Goal: Task Accomplishment & Management: Use online tool/utility

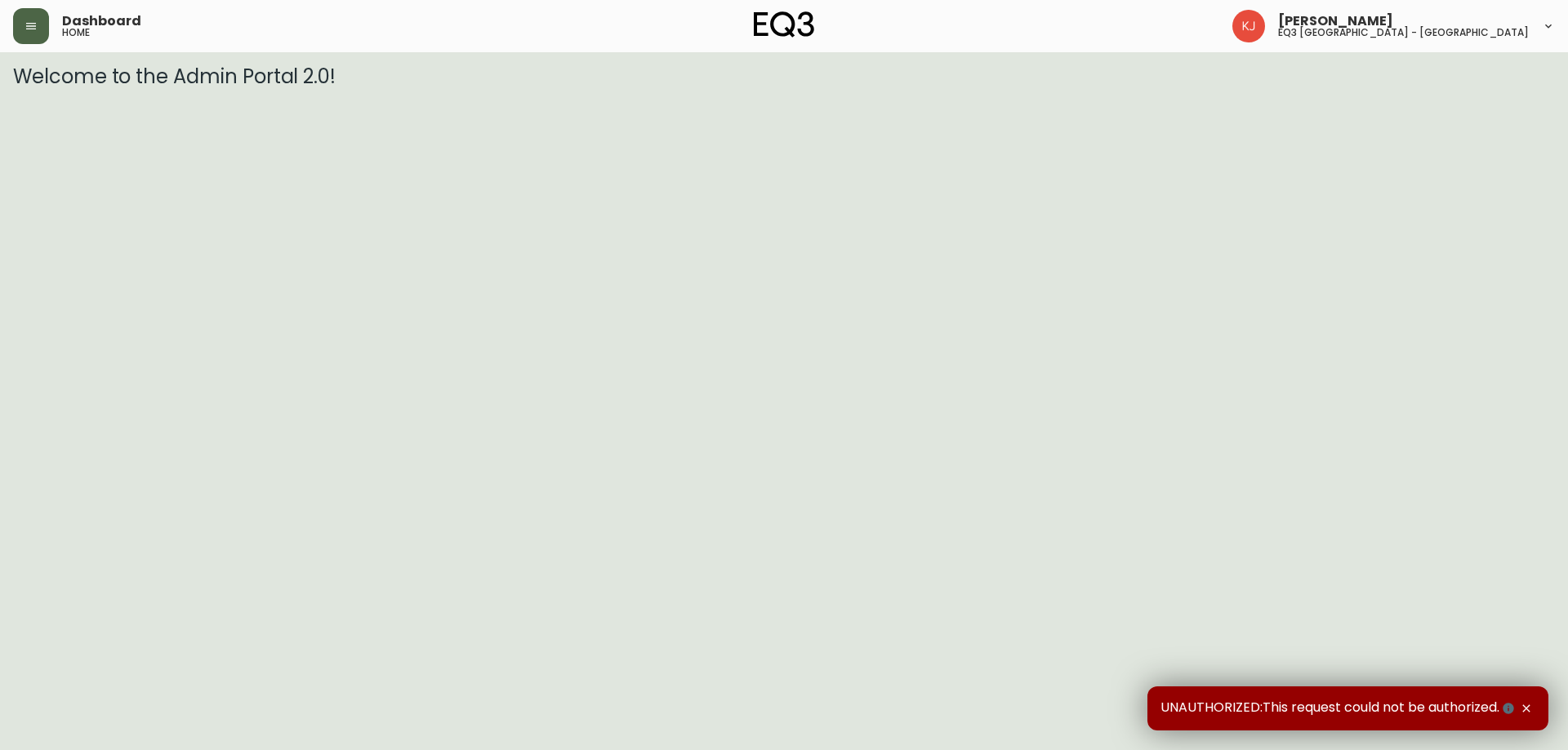
click at [30, 32] on icon "button" at bounding box center [31, 26] width 13 height 13
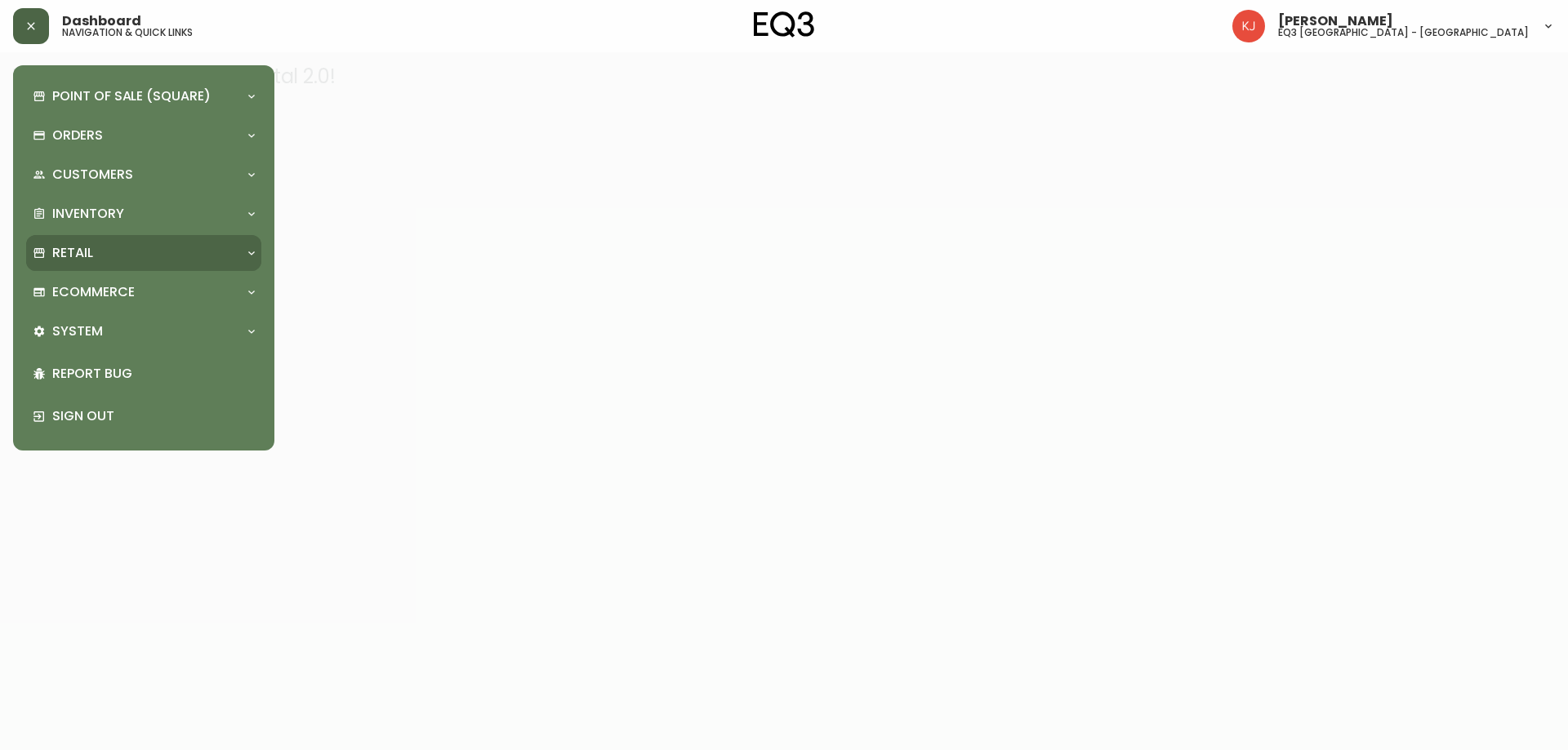
click at [148, 247] on div "Retail" at bounding box center [135, 252] width 205 height 18
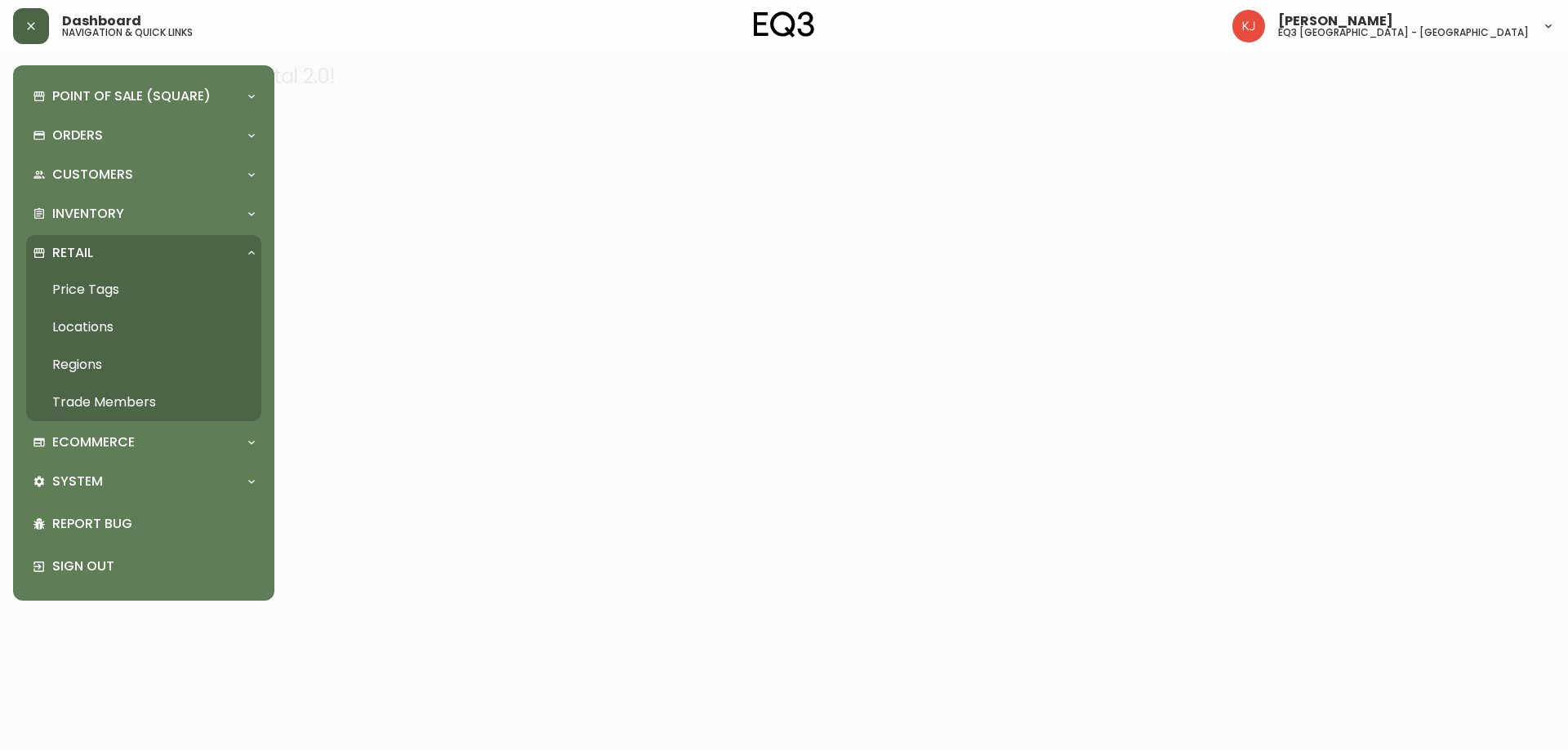
click at [105, 290] on link "Price Tags" at bounding box center [144, 290] width 235 height 38
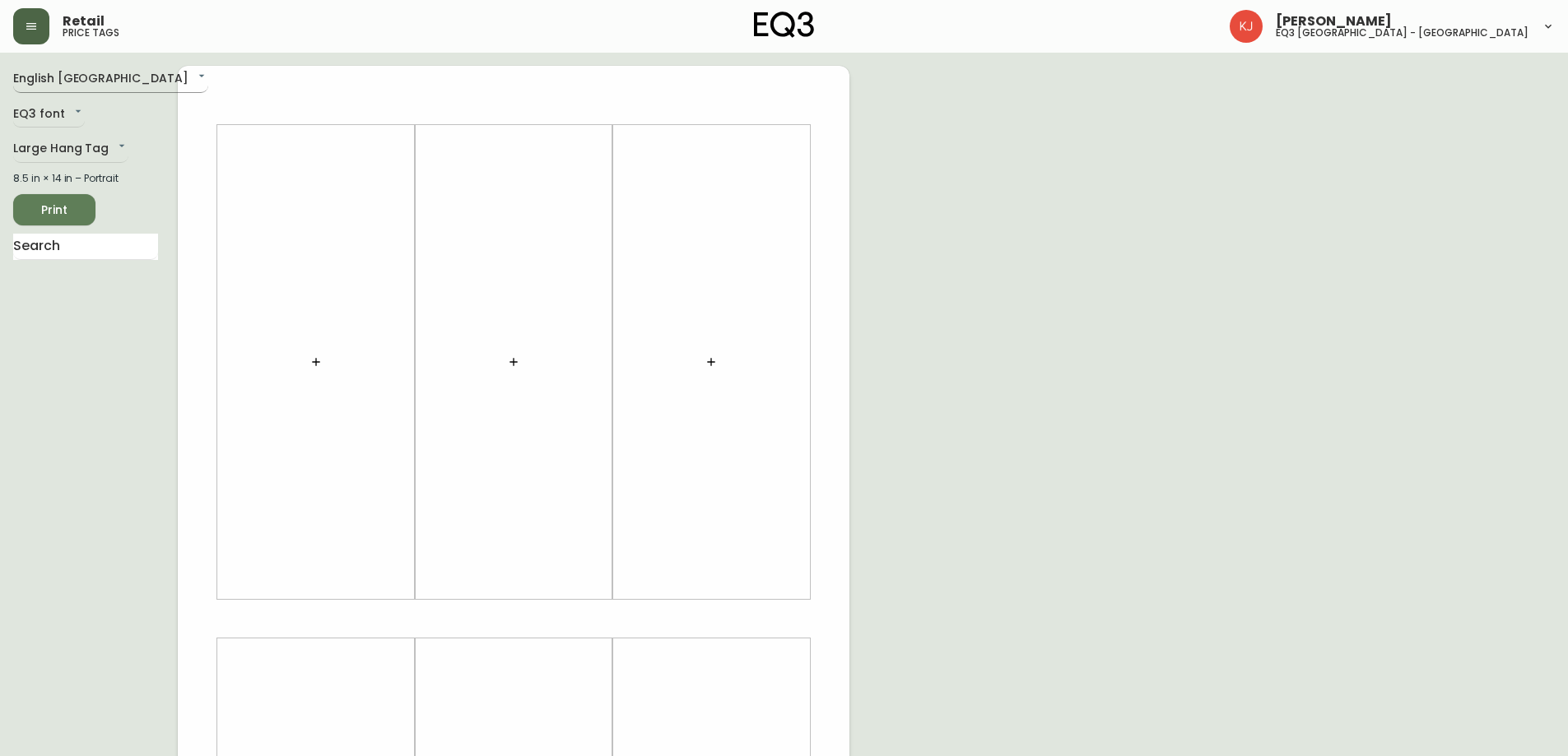
click at [100, 79] on body "Retail price tags Kevin Jobin eq3 montréal - griffintown English Canada en_CA E…" at bounding box center [784, 586] width 1568 height 1172
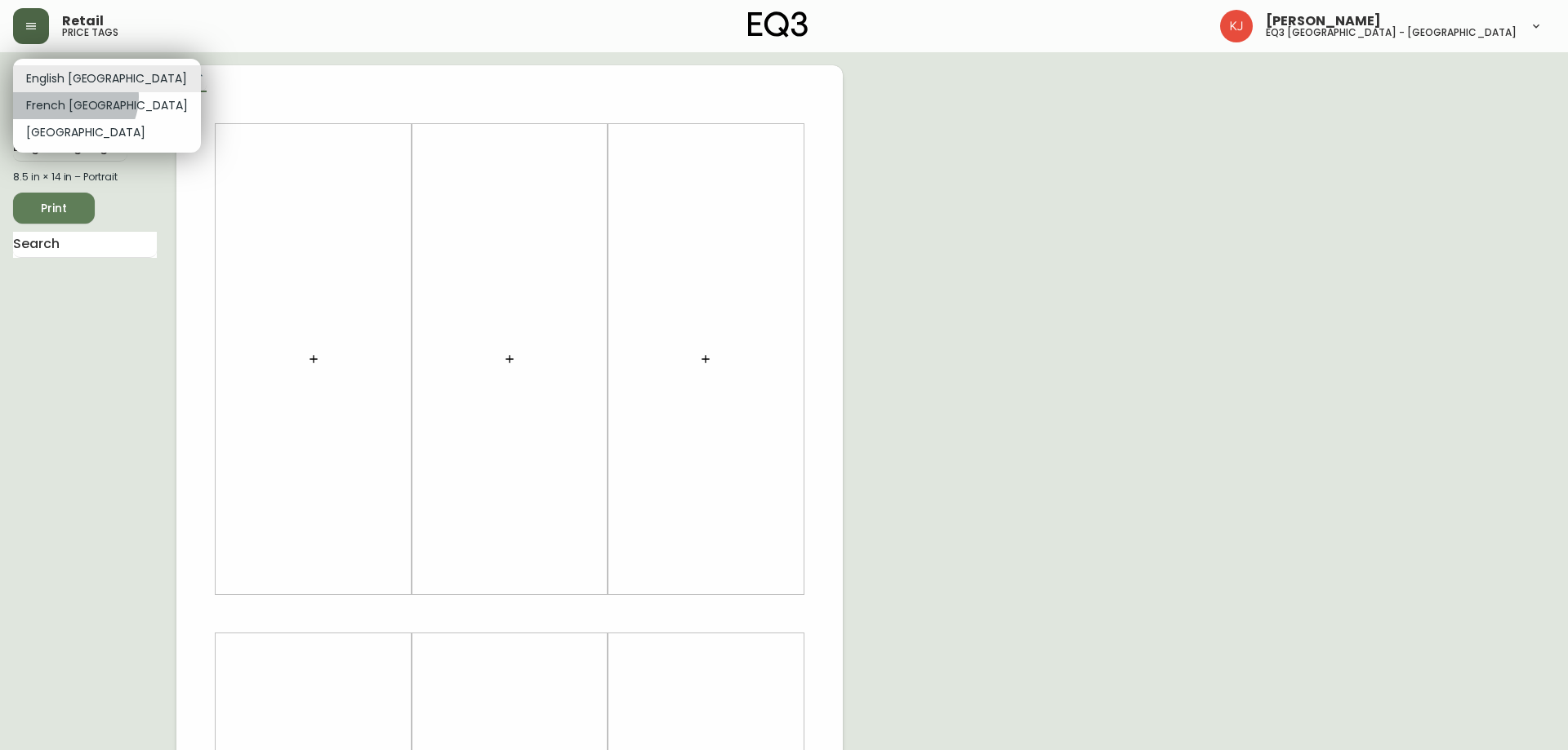
click at [73, 97] on li "French Canada" at bounding box center [107, 106] width 188 height 27
type input "fr_CA"
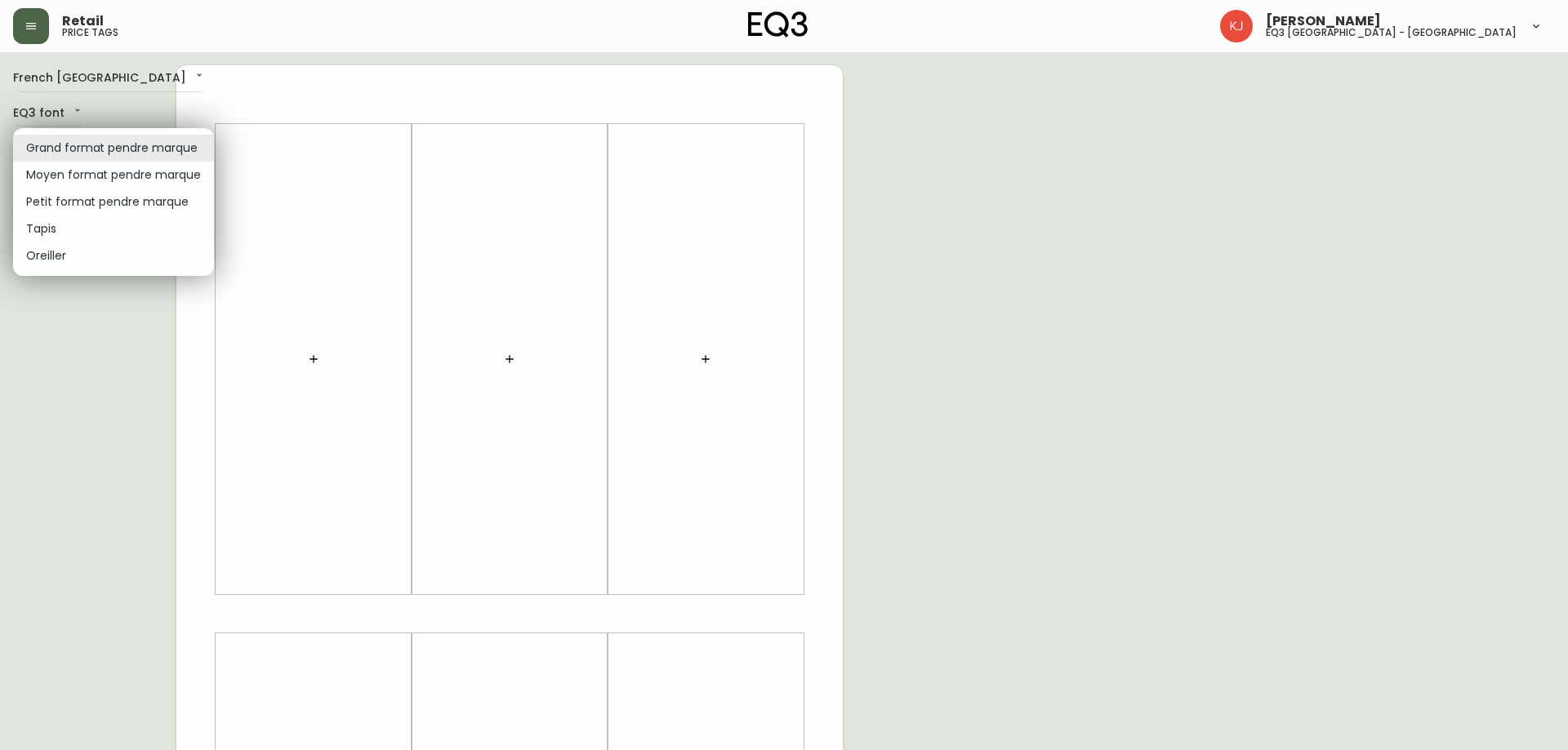
click at [85, 141] on body "Retail price tags Kevin Jobin eq3 montréal - griffintown French Canada fr_CA EQ…" at bounding box center [784, 581] width 1568 height 1162
click at [90, 197] on li "Petit format pendre marque" at bounding box center [113, 202] width 201 height 27
type input "small"
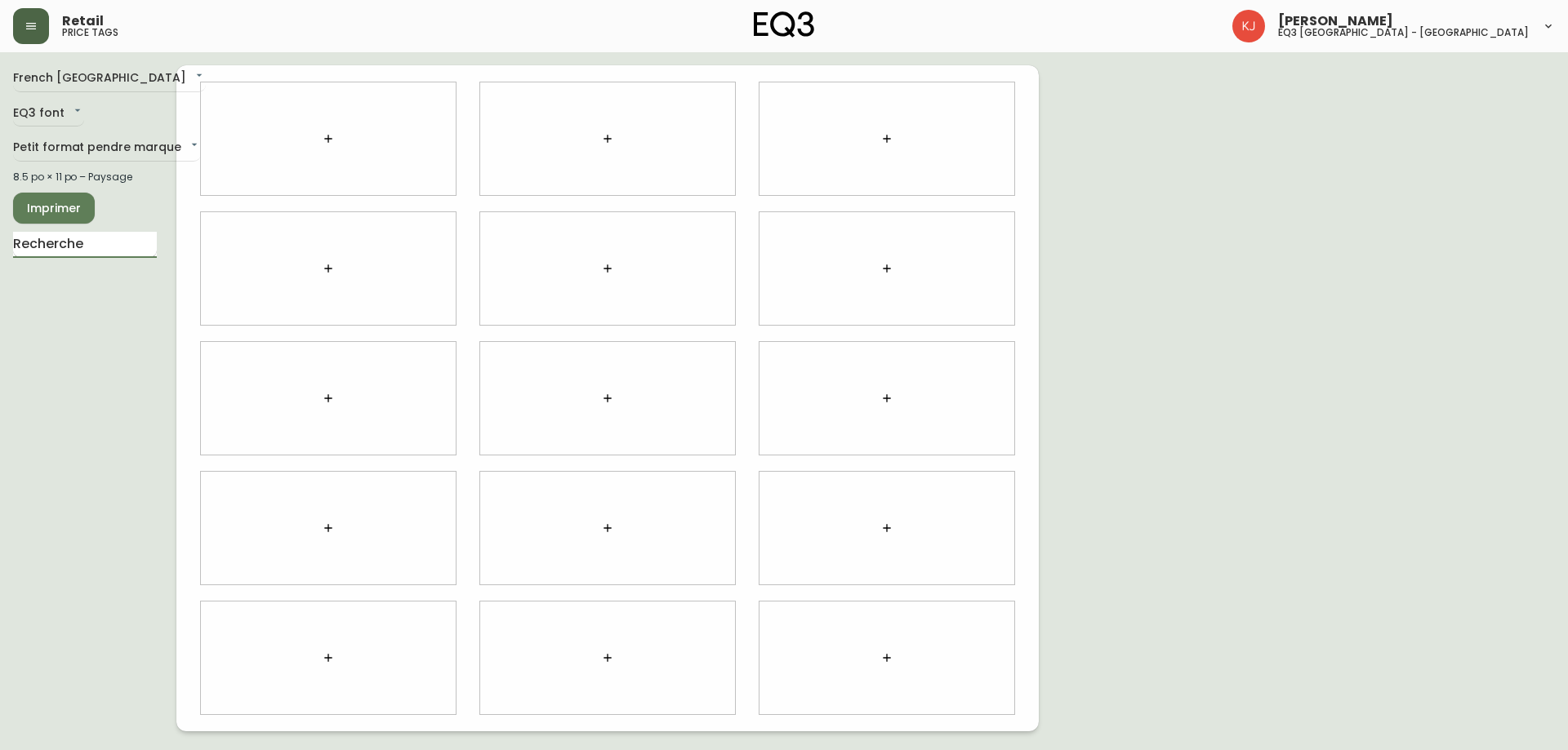
click at [67, 251] on input "text" at bounding box center [84, 245] width 144 height 26
type input "DEW"
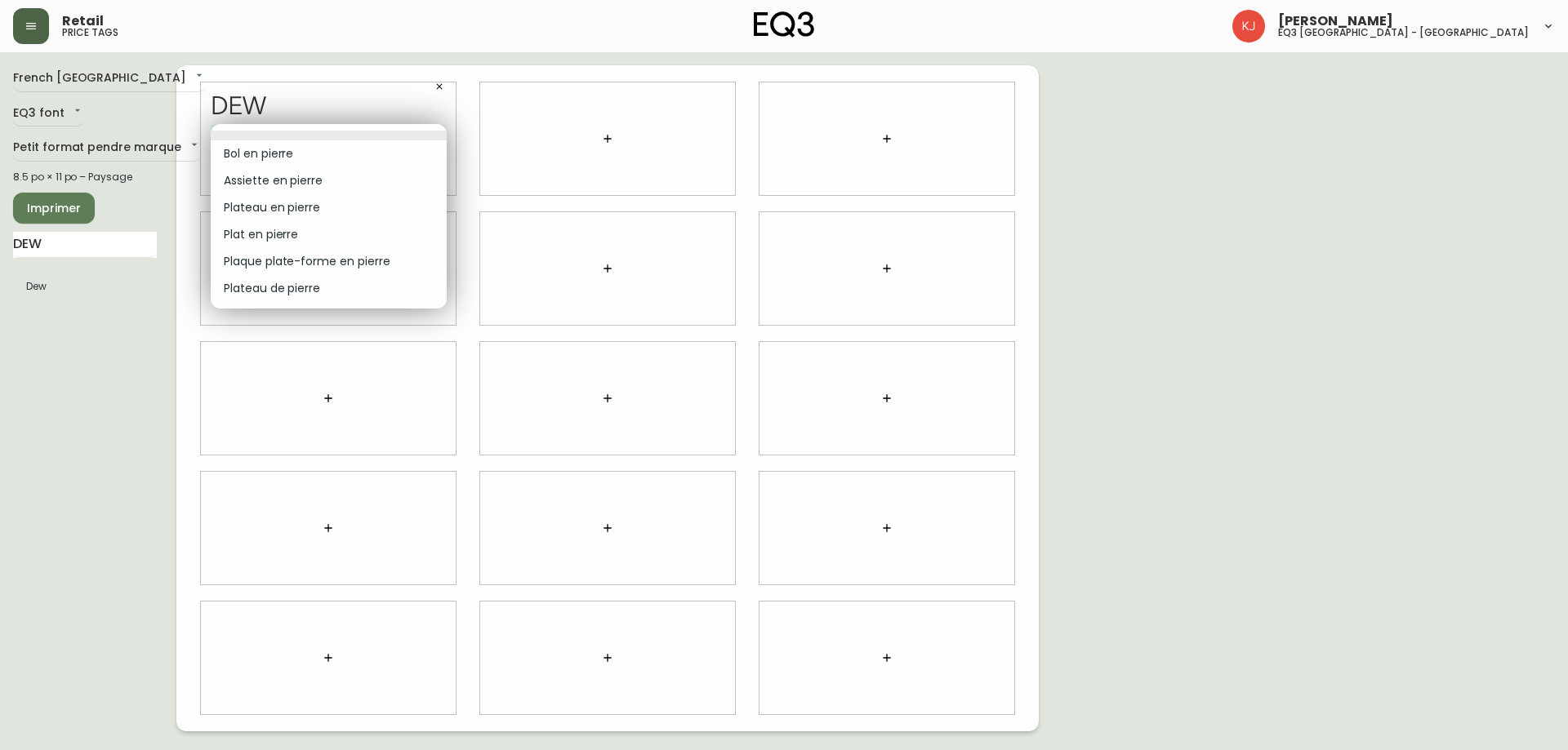
click at [408, 131] on body "Retail price tags Kevin Jobin eq3 montréal - griffintown French Canada fr_CA EQ…" at bounding box center [784, 366] width 1568 height 731
click at [291, 289] on li "Plateau de pierre" at bounding box center [328, 289] width 236 height 27
type input "5"
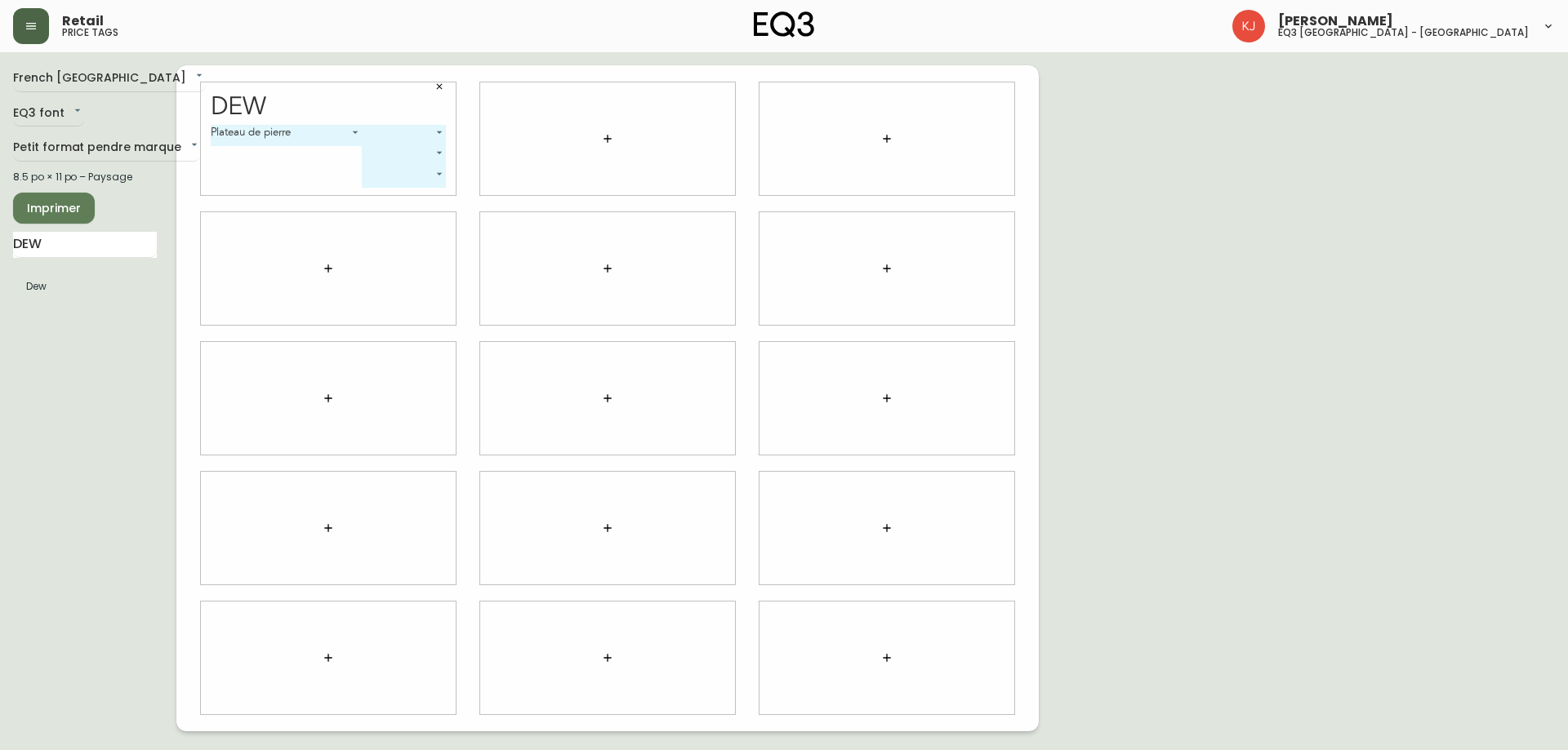
click at [421, 128] on body "Retail price tags Kevin Jobin eq3 montréal - griffintown French Canada fr_CA EQ…" at bounding box center [784, 366] width 1568 height 731
click at [399, 150] on li "Petit" at bounding box center [404, 154] width 84 height 27
type input "0"
click at [403, 127] on body "Retail price tags Kevin Jobin eq3 montréal - griffintown French Canada fr_CA EQ…" at bounding box center [784, 366] width 1568 height 731
click at [383, 117] on li at bounding box center [377, 116] width 71 height 9
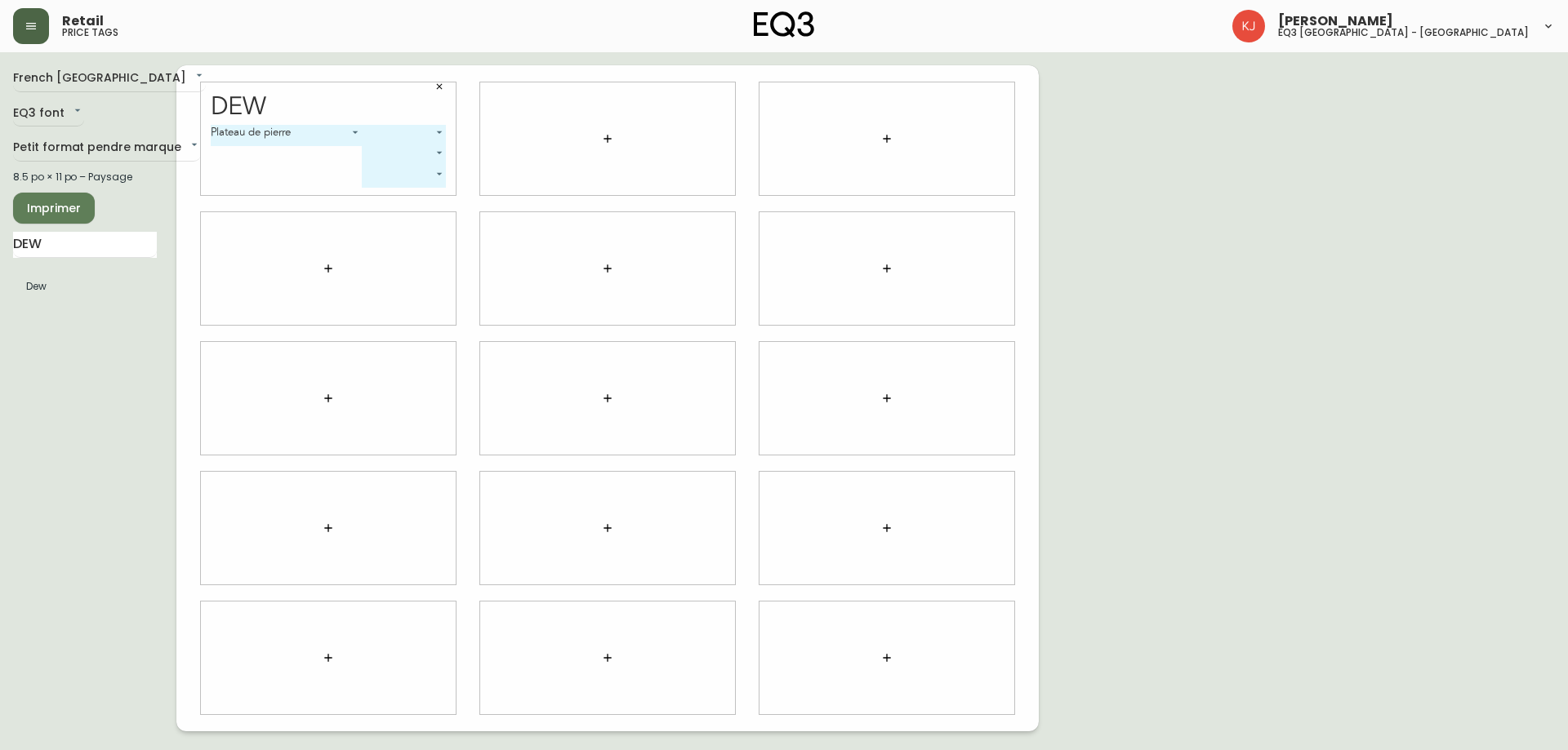
click at [406, 133] on body "Retail price tags Kevin Jobin eq3 montréal - griffintown French Canada fr_CA EQ…" at bounding box center [784, 366] width 1568 height 731
click at [398, 151] on li "Petit" at bounding box center [404, 154] width 84 height 27
type input "0"
click at [402, 151] on body "Retail price tags Kevin Jobin eq3 montréal - griffintown French Canada fr_CA EQ…" at bounding box center [784, 366] width 1568 height 731
click at [378, 176] on li "Petit" at bounding box center [377, 175] width 71 height 27
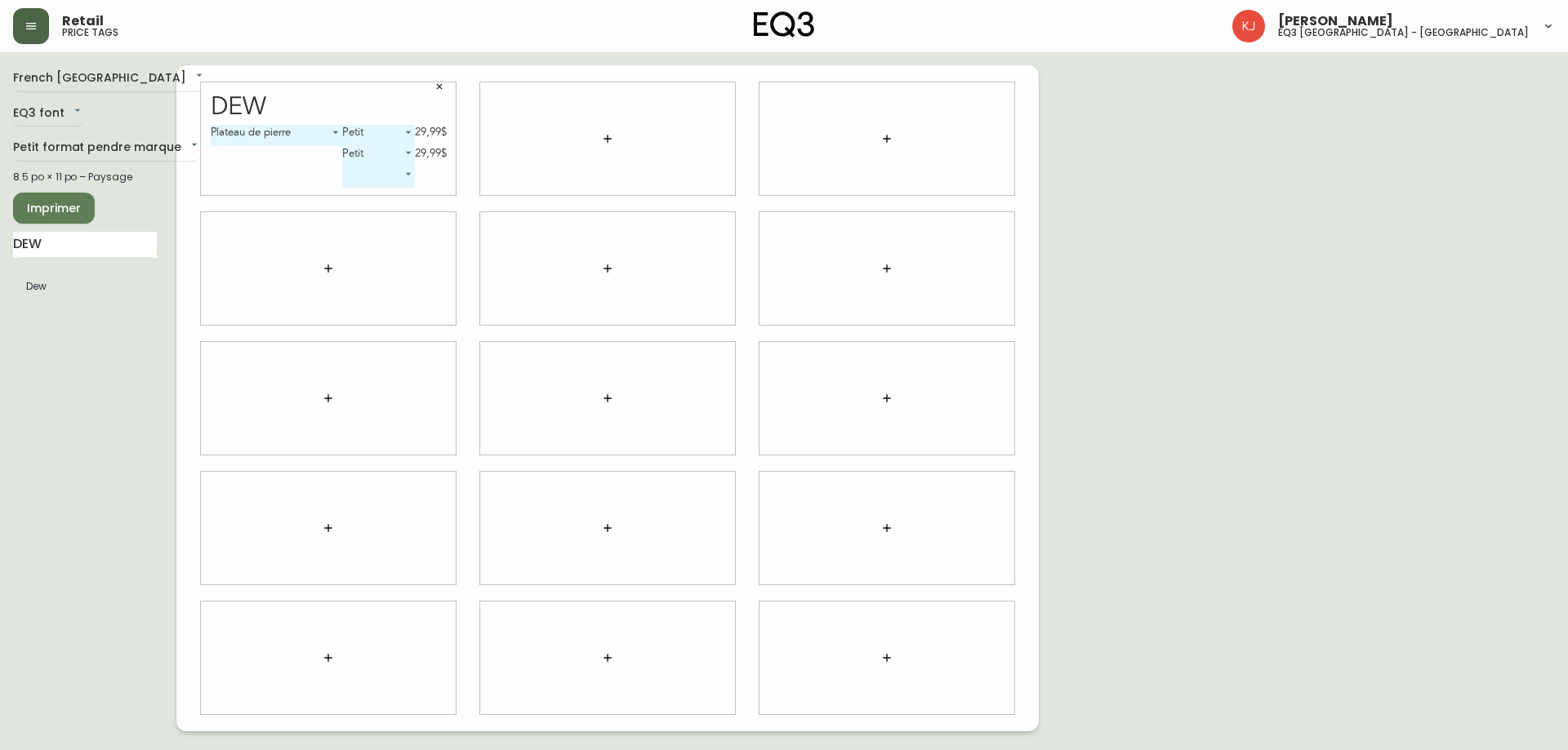
click at [399, 149] on body "Retail price tags Kevin Jobin eq3 montréal - griffintown French Canada fr_CA EQ…" at bounding box center [784, 366] width 1568 height 731
click at [376, 180] on li "Grand" at bounding box center [377, 183] width 71 height 27
type input "1"
click at [399, 148] on body "Retail price tags Kevin Jobin eq3 montréal - griffintown French Canada fr_CA EQ…" at bounding box center [784, 366] width 1568 height 731
click at [381, 108] on li at bounding box center [375, 110] width 75 height 9
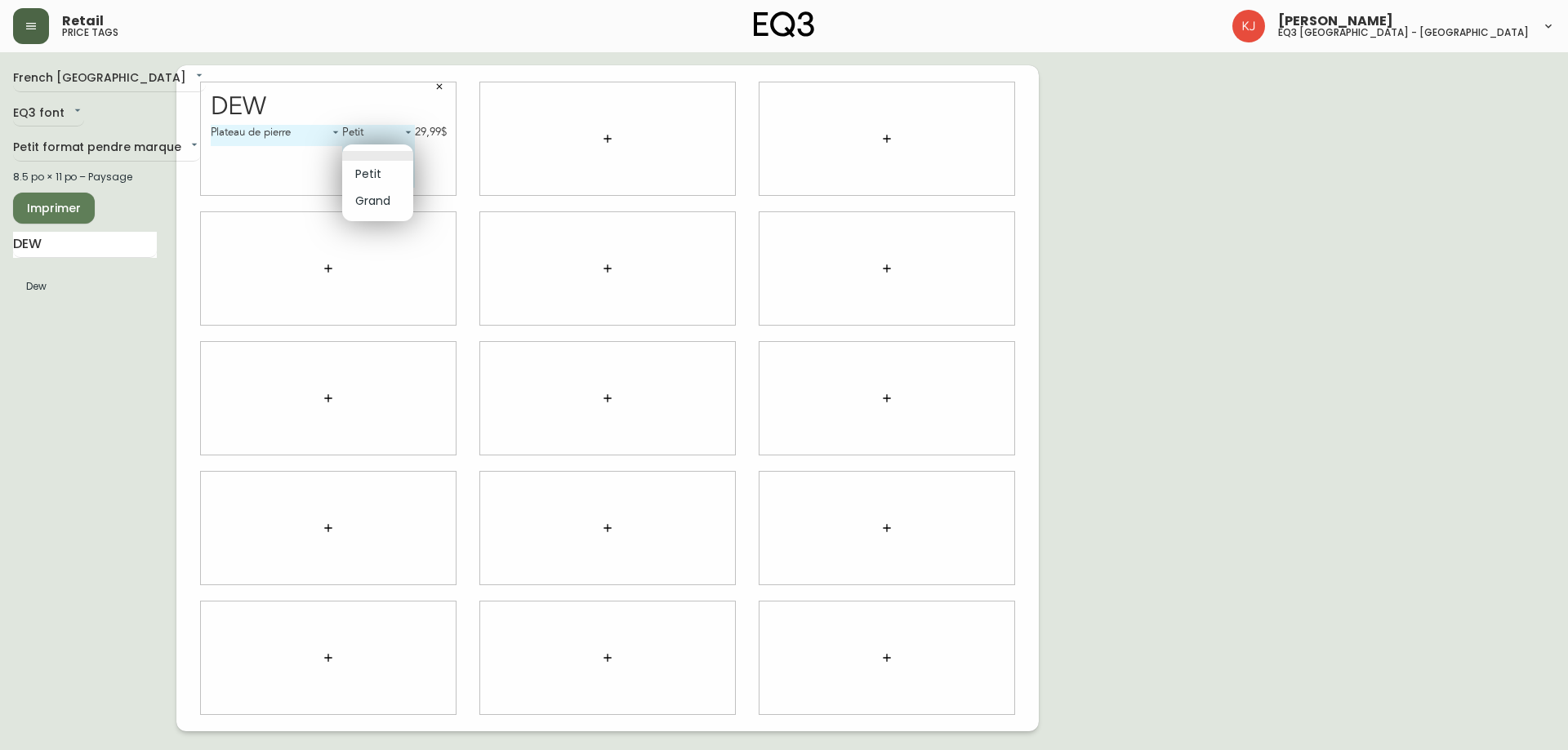
click at [408, 147] on body "Retail price tags Kevin Jobin eq3 montréal - griffintown French Canada fr_CA EQ…" at bounding box center [784, 366] width 1568 height 731
click at [336, 130] on div at bounding box center [784, 375] width 1568 height 750
click at [336, 130] on body "Retail price tags Kevin Jobin eq3 montréal - griffintown French Canada fr_CA EQ…" at bounding box center [784, 366] width 1568 height 731
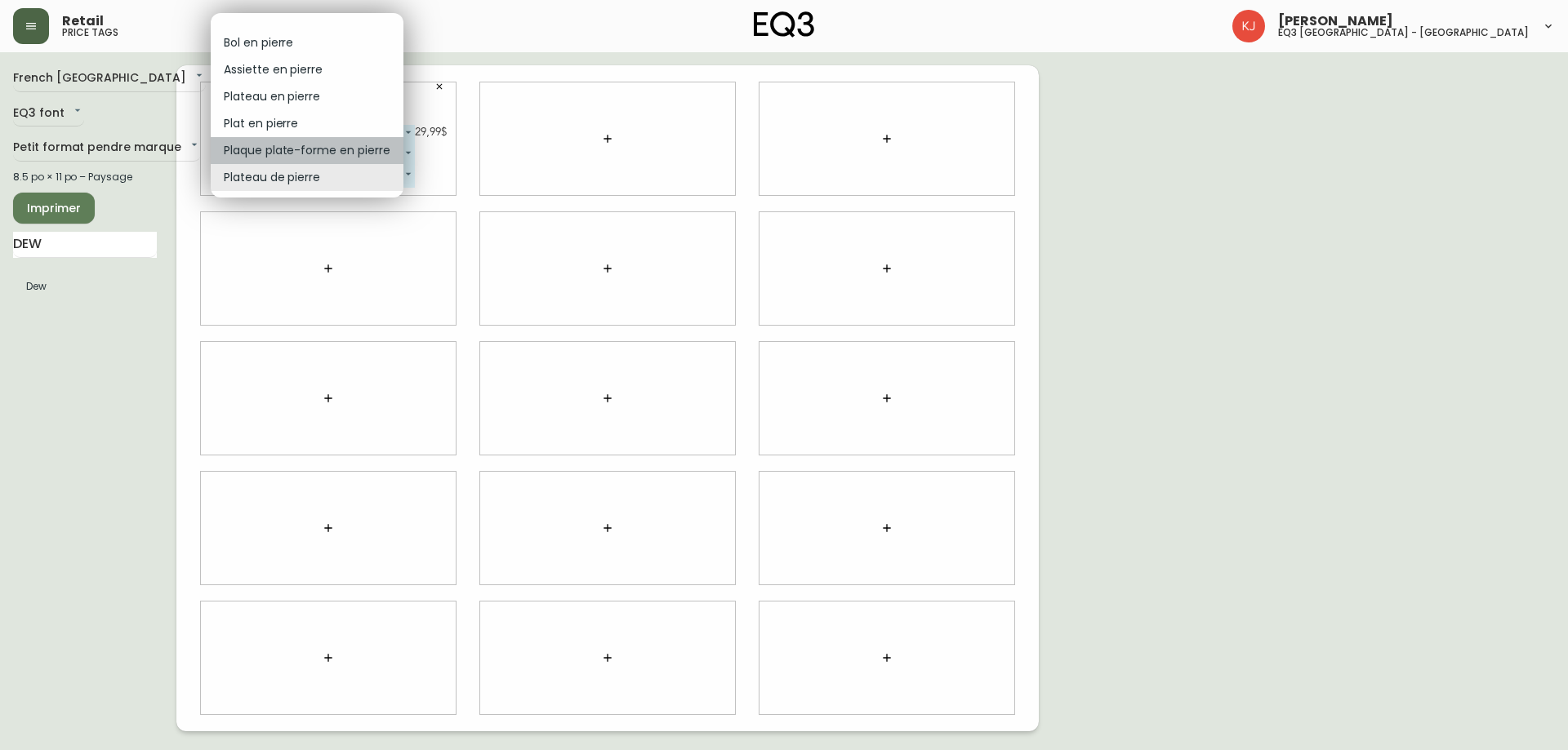
click at [317, 149] on li "Plaque plate-forme en pierre" at bounding box center [307, 151] width 193 height 27
type input "4"
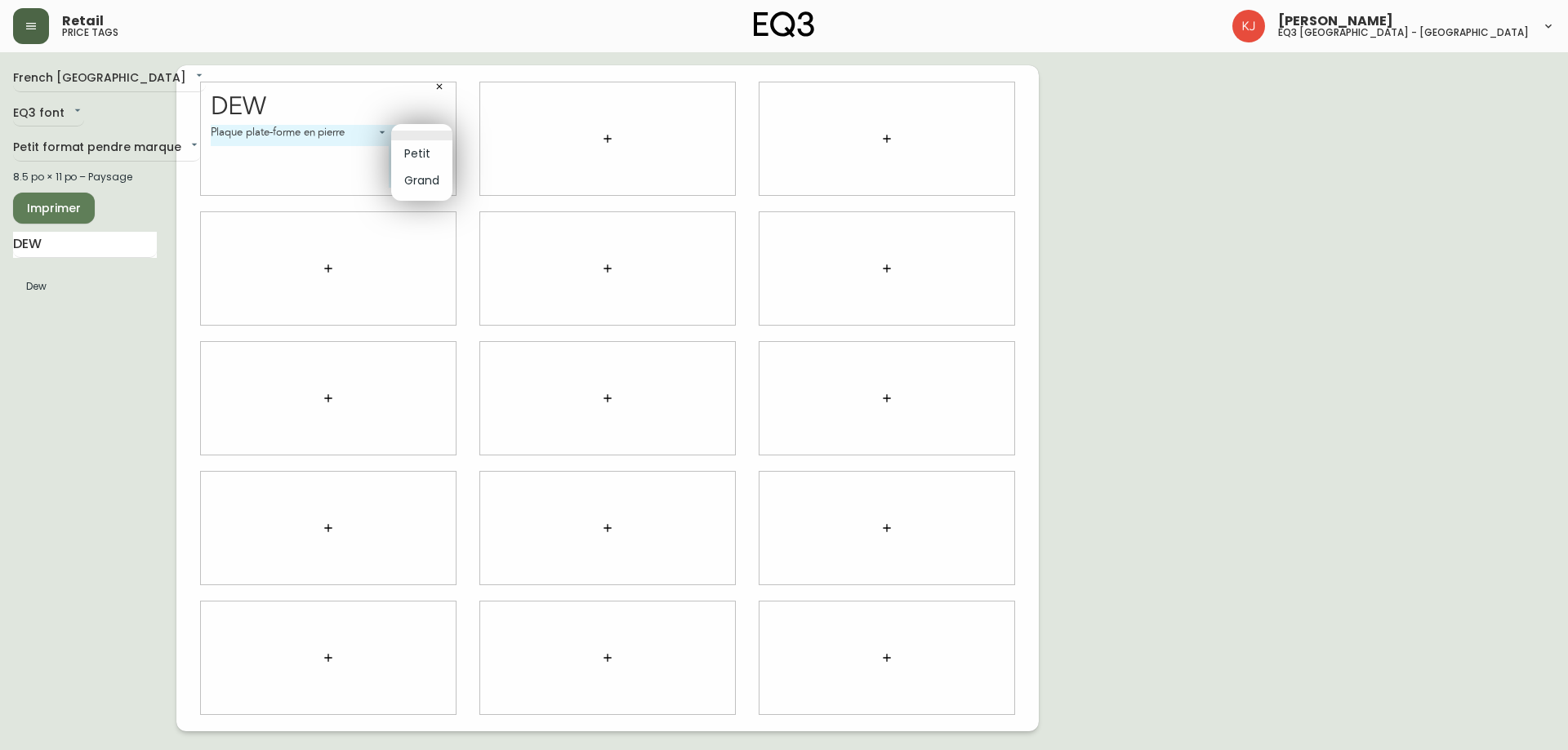
click at [400, 129] on body "Retail price tags Kevin Jobin eq3 montréal - griffintown French Canada fr_CA EQ…" at bounding box center [784, 366] width 1568 height 731
click at [401, 149] on li "Petit" at bounding box center [422, 154] width 61 height 27
type input "0"
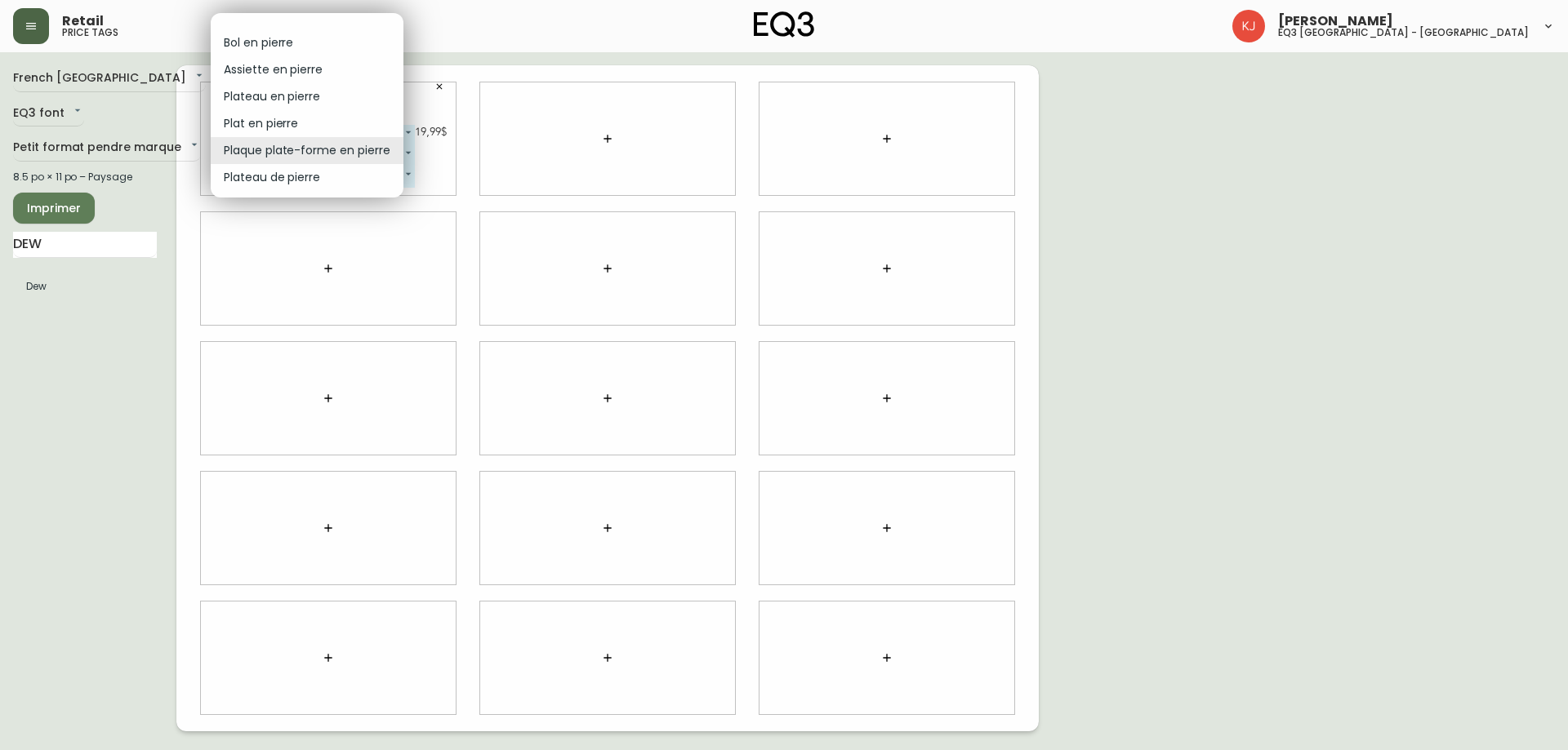
click at [352, 129] on body "Retail price tags Kevin Jobin eq3 montréal - griffintown French Canada fr_CA EQ…" at bounding box center [784, 366] width 1568 height 731
click at [282, 95] on li "Plateau en pierre" at bounding box center [307, 97] width 193 height 27
type input "2"
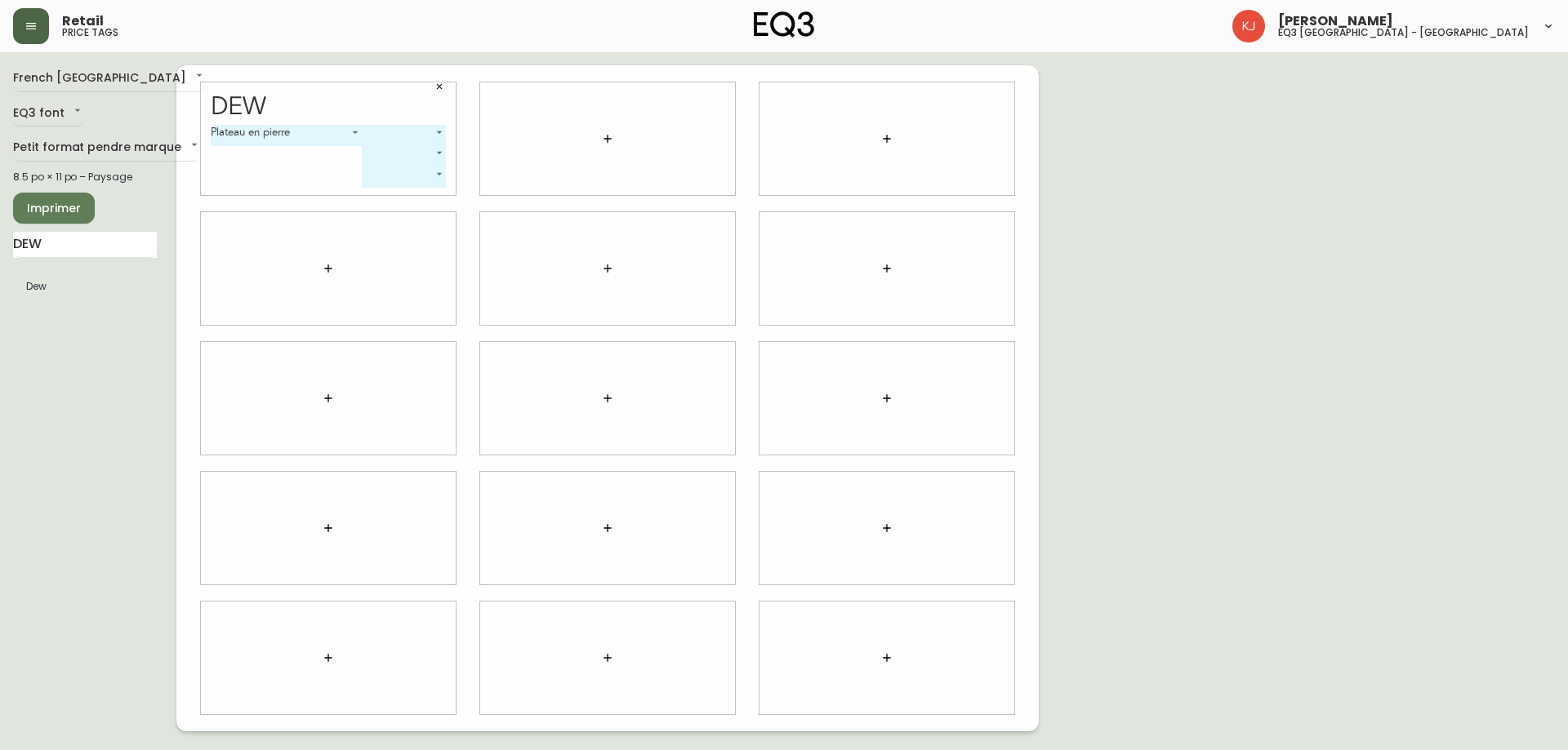
click at [375, 138] on body "Retail price tags Kevin Jobin eq3 montréal - griffintown French Canada fr_CA EQ…" at bounding box center [784, 366] width 1568 height 731
click at [389, 154] on li "Petit" at bounding box center [404, 154] width 84 height 27
type input "0"
click at [405, 154] on body "Retail price tags Kevin Jobin eq3 montréal - griffintown French Canada fr_CA EQ…" at bounding box center [784, 366] width 1568 height 731
click at [379, 200] on li "Grand" at bounding box center [377, 201] width 72 height 27
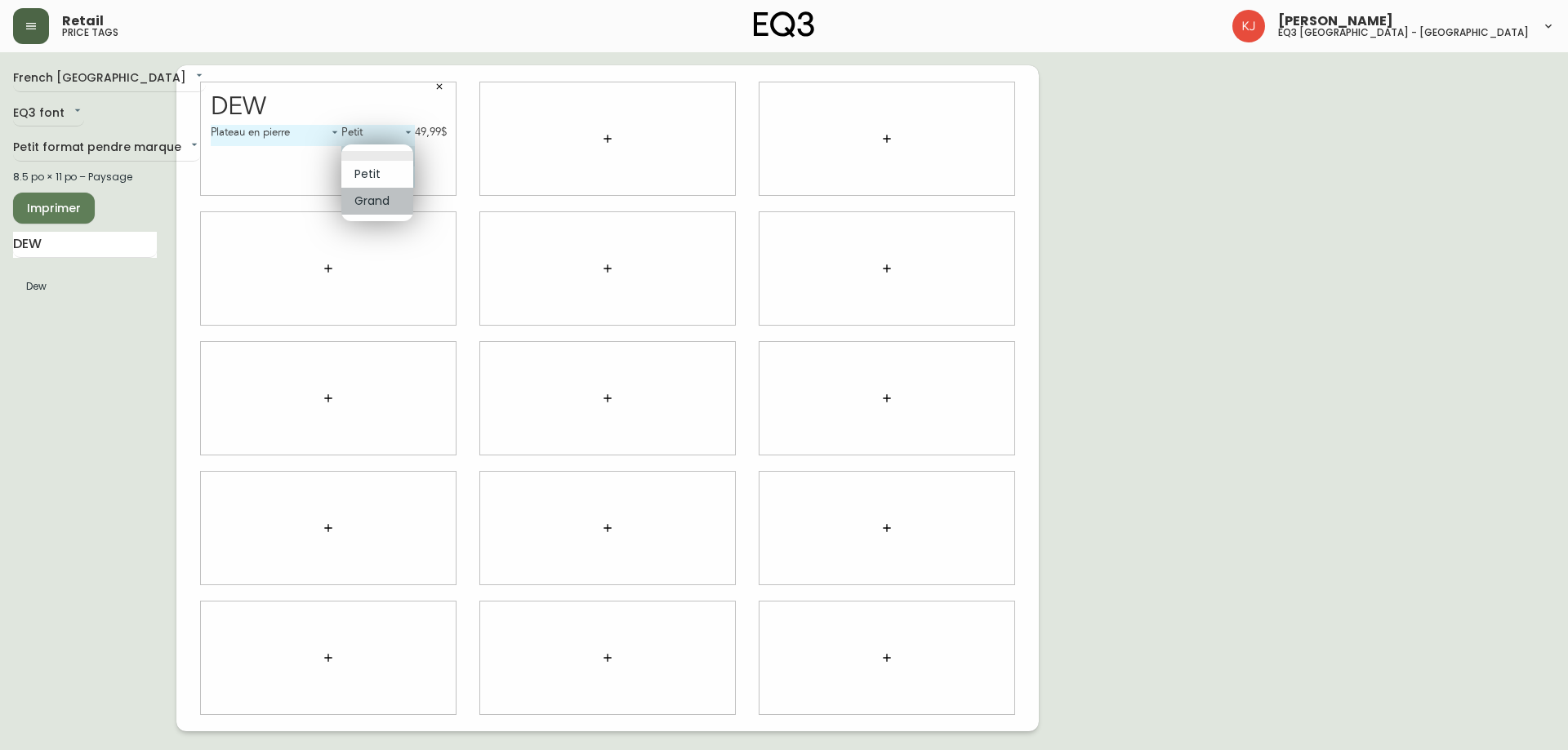
type input "1"
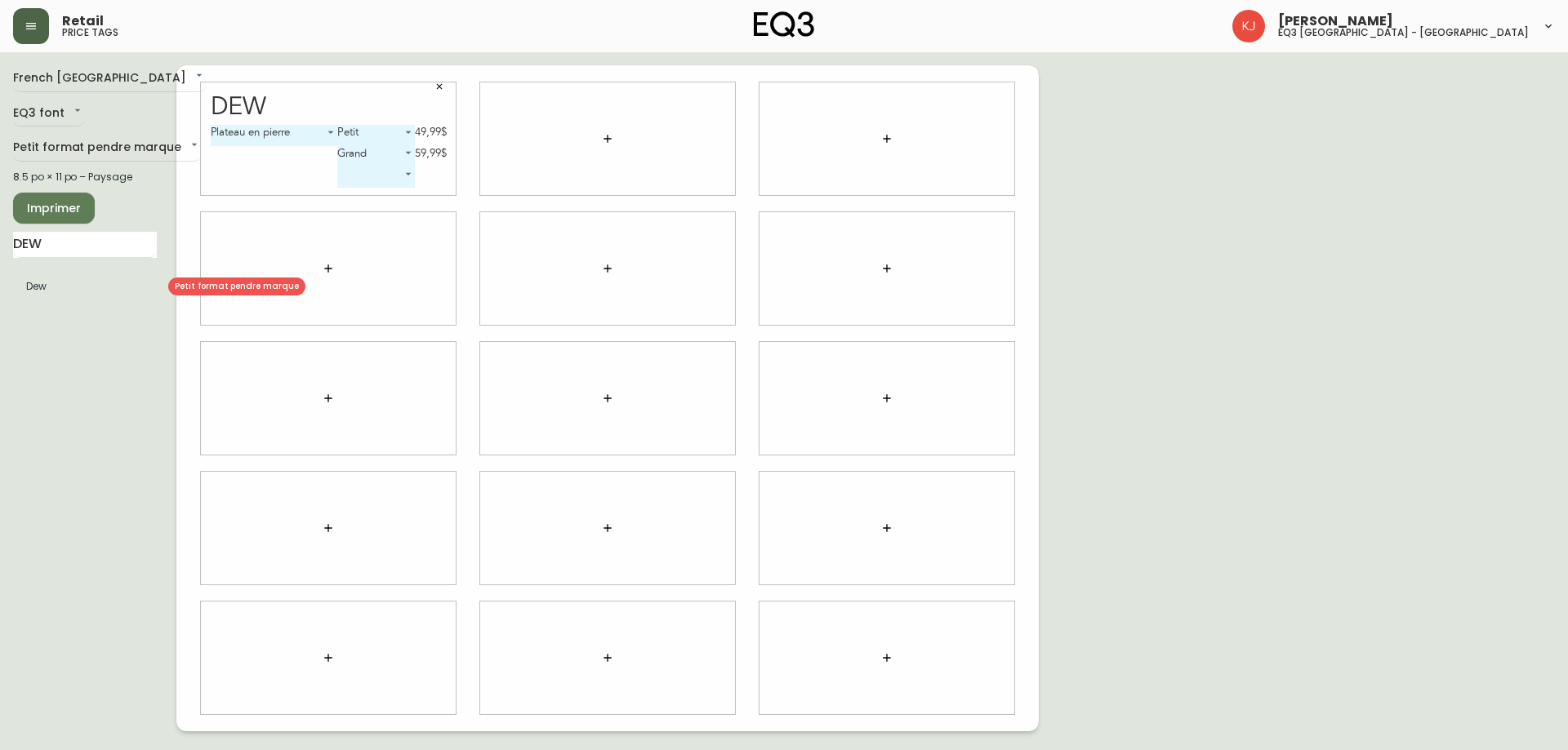
click at [46, 286] on li "Dew" at bounding box center [84, 286] width 144 height 28
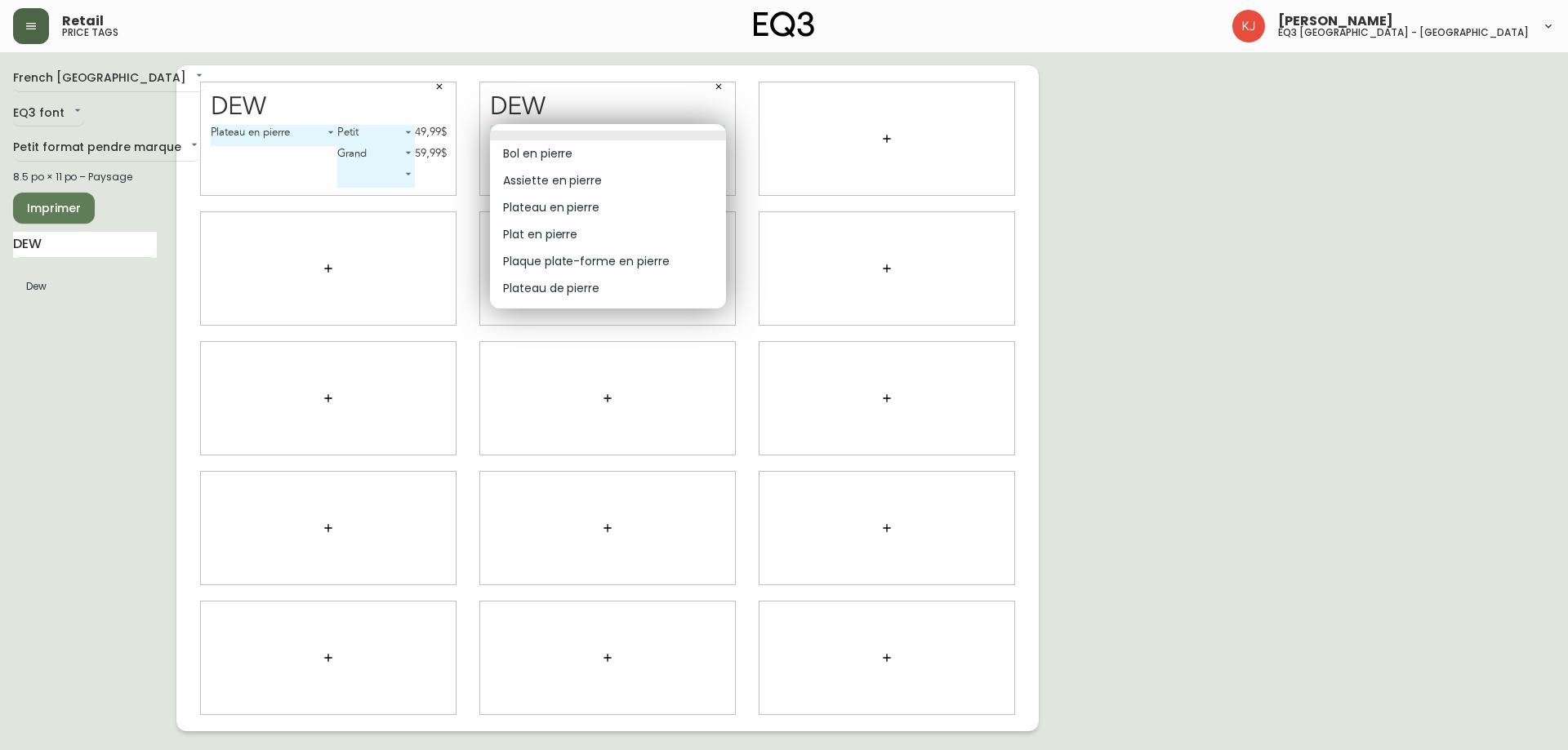
click at [610, 139] on body "Retail price tags Kevin Jobin eq3 montréal - griffintown French Canada fr_CA EQ…" at bounding box center [784, 366] width 1568 height 731
click at [604, 262] on li "Plaque plate-forme en pierre" at bounding box center [608, 262] width 236 height 27
type input "4"
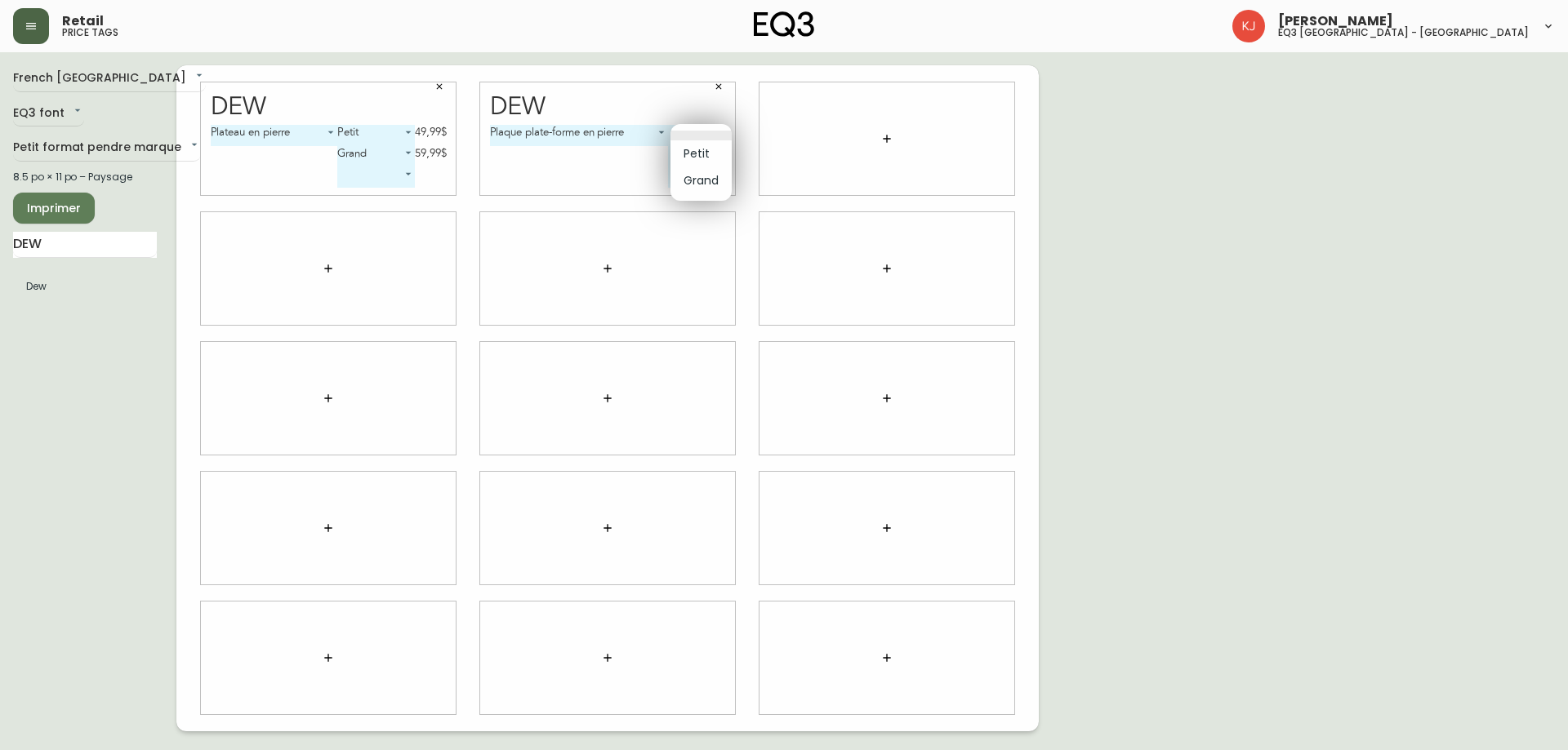
click at [717, 129] on body "Retail price tags Kevin Jobin eq3 montréal - griffintown French Canada fr_CA EQ…" at bounding box center [784, 366] width 1568 height 731
click at [703, 150] on li "Petit" at bounding box center [701, 154] width 61 height 27
type input "0"
click at [688, 151] on body "Retail price tags Kevin Jobin eq3 montréal - griffintown French Canada fr_CA EQ…" at bounding box center [784, 366] width 1568 height 731
click at [680, 201] on li "Grand" at bounding box center [680, 201] width 61 height 27
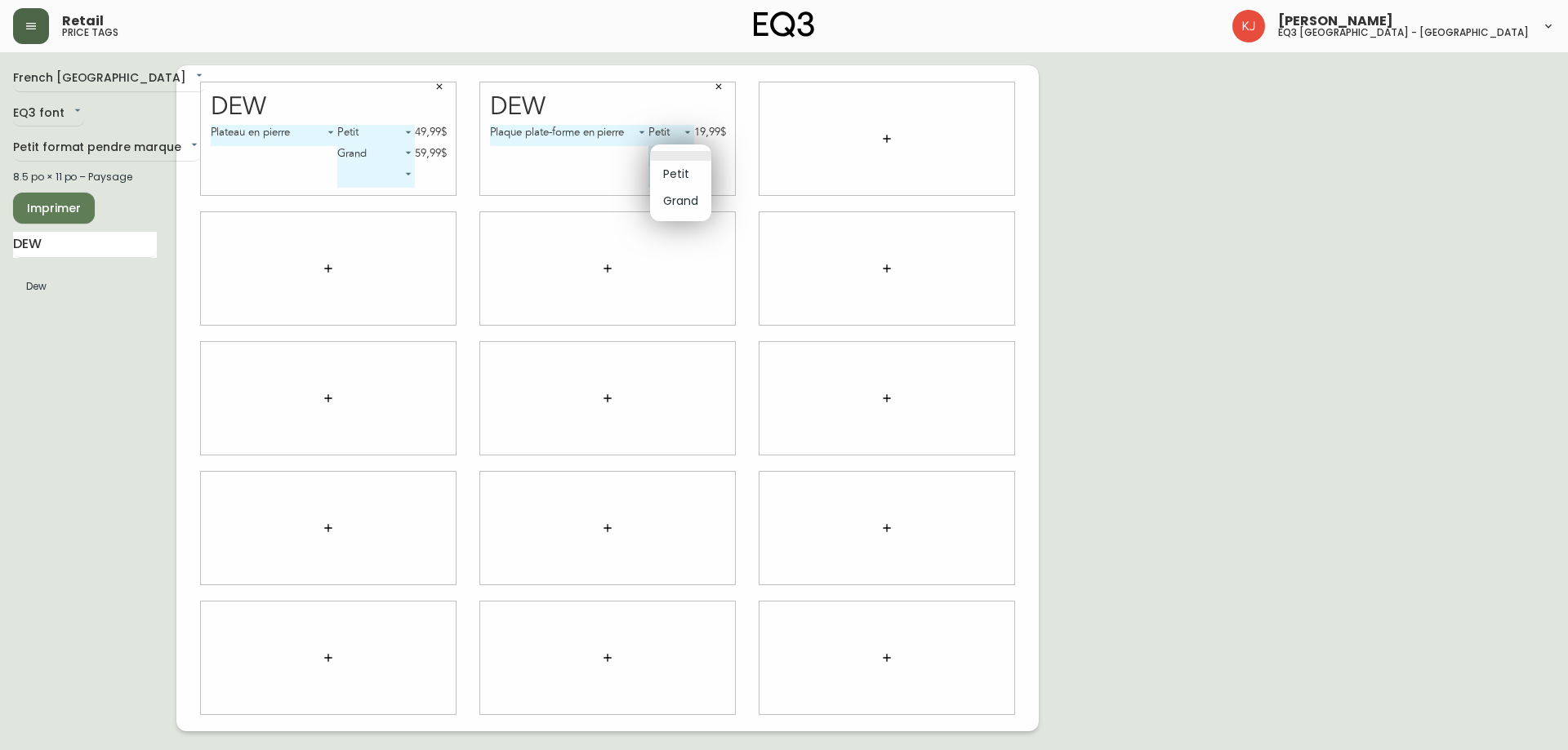
type input "1"
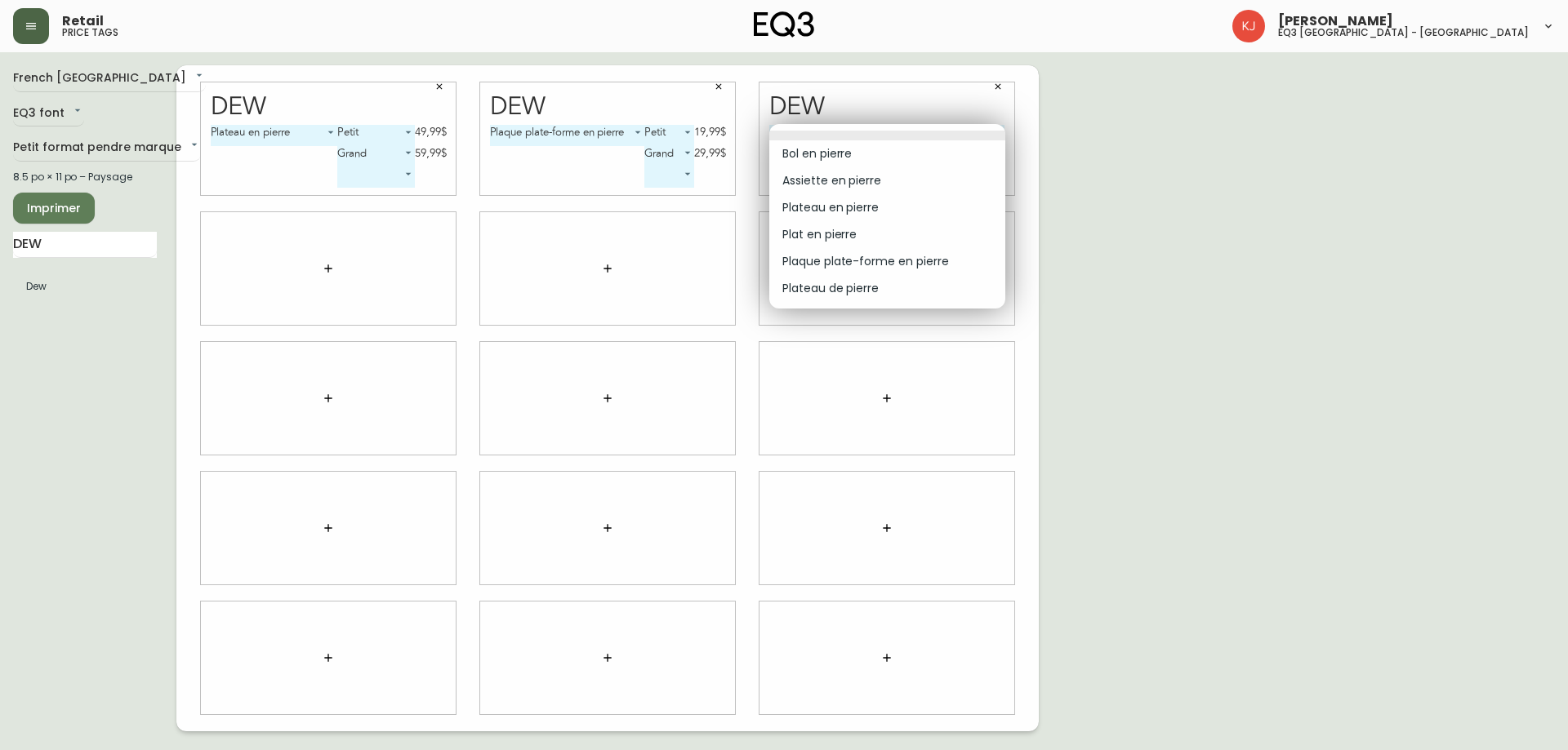
click at [894, 129] on body "Retail price tags Kevin Jobin eq3 montréal - griffintown French Canada fr_CA EQ…" at bounding box center [784, 366] width 1568 height 731
click at [862, 289] on li "Plateau de pierre" at bounding box center [887, 289] width 236 height 27
type input "5"
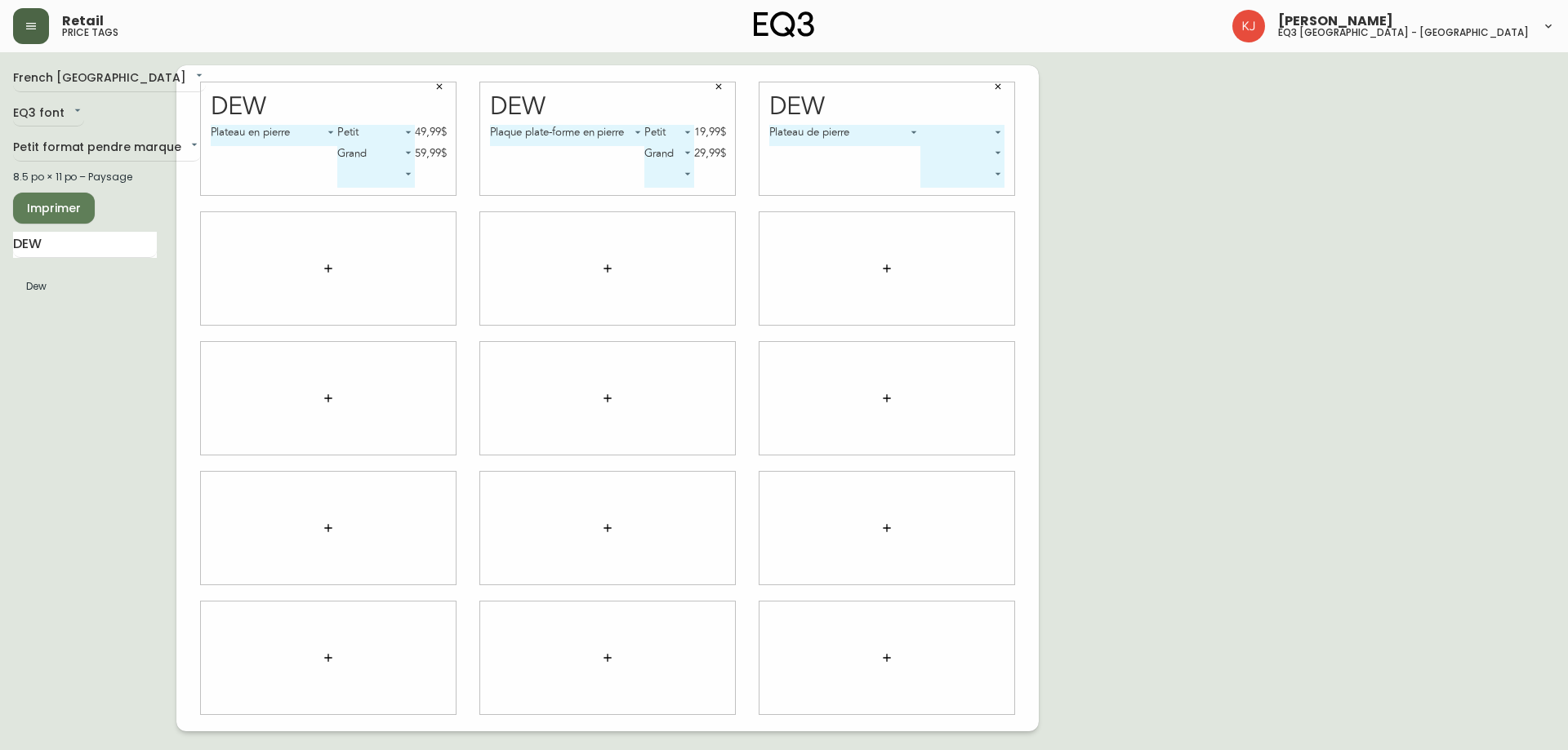
click at [950, 130] on body "Retail price tags Kevin Jobin eq3 montréal - griffintown French Canada fr_CA EQ…" at bounding box center [784, 366] width 1568 height 731
click at [949, 156] on li "Petit" at bounding box center [963, 154] width 84 height 27
type input "0"
click at [937, 147] on body "Retail price tags Kevin Jobin eq3 montréal - griffintown French Canada fr_CA EQ…" at bounding box center [784, 366] width 1568 height 731
click at [929, 198] on li "Grand" at bounding box center [935, 201] width 71 height 27
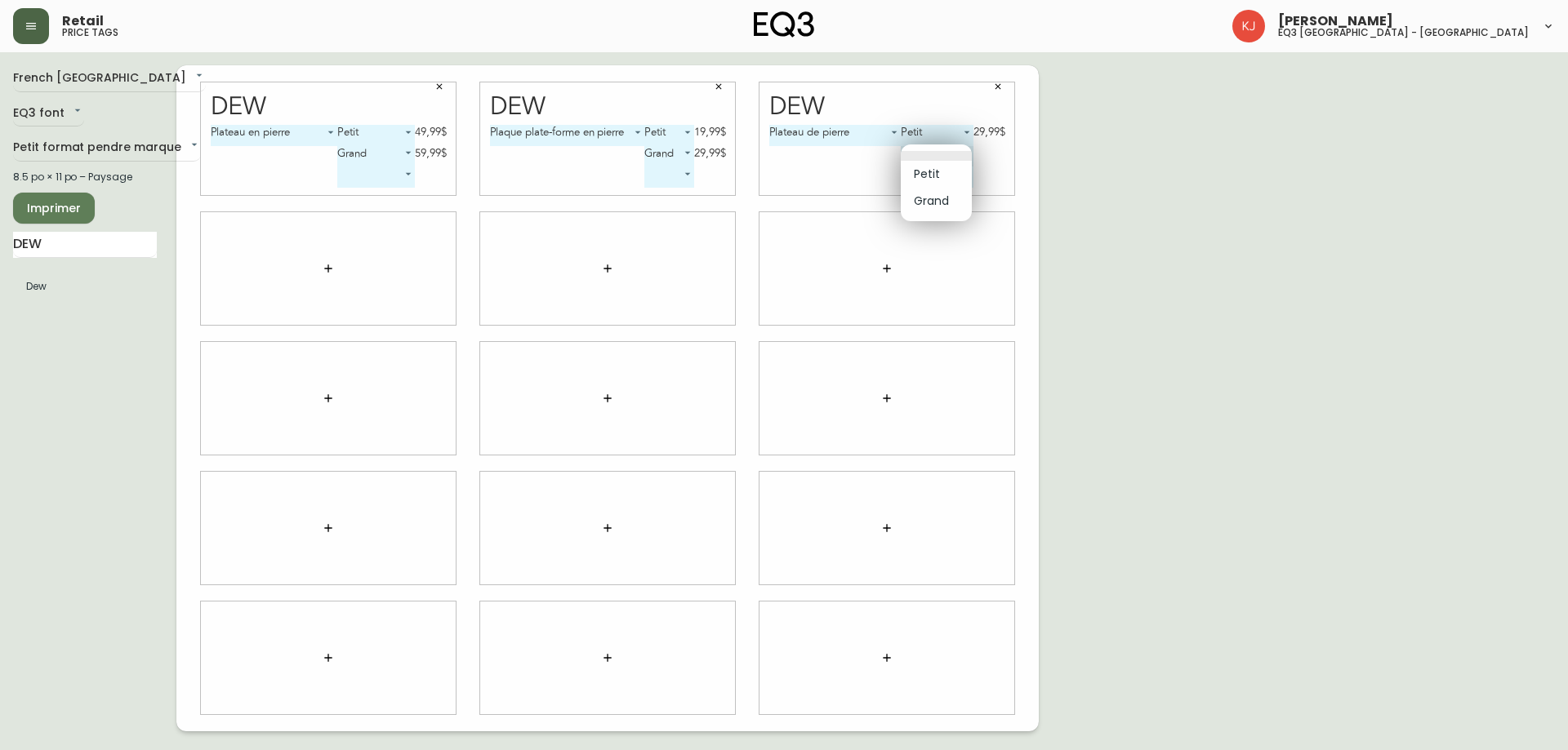
type input "1"
drag, startPoint x: 38, startPoint y: 300, endPoint x: 176, endPoint y: 312, distance: 138.5
click at [176, 312] on div "French Canada fr_CA EQ3 font EQ3 Petit format pendre marque small 8.5 po × 11 p…" at bounding box center [95, 398] width 164 height 666
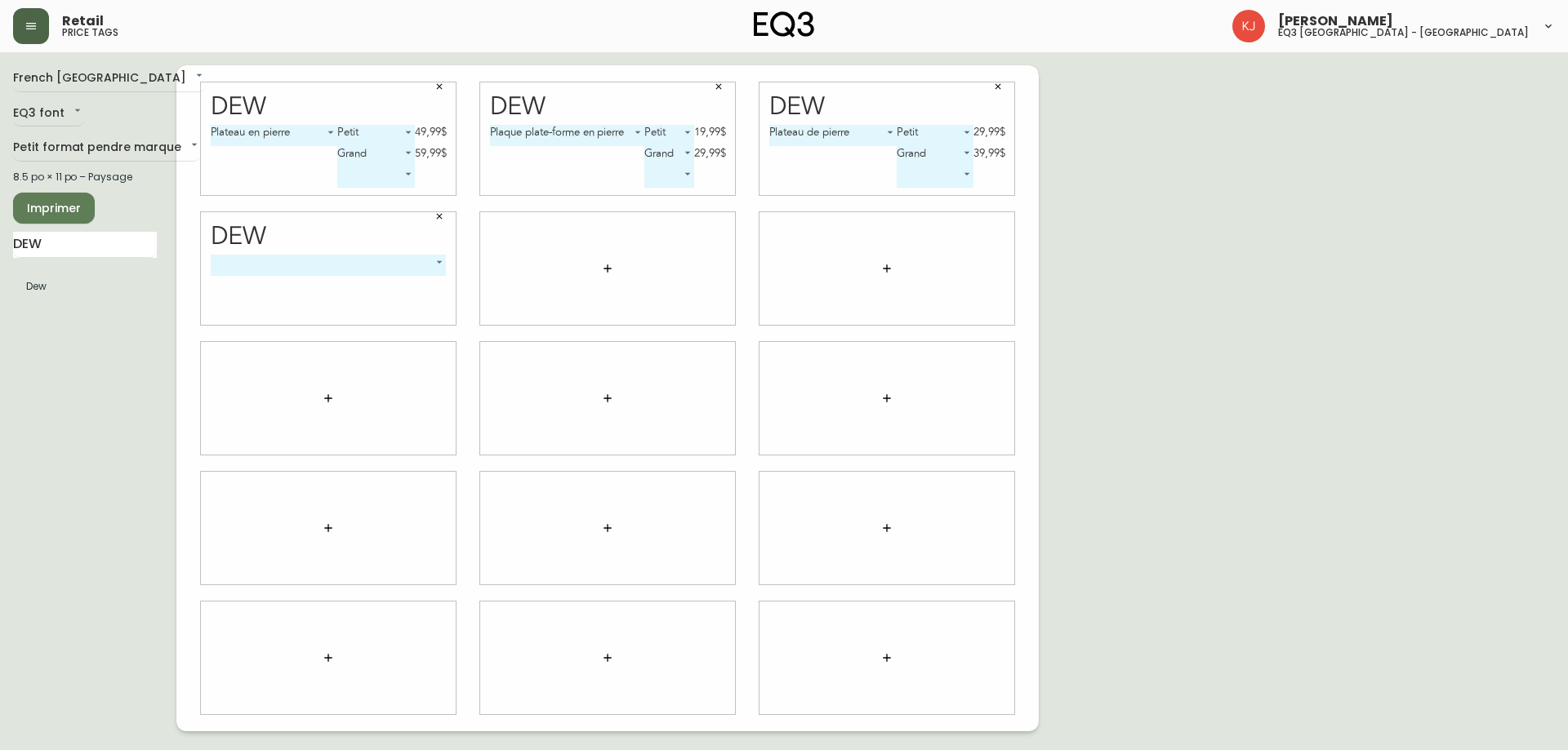
click at [362, 264] on body "Retail price tags Kevin Jobin eq3 montréal - griffintown French Canada fr_CA EQ…" at bounding box center [784, 366] width 1568 height 731
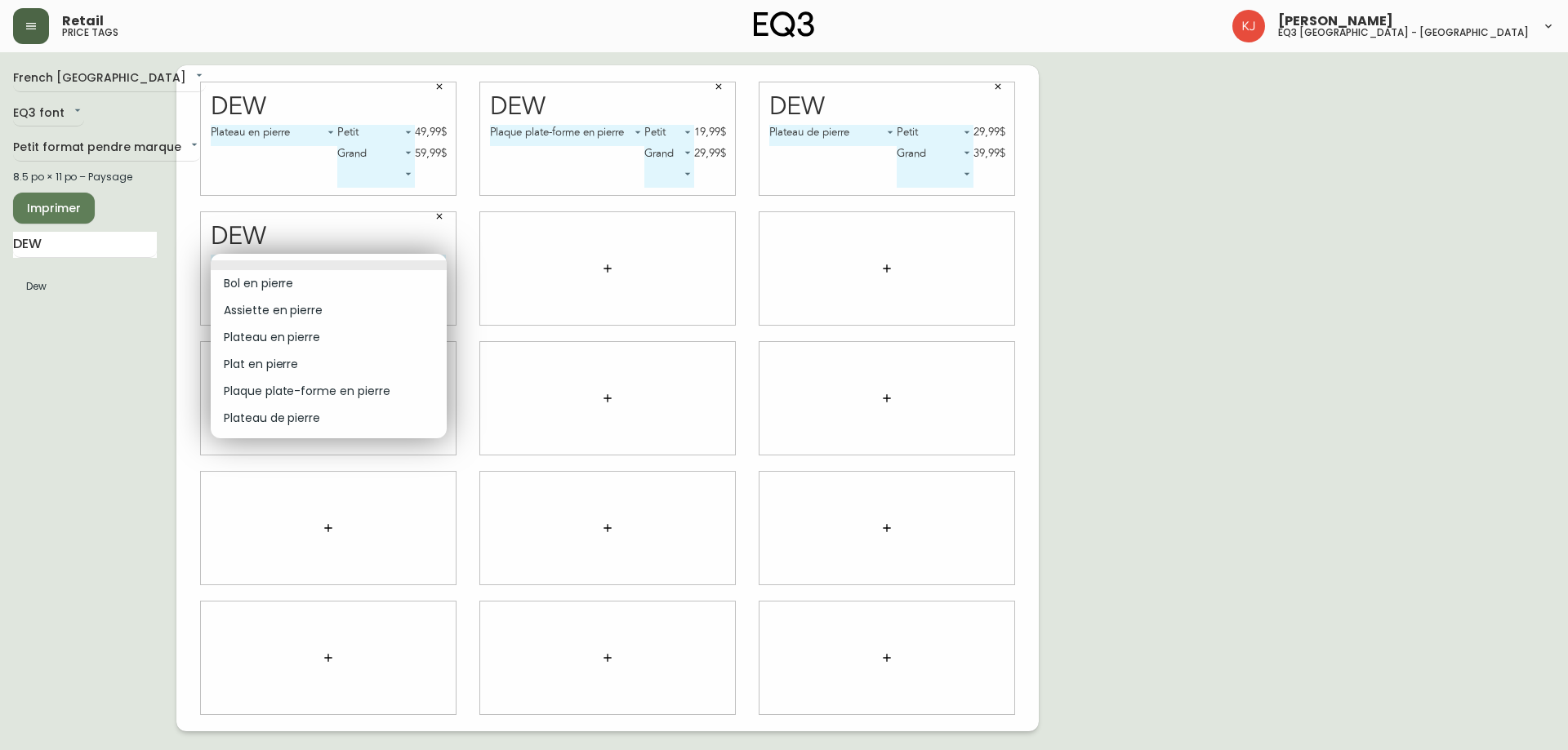
click at [315, 366] on li "Plat en pierre" at bounding box center [328, 365] width 236 height 27
type input "3"
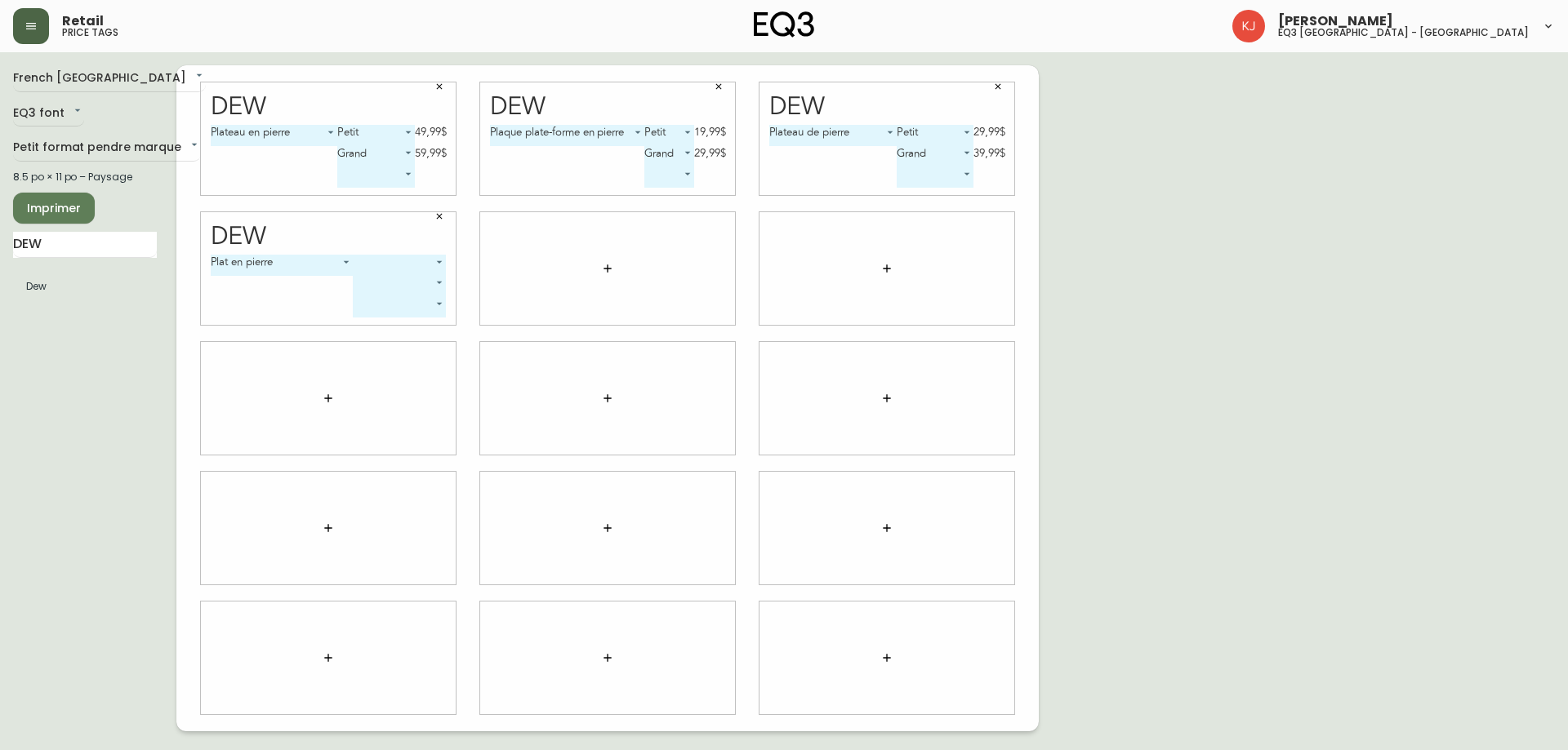
click at [389, 262] on body "Retail price tags Kevin Jobin eq3 montréal - griffintown French Canada fr_CA EQ…" at bounding box center [784, 366] width 1568 height 731
click at [389, 282] on li "Petit" at bounding box center [400, 284] width 92 height 27
type input "0"
click at [389, 278] on body "Retail price tags Kevin Jobin eq3 montréal - griffintown French Canada fr_CA EQ…" at bounding box center [784, 366] width 1568 height 731
click at [370, 336] on li "Grand" at bounding box center [373, 332] width 81 height 27
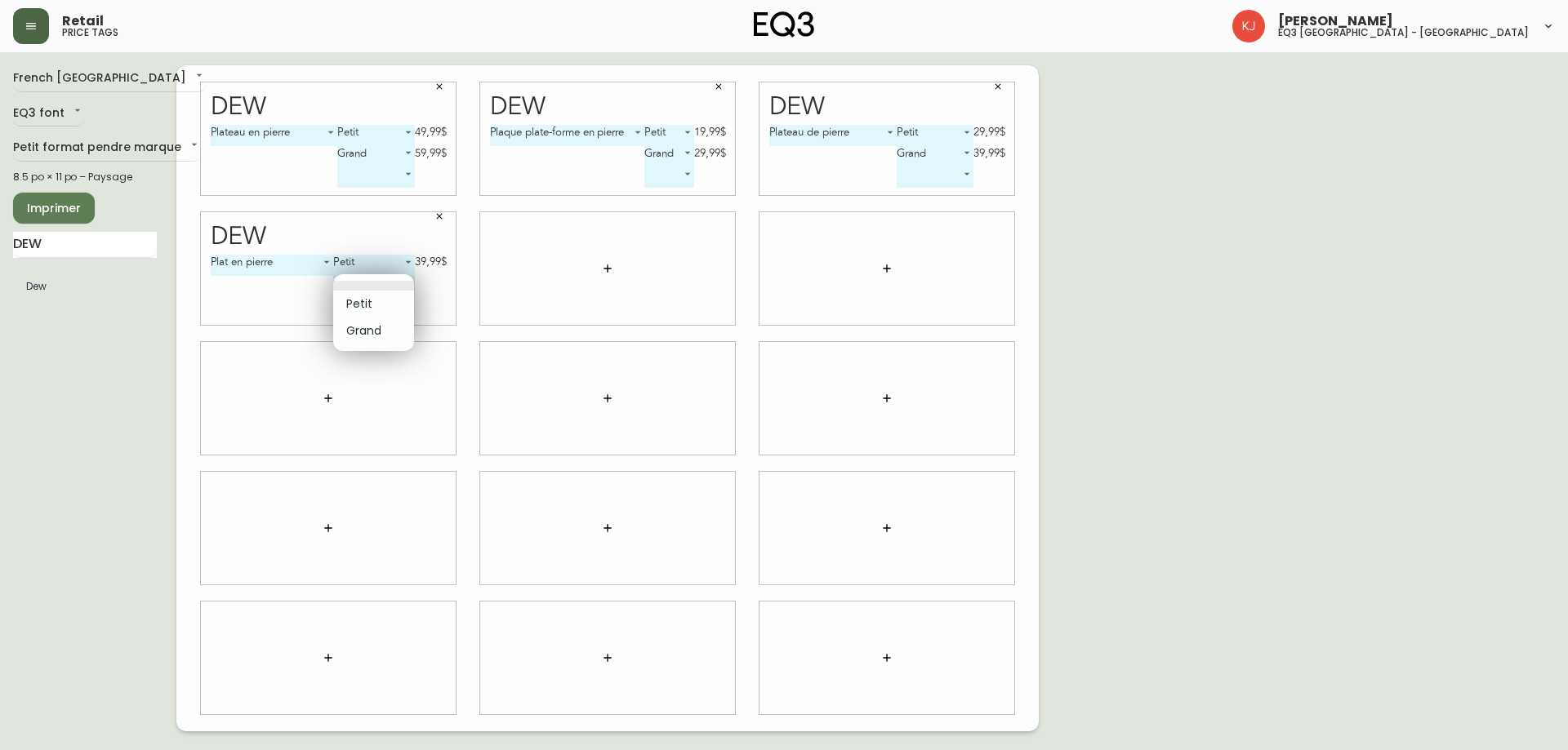
type input "1"
click at [441, 82] on icon "button" at bounding box center [438, 86] width 9 height 9
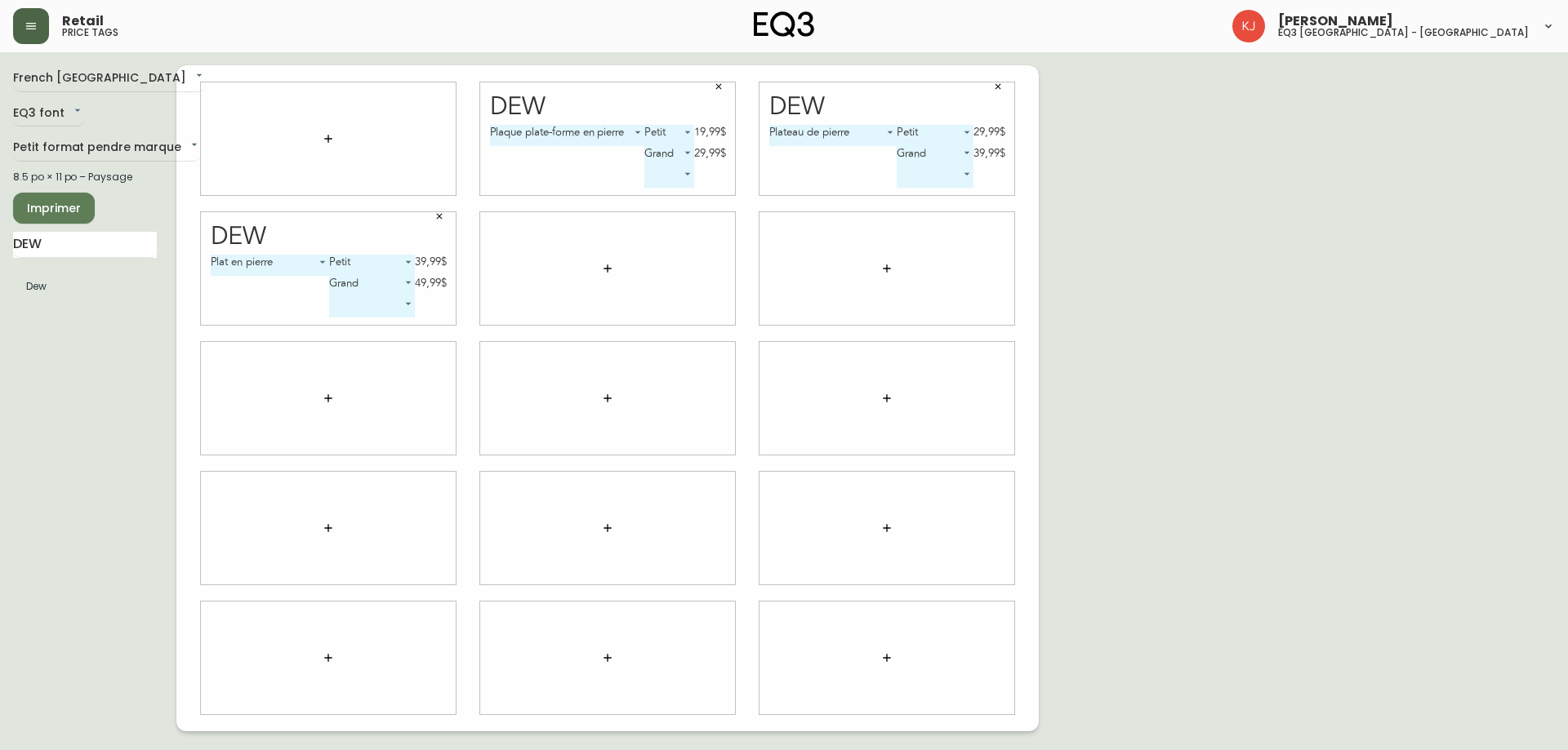
click at [709, 79] on button "button" at bounding box center [718, 86] width 25 height 25
click at [999, 82] on icon "button" at bounding box center [997, 86] width 9 height 9
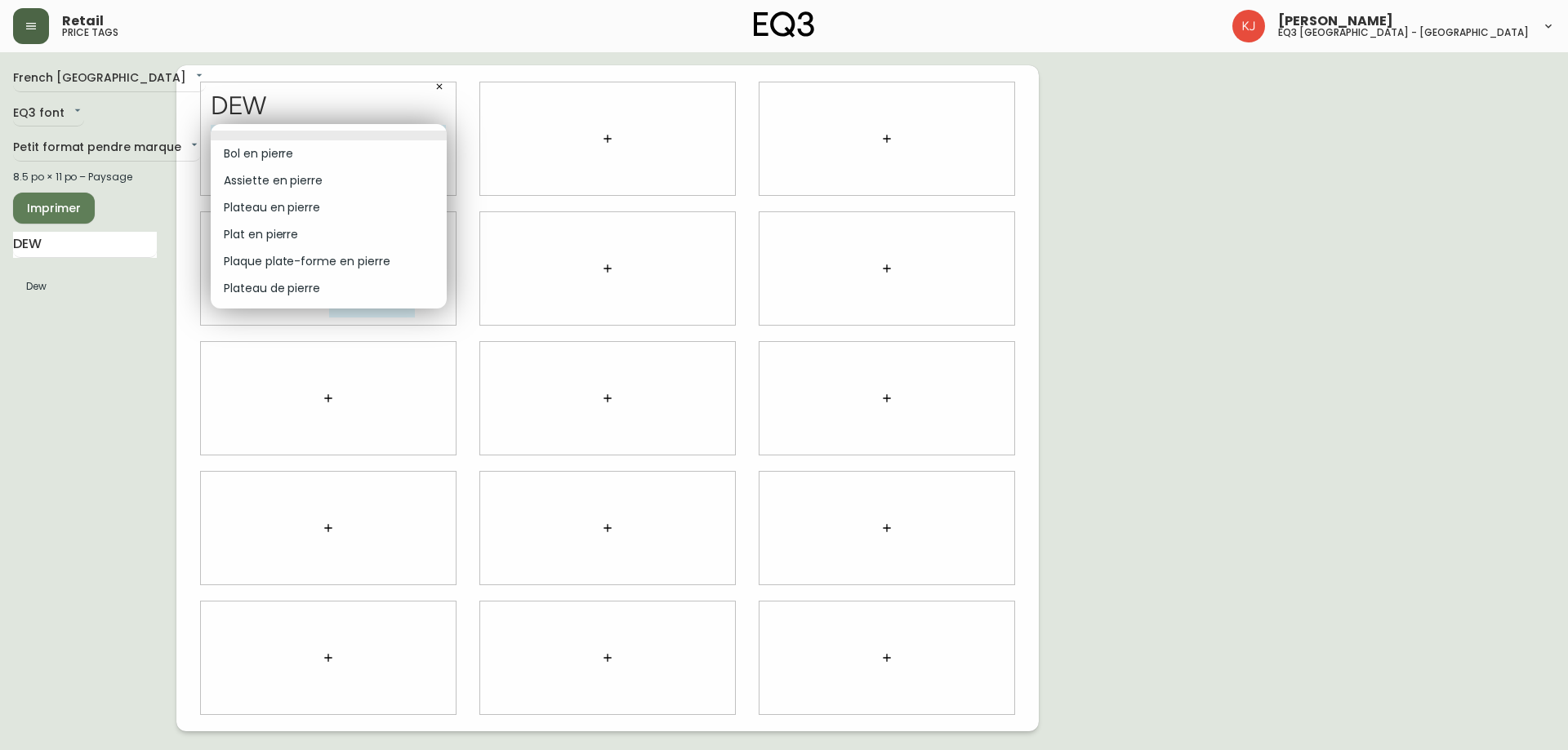
click at [362, 139] on body "Retail price tags Kevin Jobin eq3 montréal - griffintown French Canada fr_CA EQ…" at bounding box center [784, 366] width 1568 height 731
click at [309, 238] on li "Plat en pierre" at bounding box center [328, 235] width 236 height 27
type input "3"
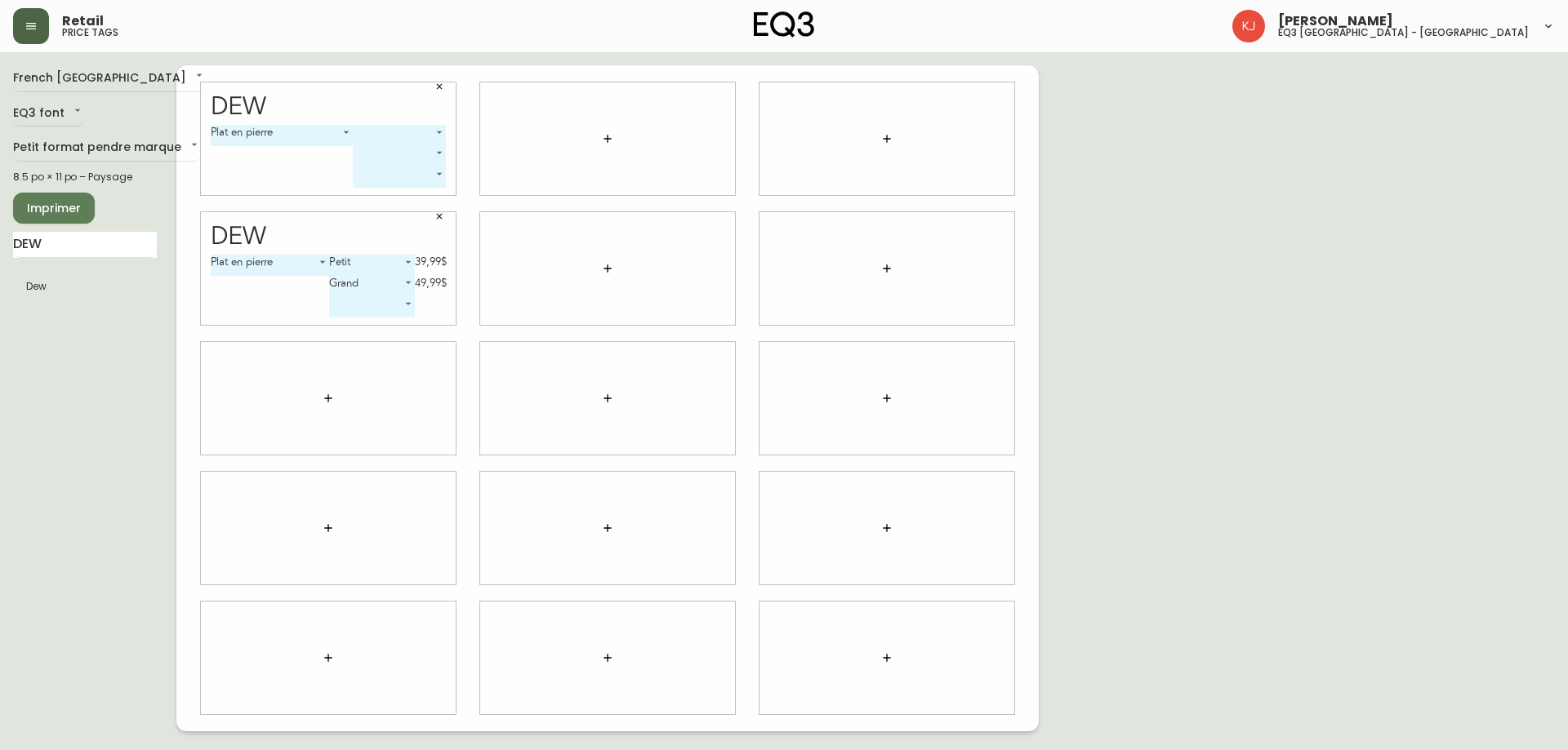
click at [411, 130] on body "Retail price tags Kevin Jobin eq3 montréal - griffintown French Canada fr_CA EQ…" at bounding box center [784, 366] width 1568 height 731
click at [397, 149] on li "Petit" at bounding box center [400, 154] width 92 height 27
type input "0"
click at [396, 149] on body "Retail price tags Kevin Jobin eq3 montréal - griffintown French Canada fr_CA EQ…" at bounding box center [784, 366] width 1568 height 731
click at [379, 198] on li "Grand" at bounding box center [373, 201] width 81 height 27
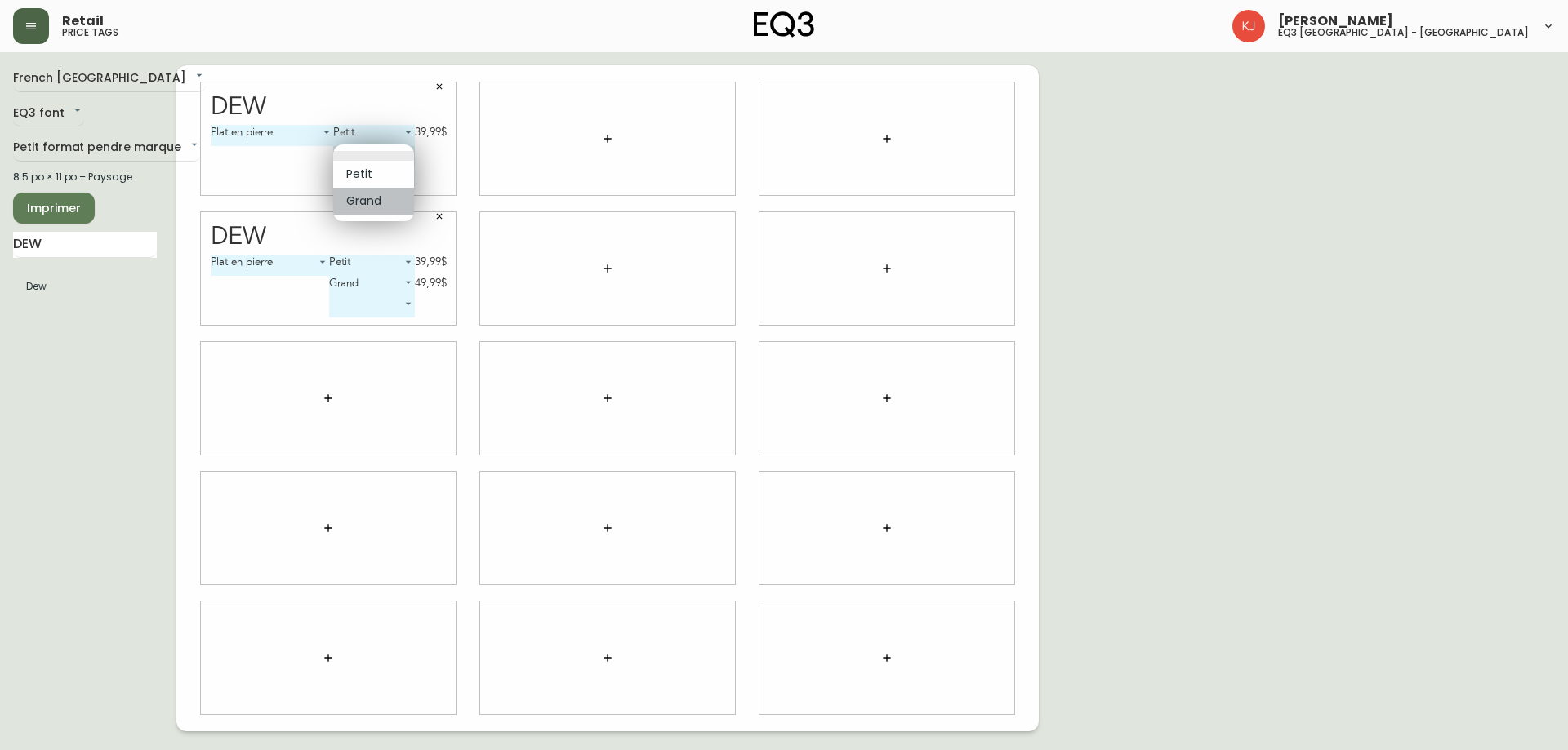
type input "1"
click at [439, 216] on icon "button" at bounding box center [438, 216] width 9 height 9
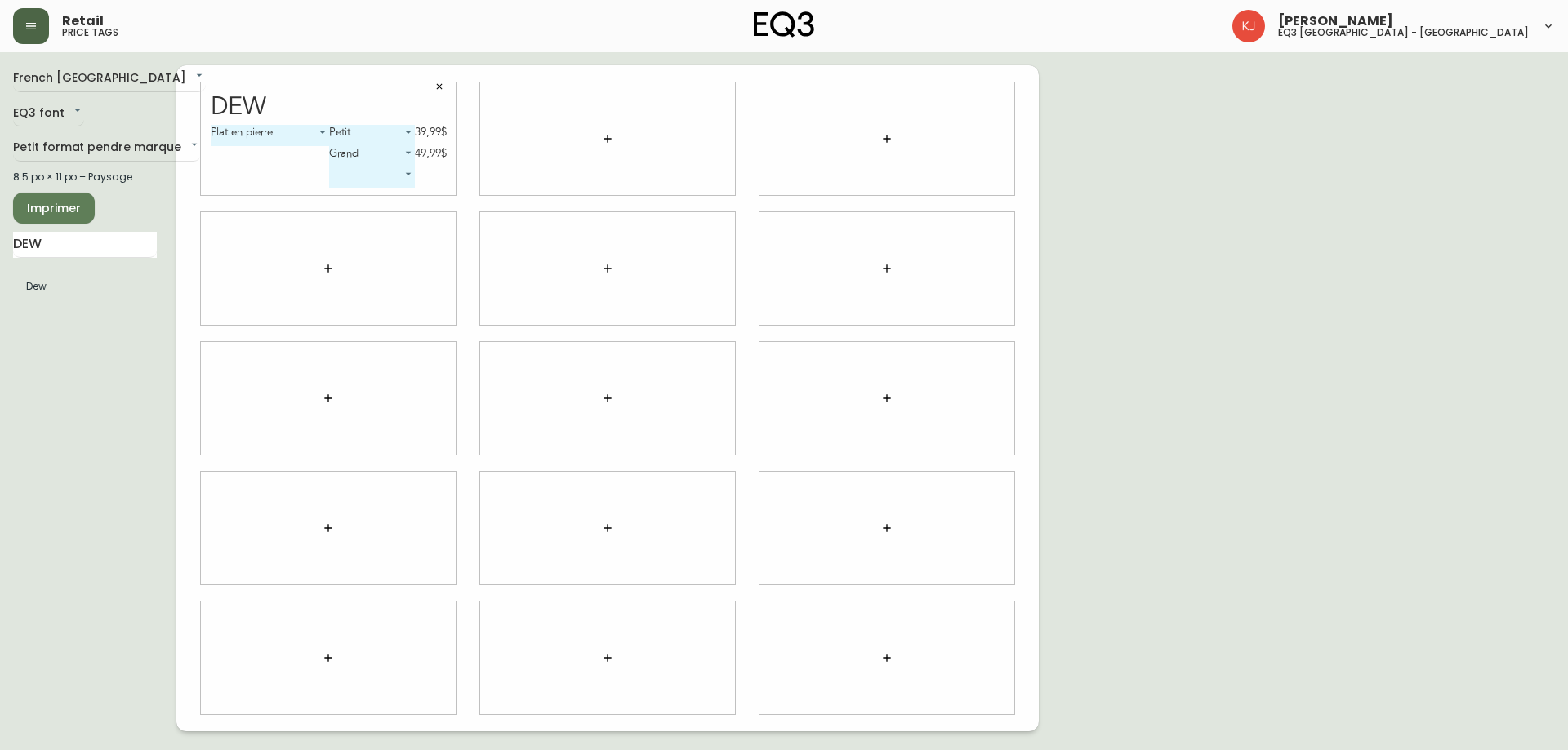
click at [78, 205] on span "Imprimer" at bounding box center [54, 209] width 55 height 20
click at [605, 134] on body "Retail price tags Kevin Jobin eq3 montréal - griffintown French Canada fr_CA EQ…" at bounding box center [784, 366] width 1568 height 731
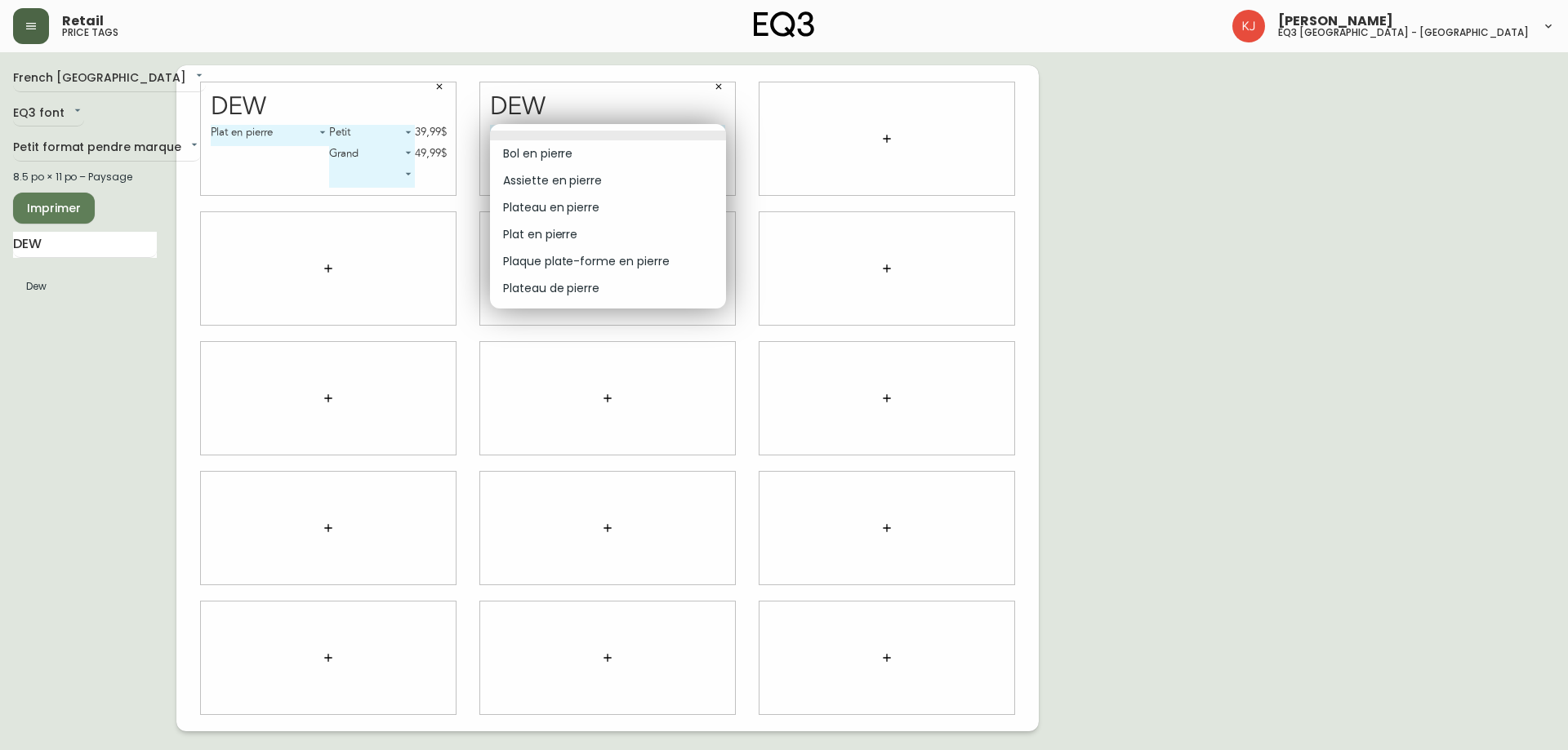
click at [605, 269] on li "Plaque plate-forme en pierre" at bounding box center [608, 262] width 236 height 27
type input "4"
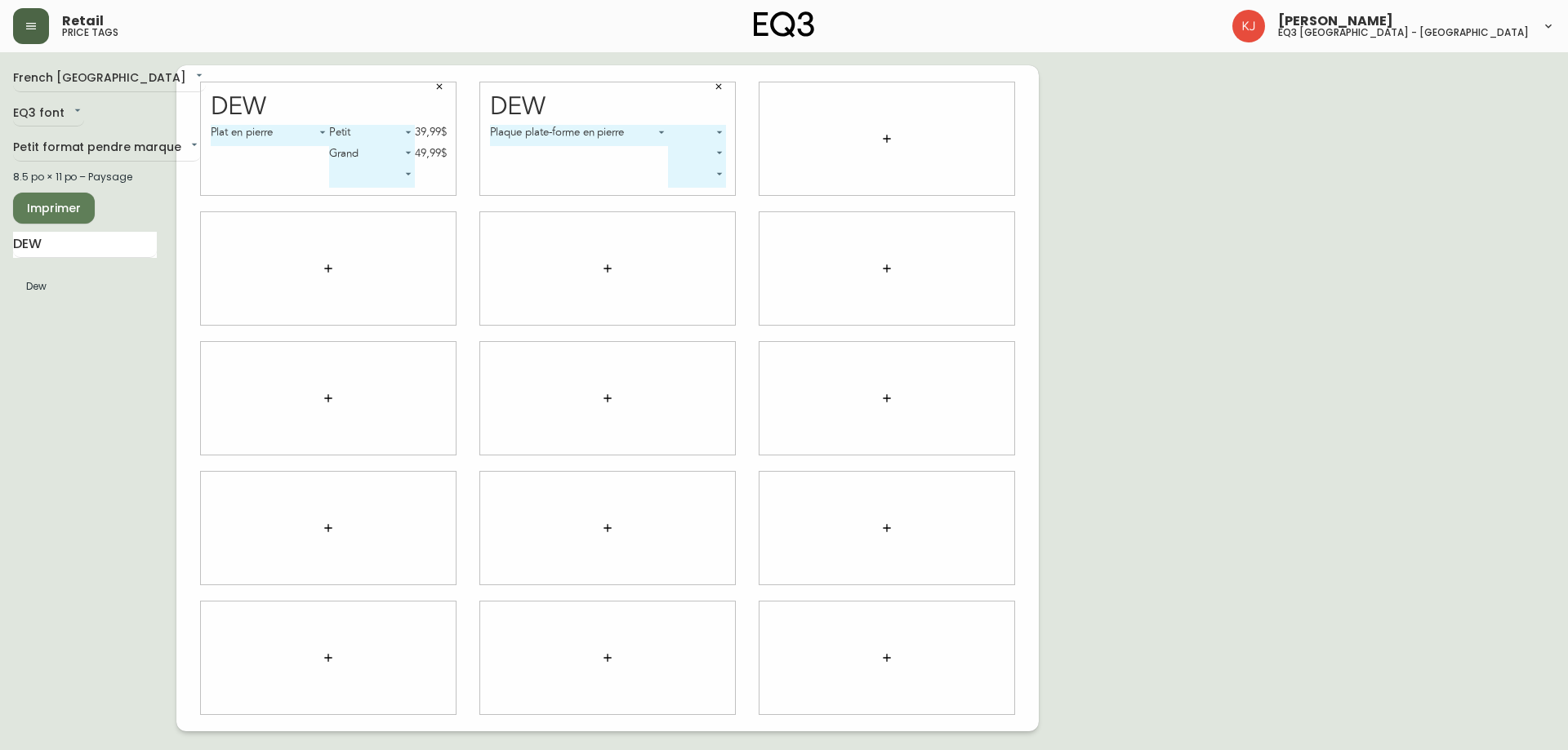
click at [715, 125] on body "Retail price tags Kevin Jobin eq3 montréal - griffintown French Canada fr_CA EQ…" at bounding box center [784, 366] width 1568 height 731
click at [701, 149] on li "Petit" at bounding box center [701, 154] width 61 height 27
type input "0"
click at [685, 149] on body "Retail price tags Kevin Jobin eq3 montréal - griffintown French Canada fr_CA EQ…" at bounding box center [784, 366] width 1568 height 731
click at [682, 209] on li "Grand" at bounding box center [680, 201] width 61 height 27
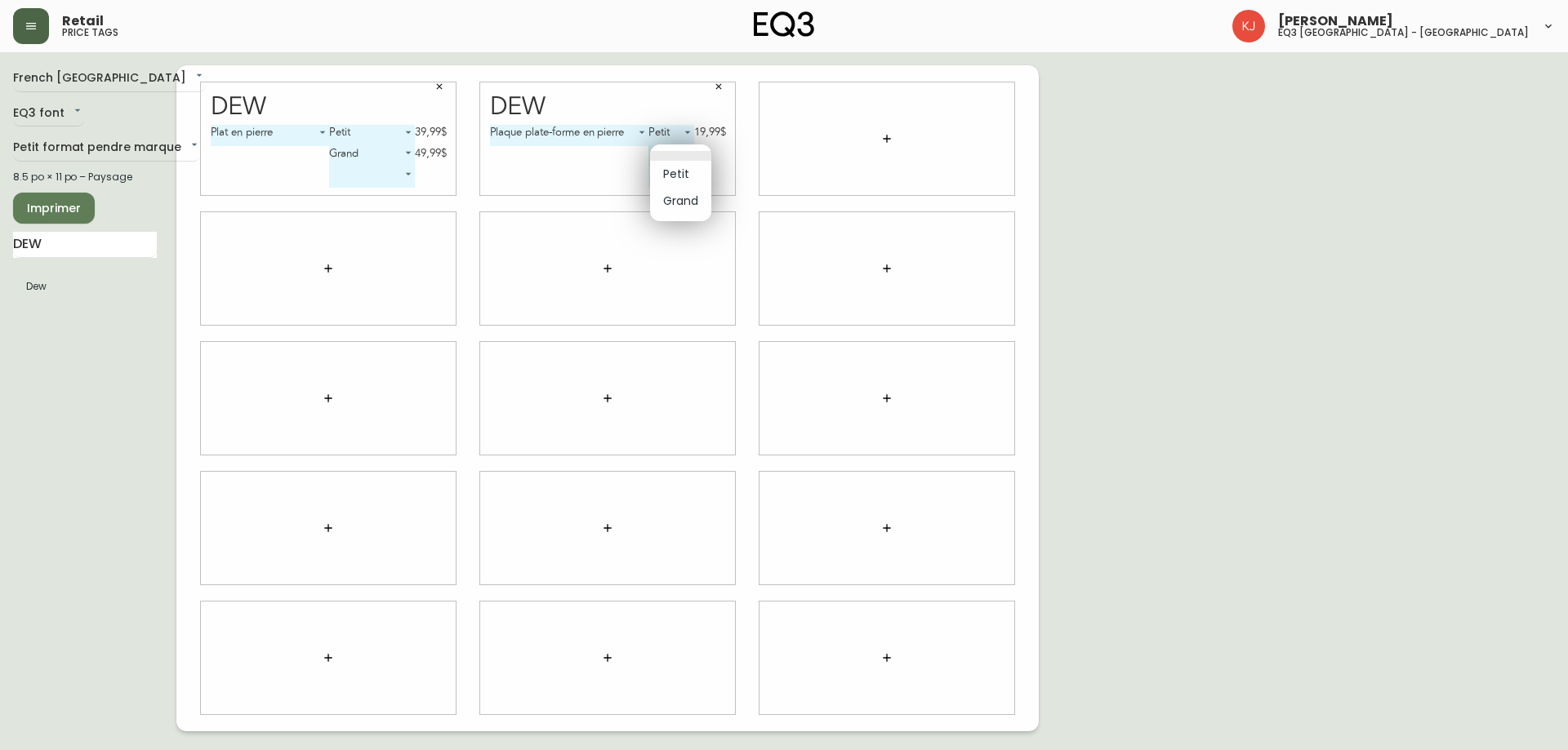
type input "1"
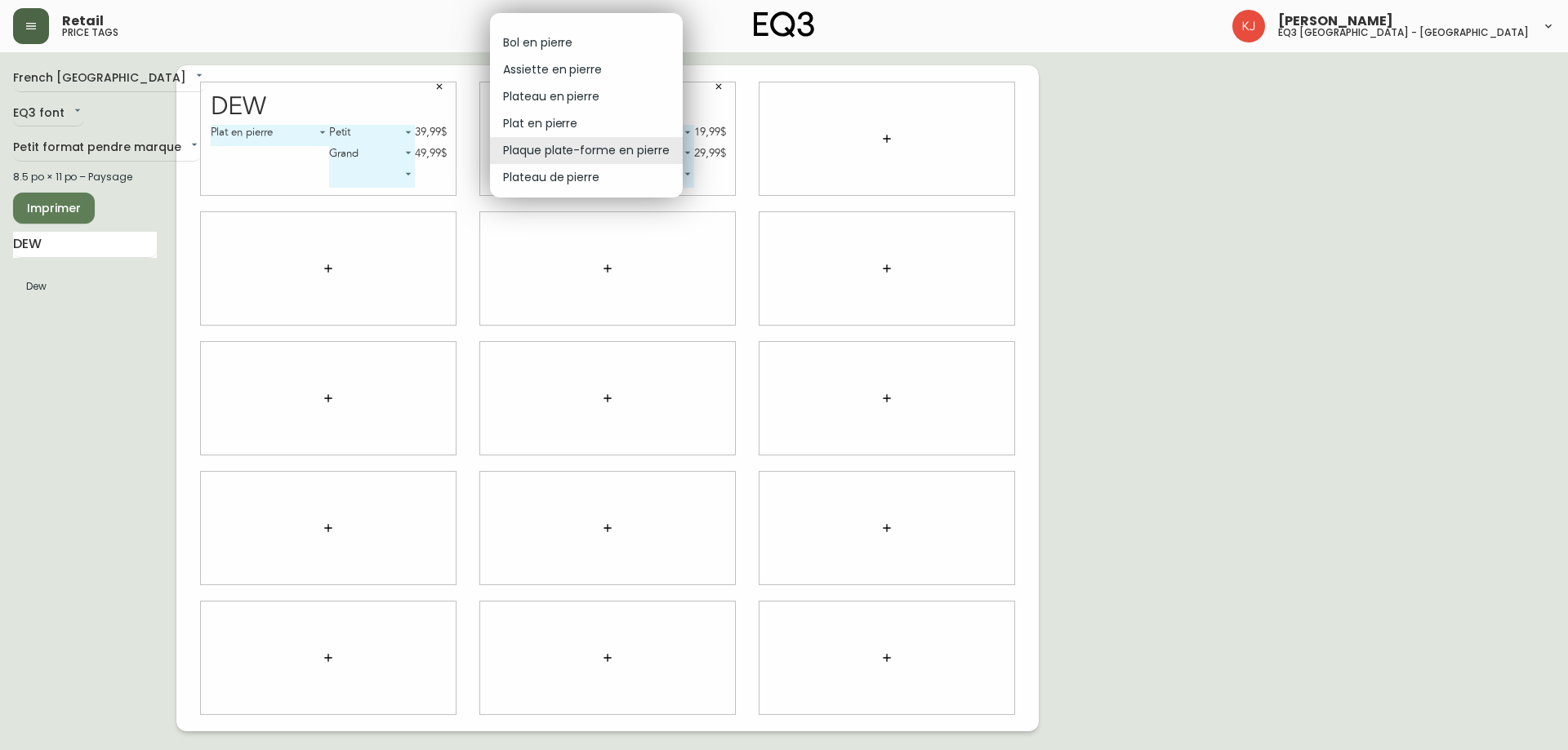
click at [634, 137] on body "Retail price tags Kevin Jobin eq3 montréal - griffintown French Canada fr_CA EQ…" at bounding box center [784, 366] width 1568 height 731
click at [578, 159] on li "Plaque plate-forme en pierre" at bounding box center [587, 151] width 193 height 27
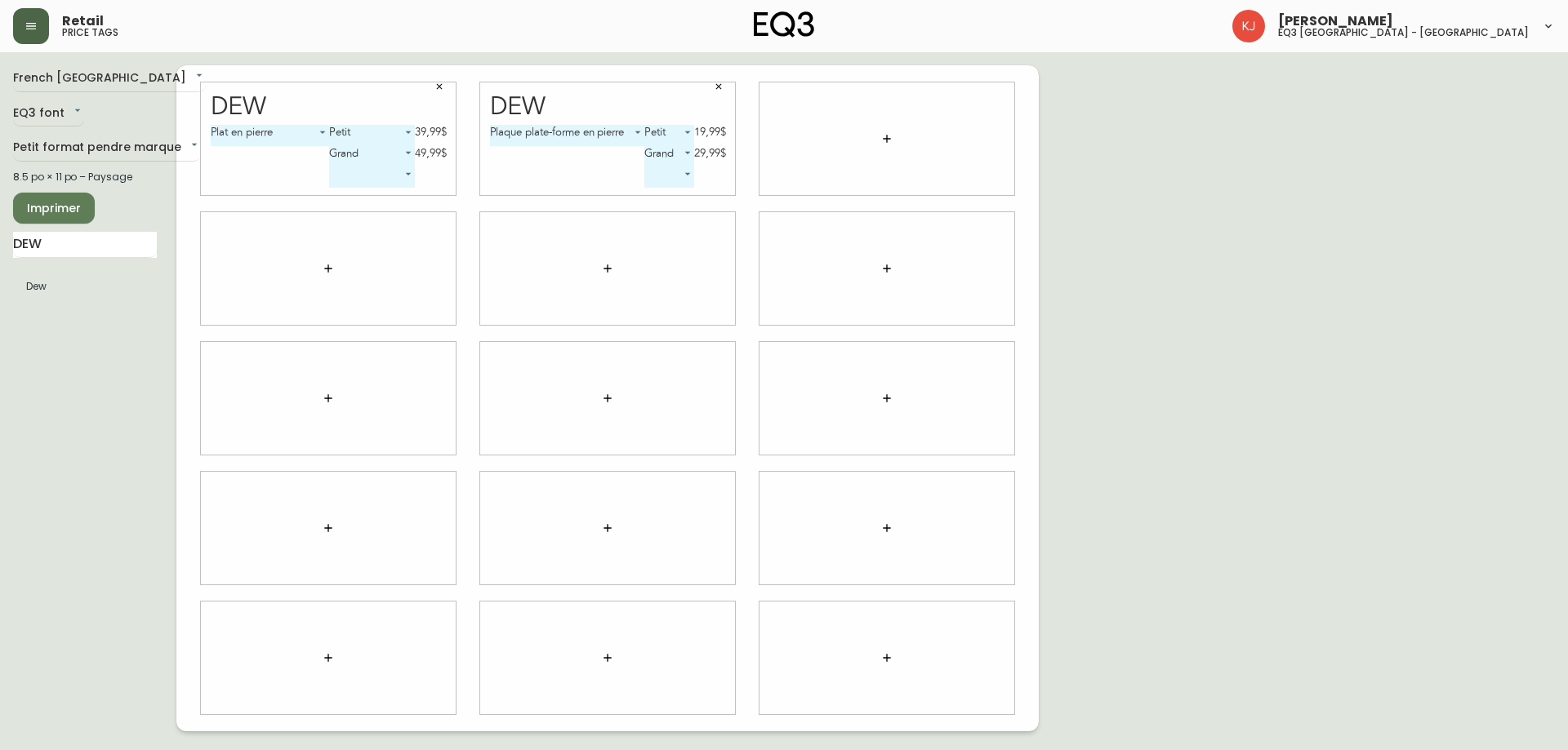
click at [714, 89] on icon "button" at bounding box center [718, 86] width 9 height 9
click at [602, 142] on body "Retail price tags Kevin Jobin eq3 montréal - griffintown French Canada fr_CA EQ…" at bounding box center [784, 366] width 1568 height 731
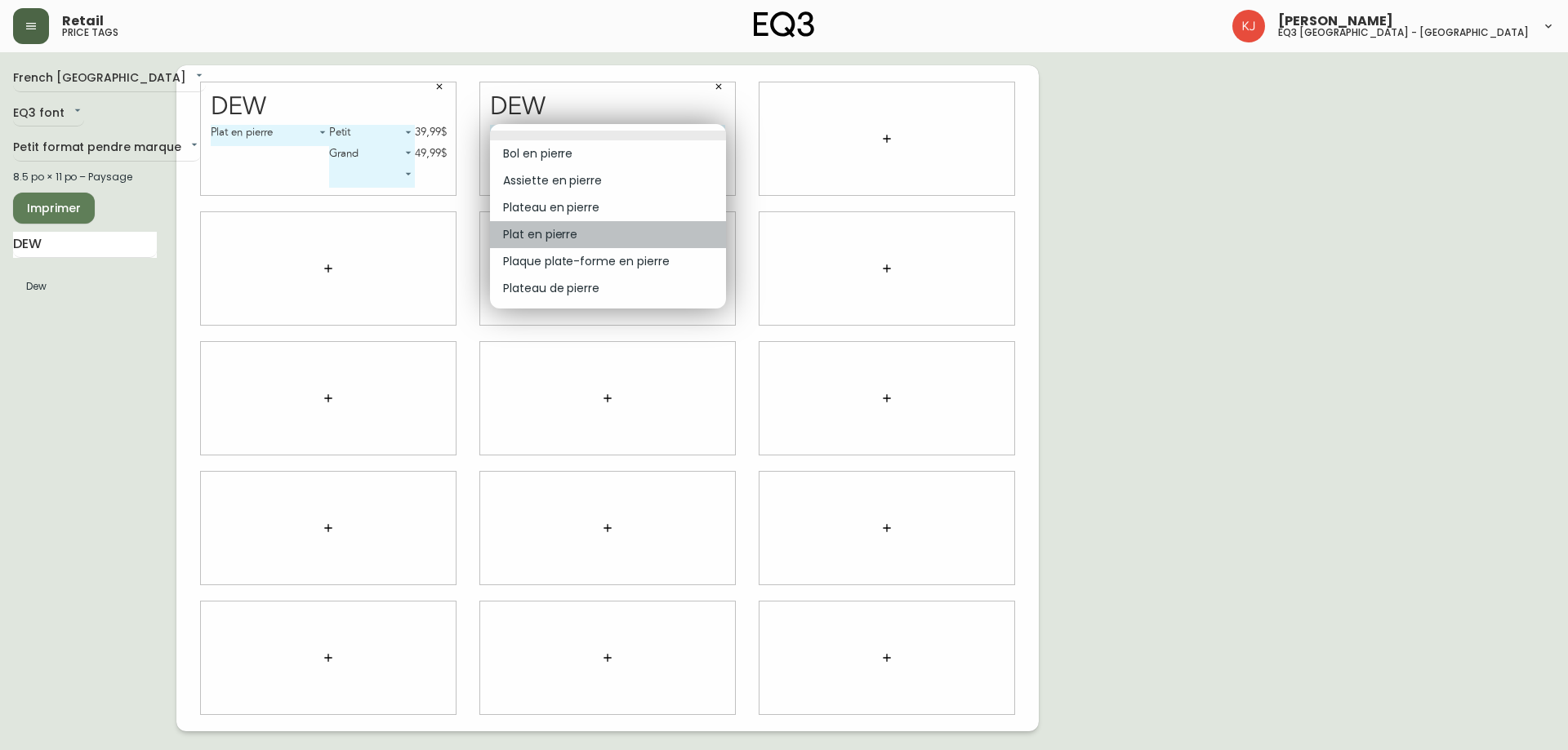
click at [603, 235] on li "Plat en pierre" at bounding box center [608, 235] width 236 height 27
type input "3"
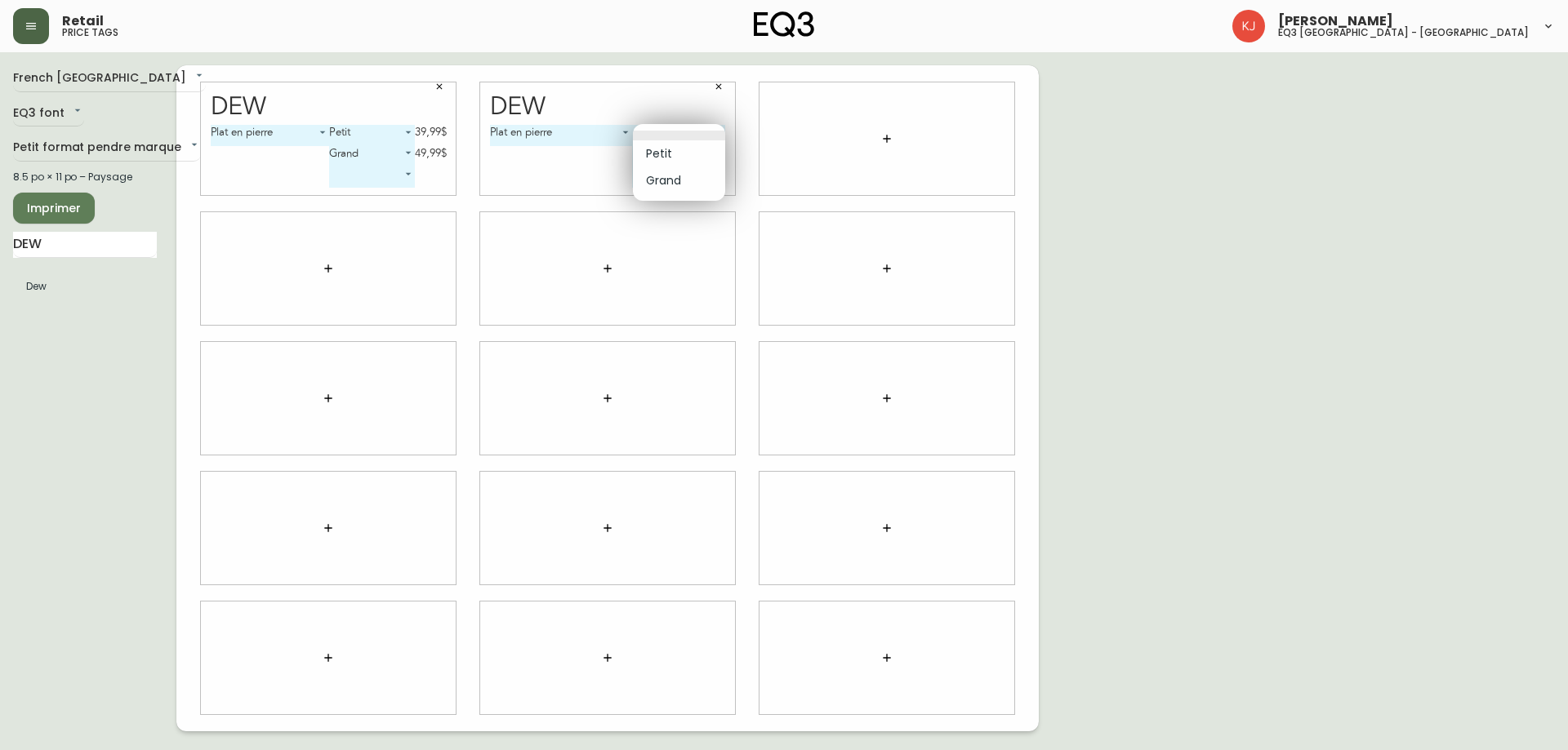
click at [659, 136] on body "Retail price tags Kevin Jobin eq3 montréal - griffintown French Canada fr_CA EQ…" at bounding box center [784, 366] width 1568 height 731
click at [657, 148] on li "Petit" at bounding box center [679, 154] width 92 height 27
type input "0"
click at [657, 146] on body "Retail price tags Kevin Jobin eq3 montréal - griffintown French Canada fr_CA EQ…" at bounding box center [784, 366] width 1568 height 731
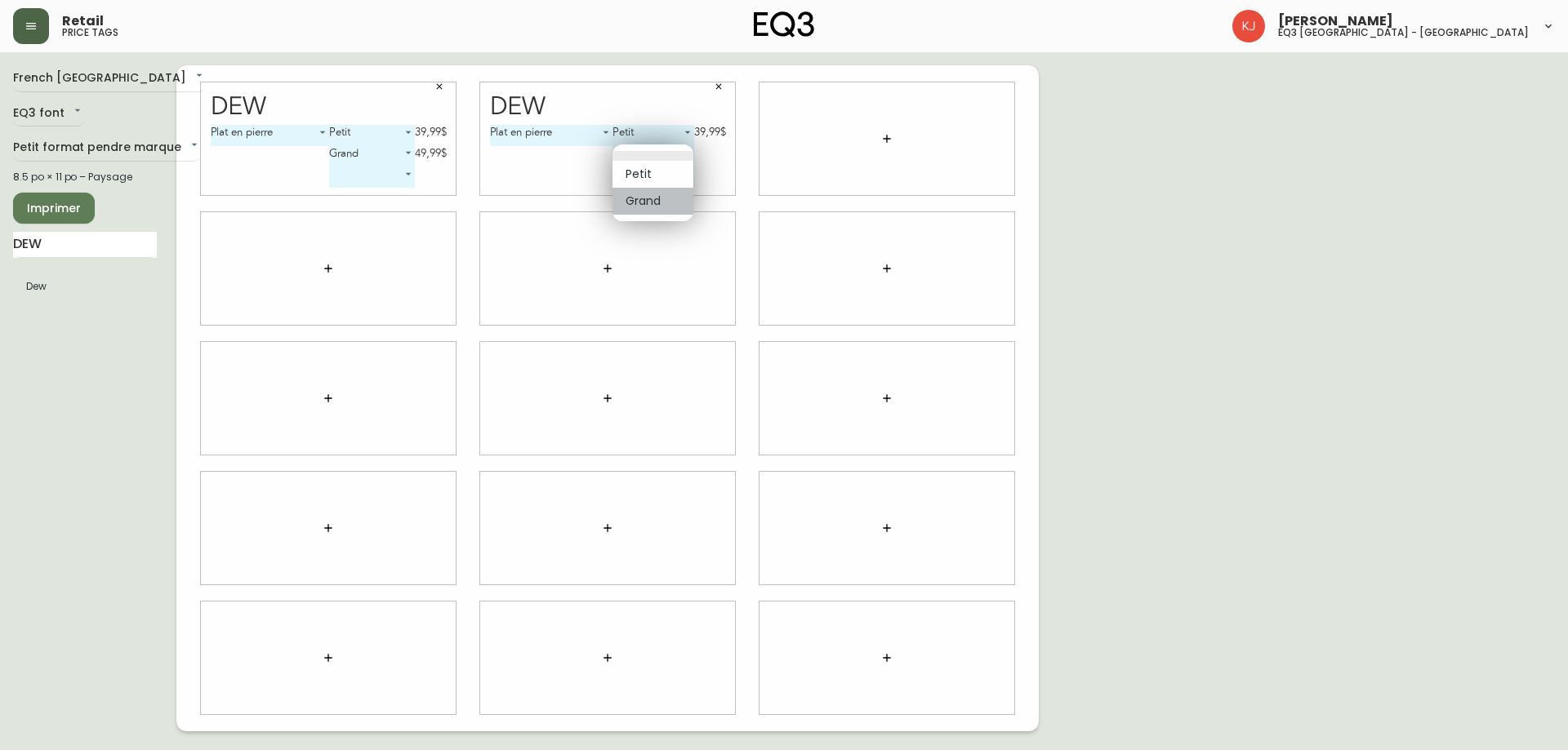
click at [645, 193] on li "Grand" at bounding box center [652, 201] width 81 height 27
type input "1"
click at [683, 125] on body "Retail price tags Kevin Jobin eq3 montréal - griffintown French Canada fr_CA EQ…" at bounding box center [784, 366] width 1568 height 731
click at [683, 125] on li "Petit" at bounding box center [650, 136] width 84 height 27
click at [586, 127] on body "Retail price tags Kevin Jobin eq3 montréal - griffintown French Canada fr_CA EQ…" at bounding box center [784, 366] width 1568 height 731
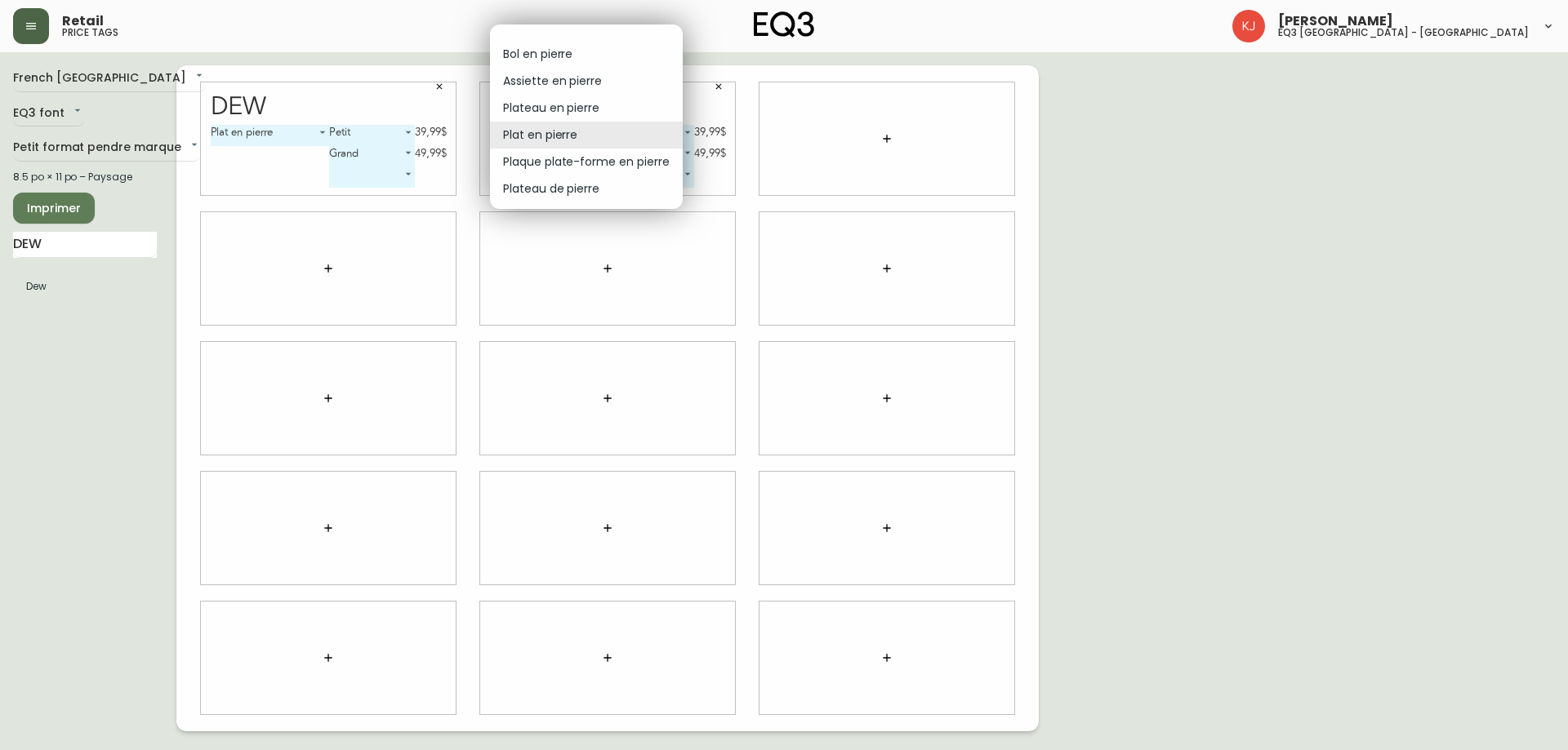
click at [609, 110] on li "Plateau en pierre" at bounding box center [587, 108] width 193 height 27
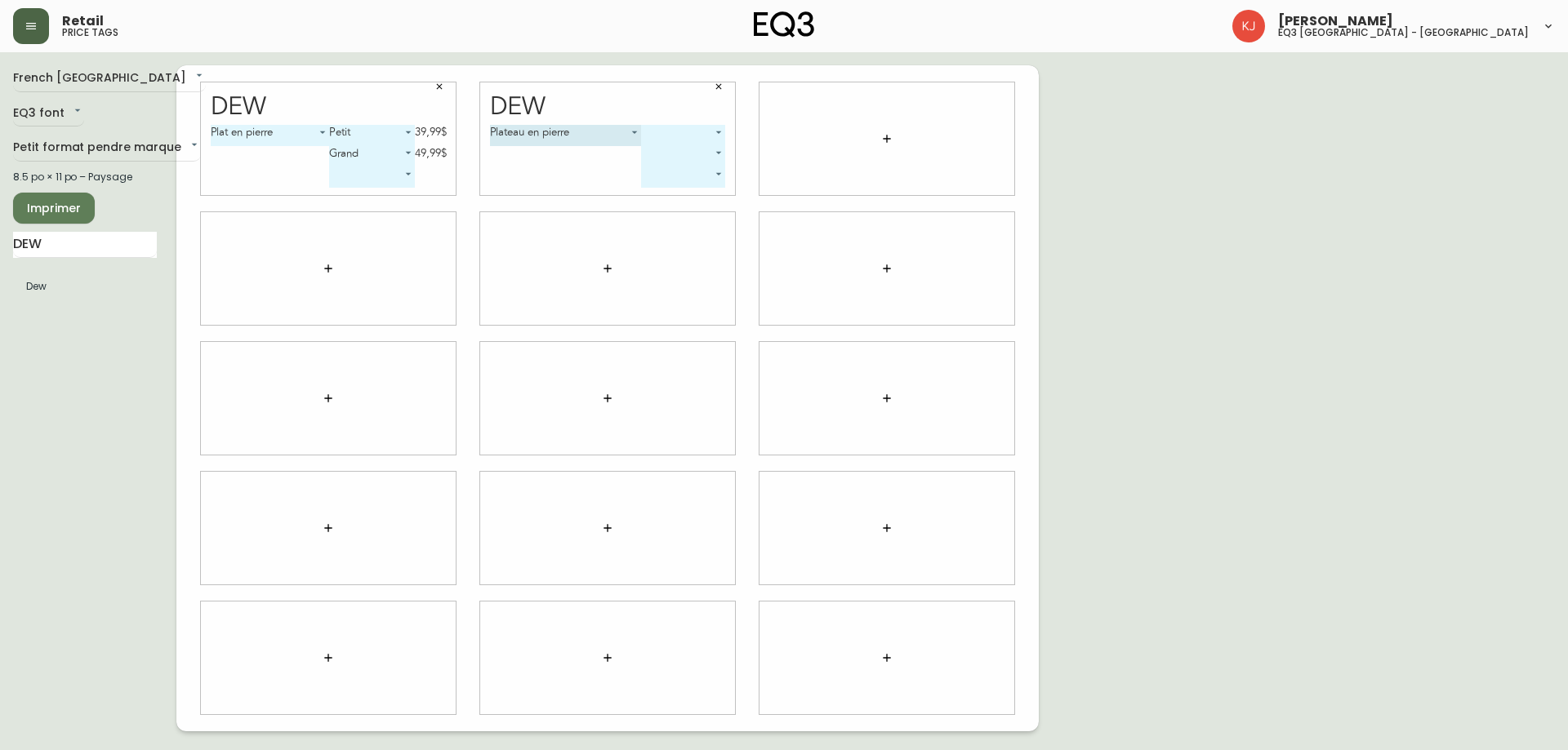
type input "2"
click at [668, 138] on body "Retail price tags Kevin Jobin eq3 montréal - griffintown French Canada fr_CA EQ…" at bounding box center [784, 366] width 1568 height 731
click at [668, 152] on li "Petit" at bounding box center [684, 154] width 84 height 27
type input "0"
click at [668, 152] on body "Retail price tags Kevin Jobin eq3 montréal - griffintown French Canada fr_CA EQ…" at bounding box center [784, 366] width 1568 height 731
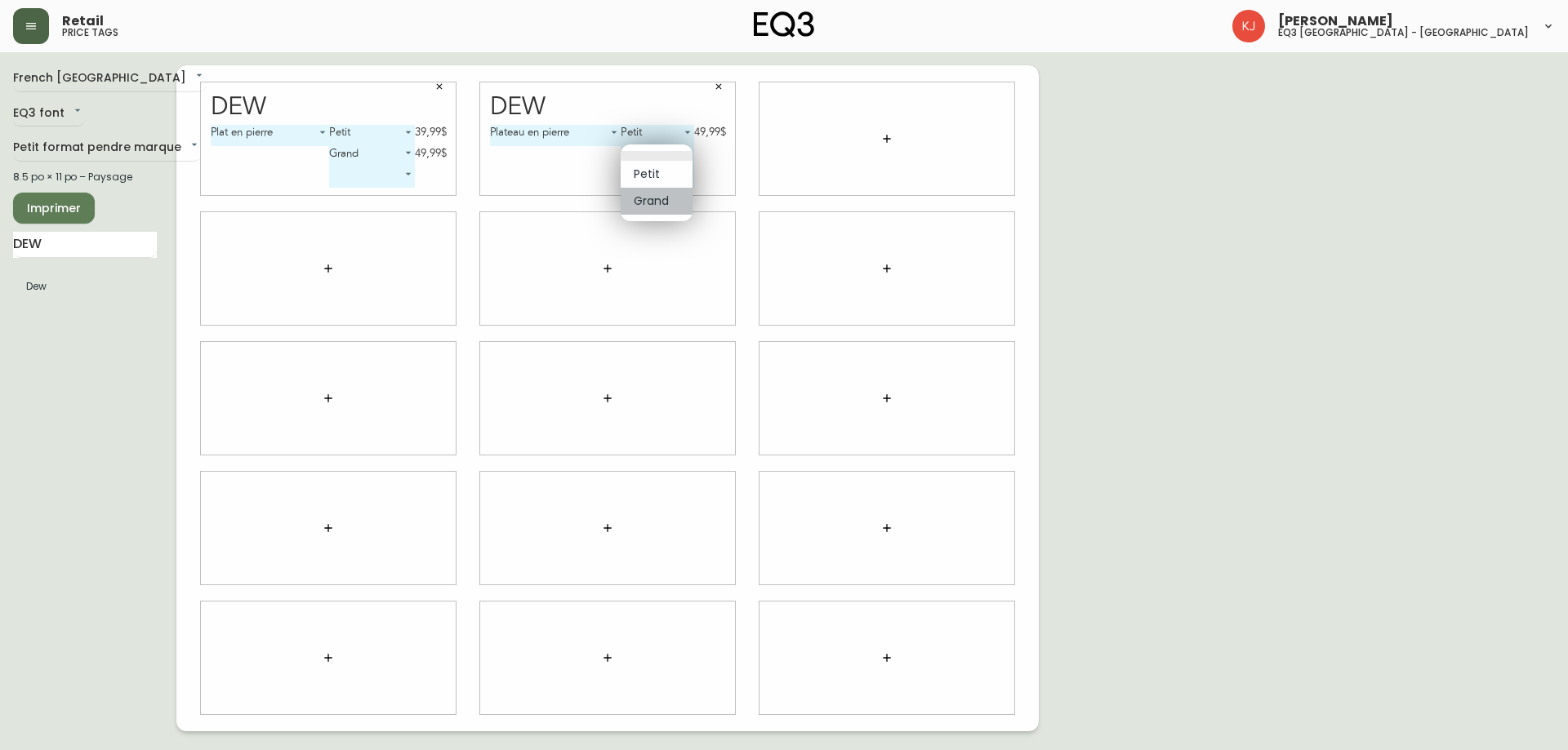
click at [657, 195] on li "Grand" at bounding box center [657, 201] width 72 height 27
type input "1"
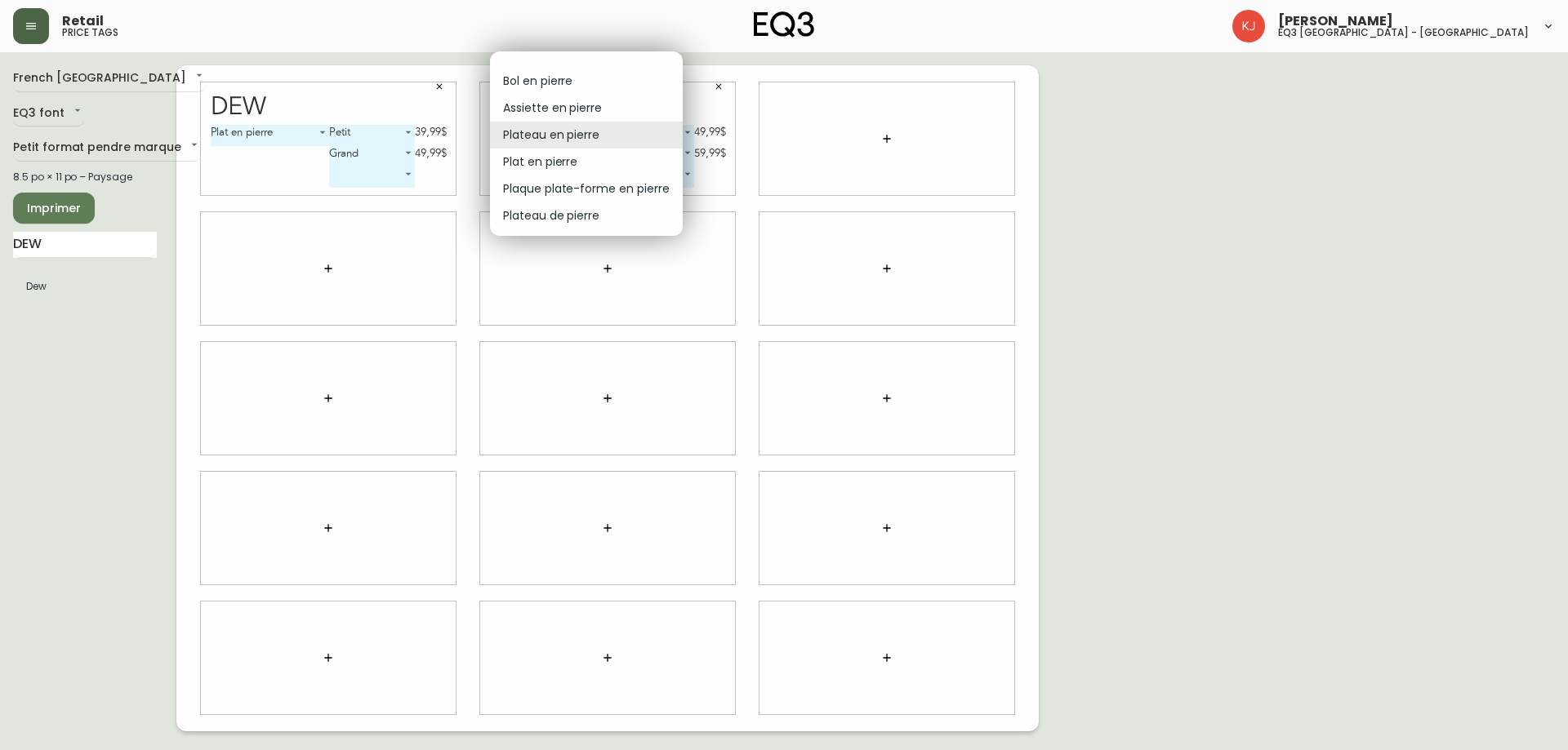
click at [593, 134] on body "Retail price tags Kevin Jobin eq3 montréal - griffintown French Canada fr_CA EQ…" at bounding box center [784, 366] width 1568 height 731
click at [591, 191] on li "Plaque plate-forme en pierre" at bounding box center [587, 189] width 193 height 27
type input "4"
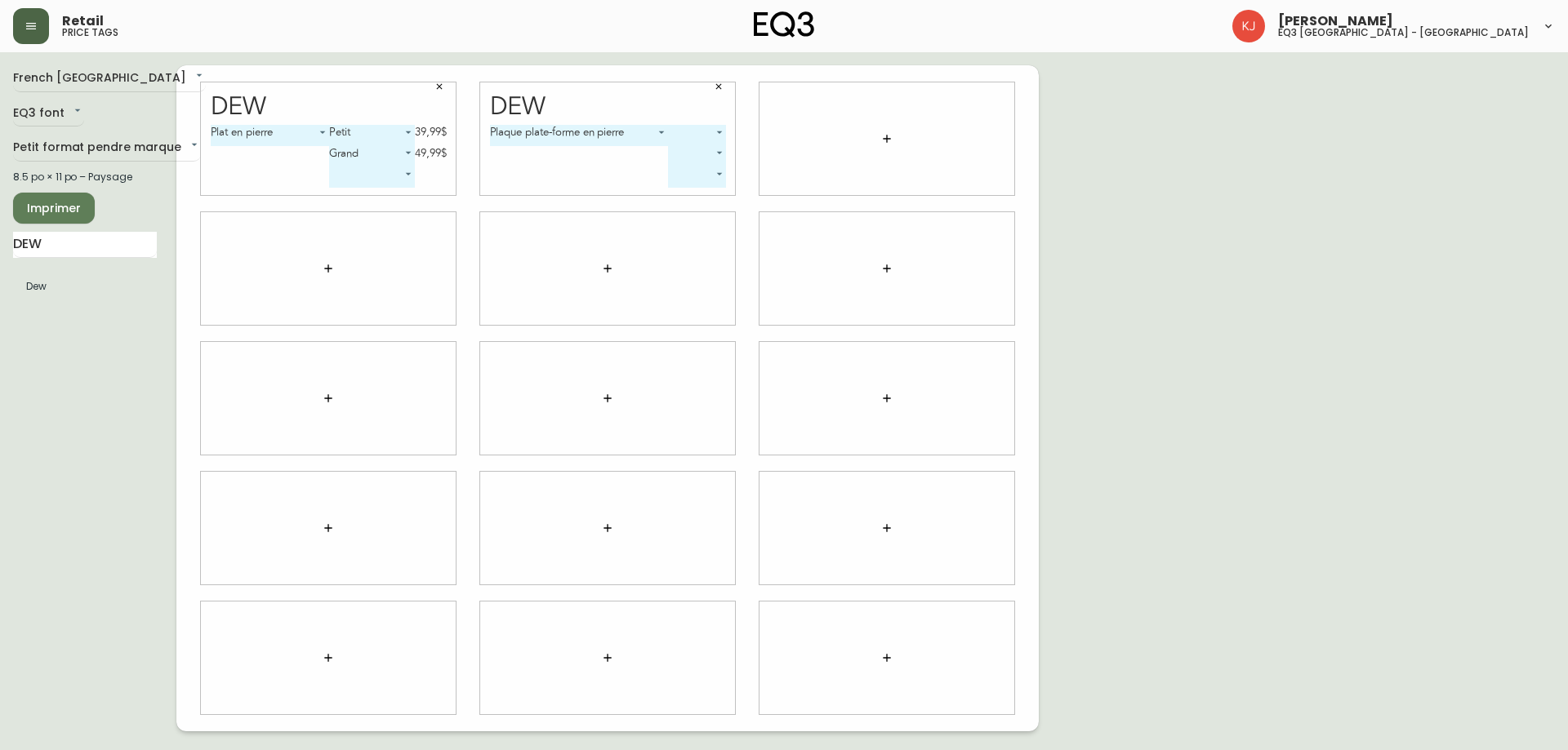
click at [684, 128] on body "Retail price tags Kevin Jobin eq3 montréal - griffintown French Canada fr_CA EQ…" at bounding box center [784, 366] width 1568 height 731
click at [683, 150] on li "Petit" at bounding box center [701, 154] width 61 height 27
type input "0"
click at [675, 146] on body "Retail price tags Kevin Jobin eq3 montréal - griffintown French Canada fr_CA EQ…" at bounding box center [784, 366] width 1568 height 731
click at [35, 21] on div at bounding box center [784, 375] width 1568 height 750
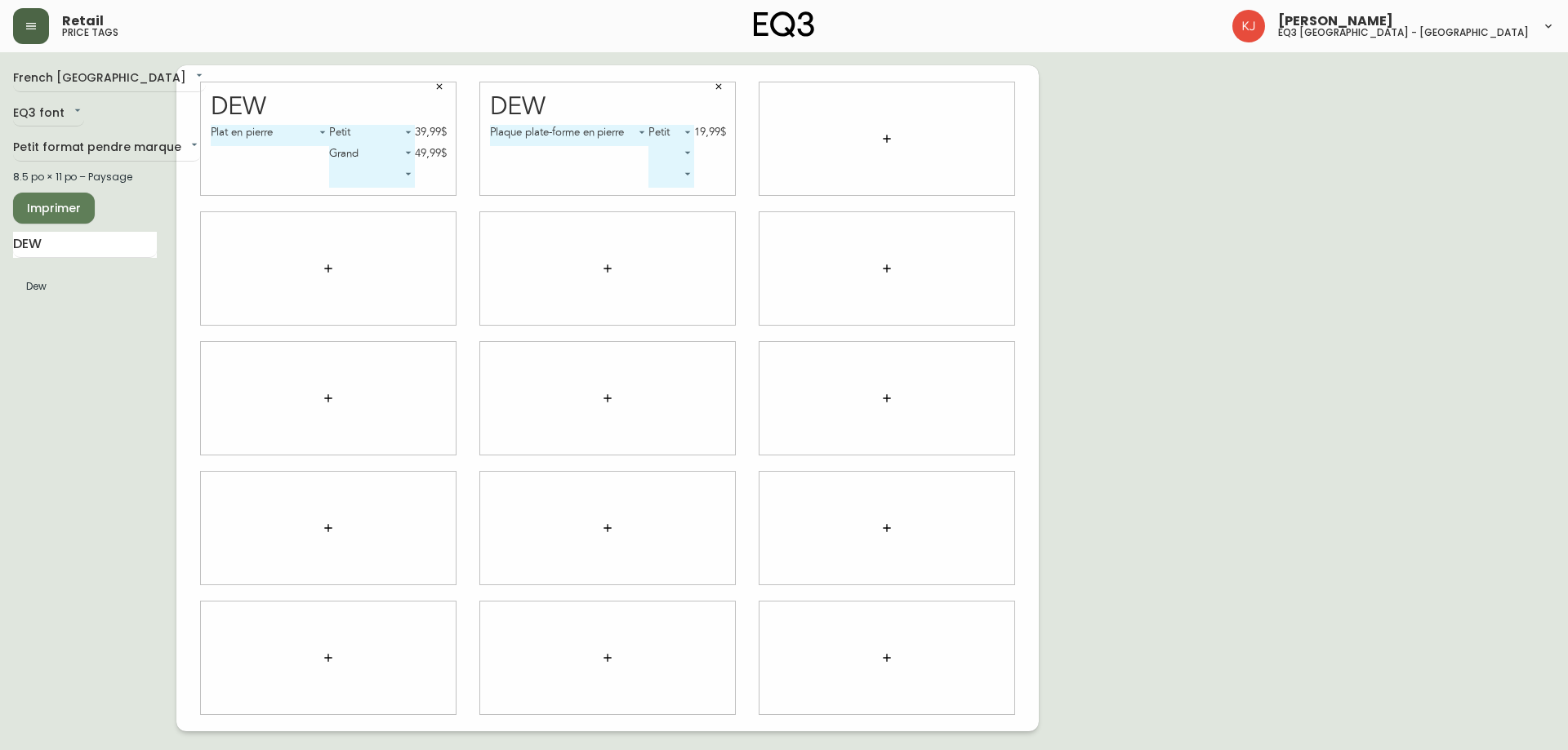
click at [32, 32] on icon "button" at bounding box center [31, 26] width 13 height 13
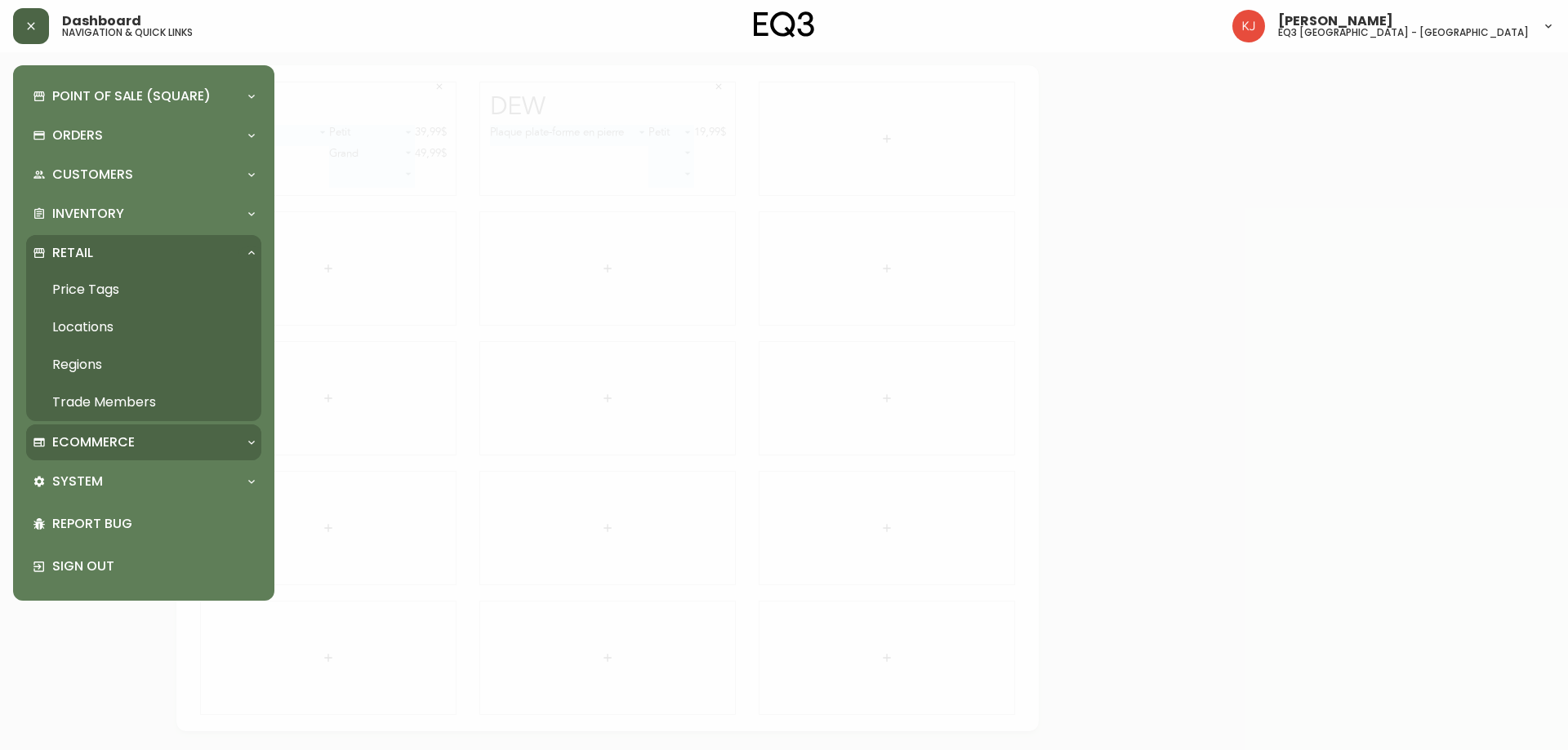
click at [102, 446] on p "Ecommerce" at bounding box center [93, 441] width 83 height 18
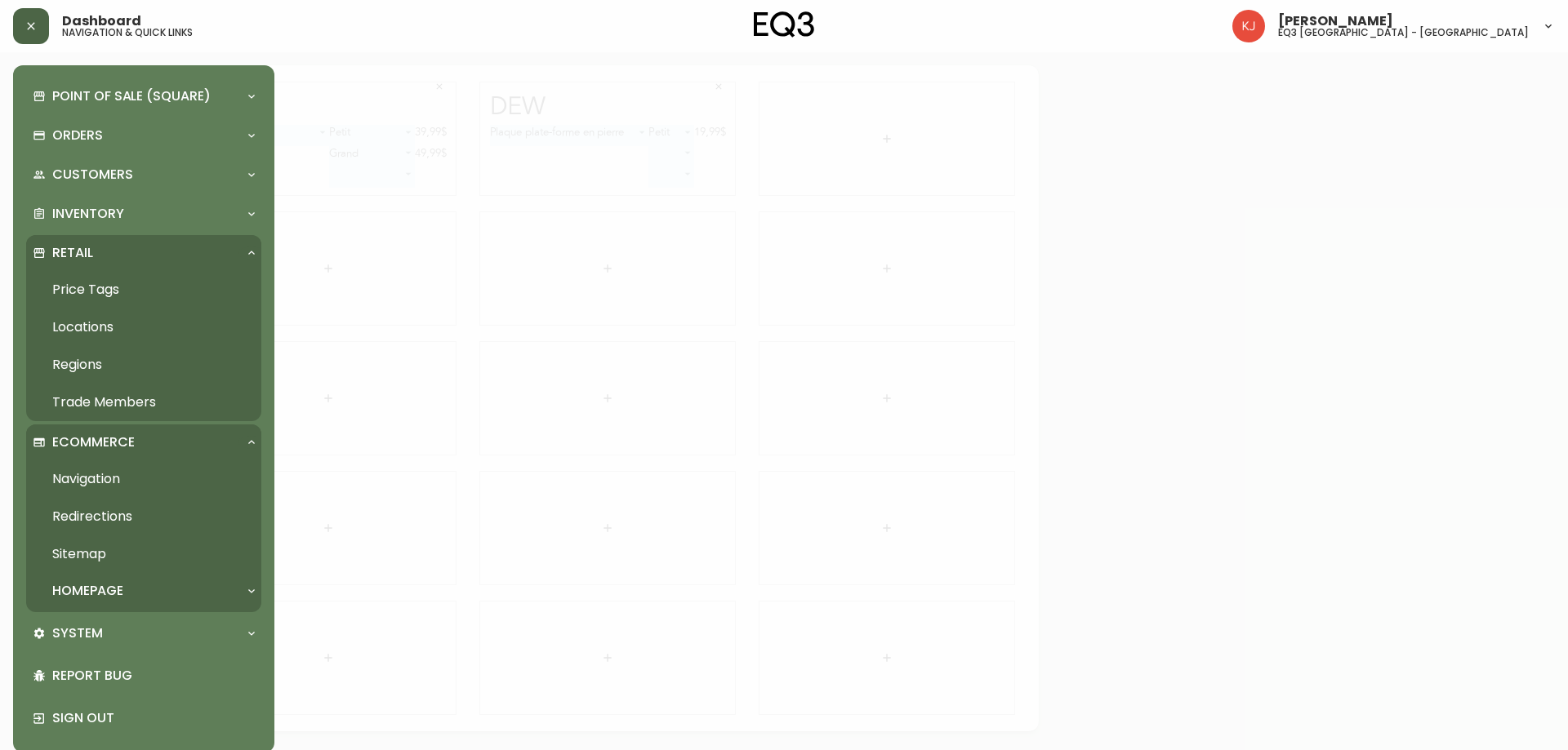
click at [101, 445] on p "Ecommerce" at bounding box center [93, 441] width 83 height 18
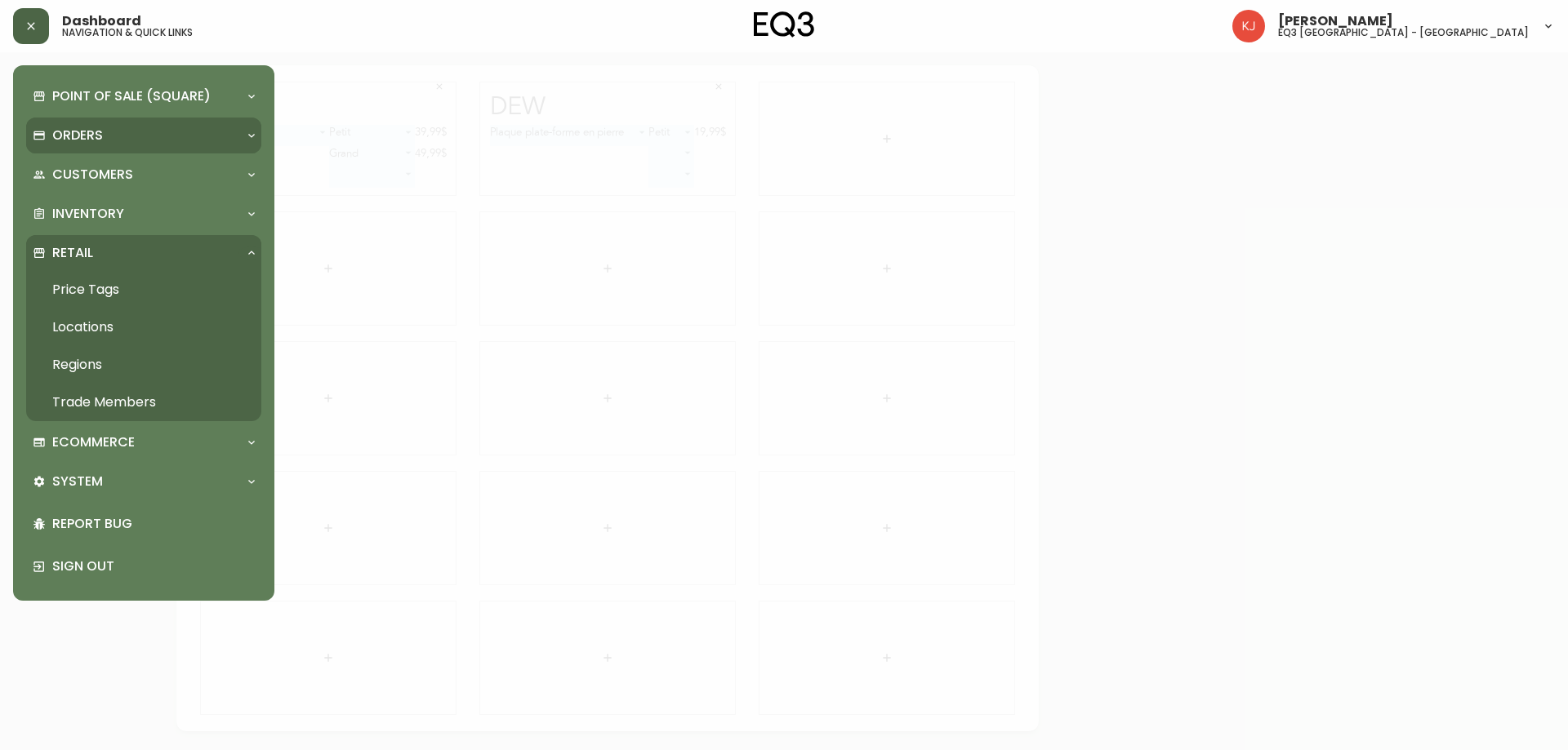
click at [98, 128] on p "Orders" at bounding box center [77, 135] width 50 height 18
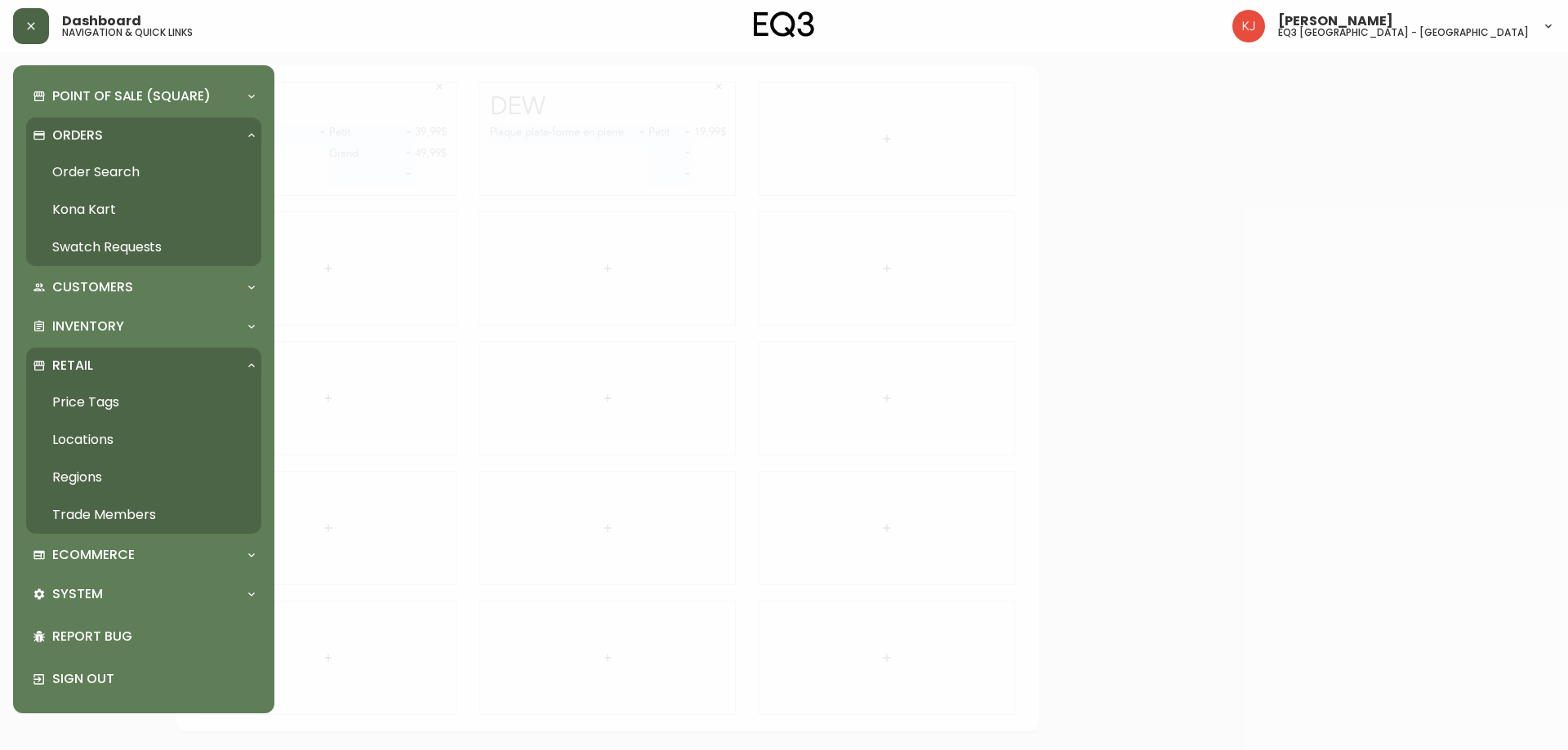
click at [97, 128] on p "Orders" at bounding box center [77, 135] width 50 height 18
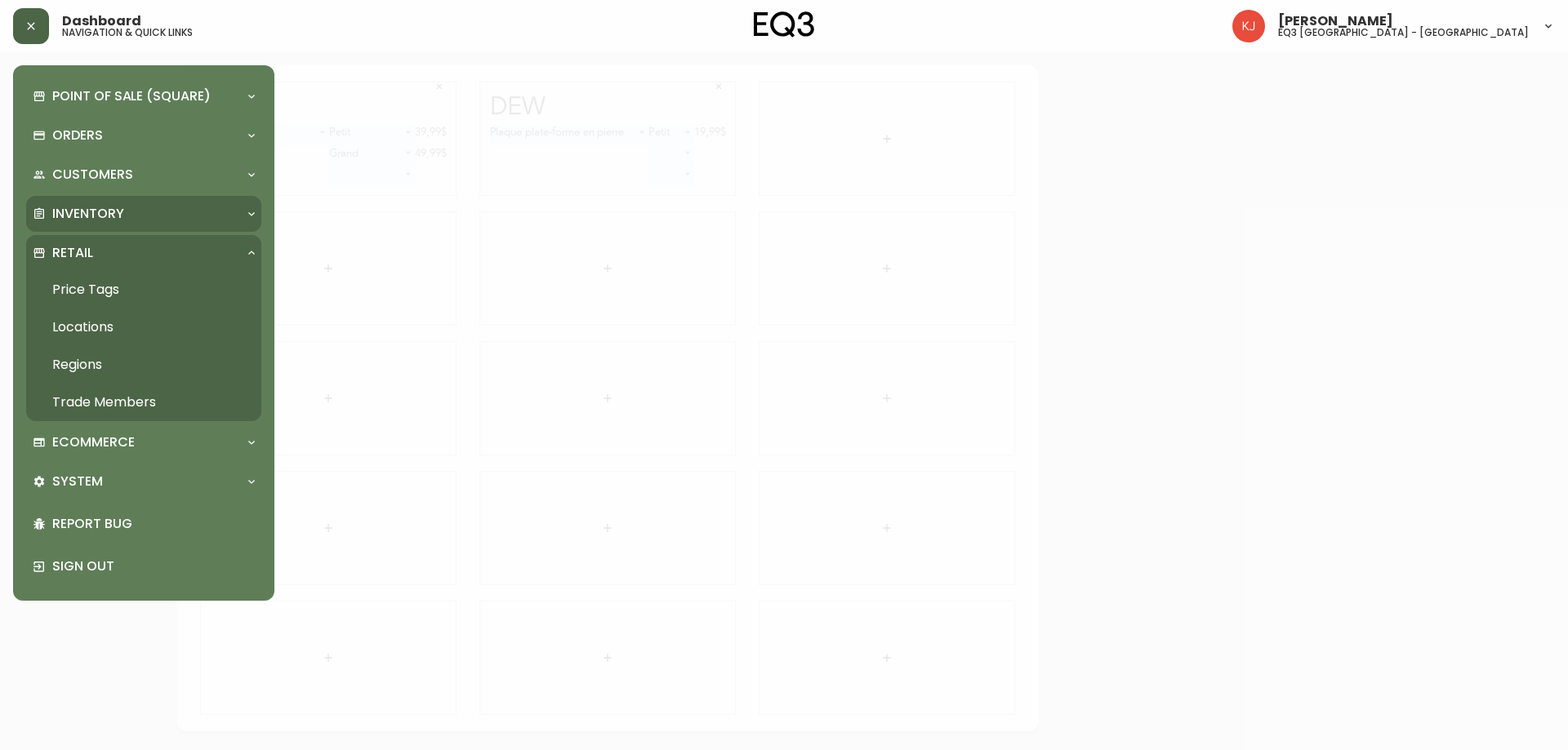
click at [113, 216] on p "Inventory" at bounding box center [88, 213] width 72 height 18
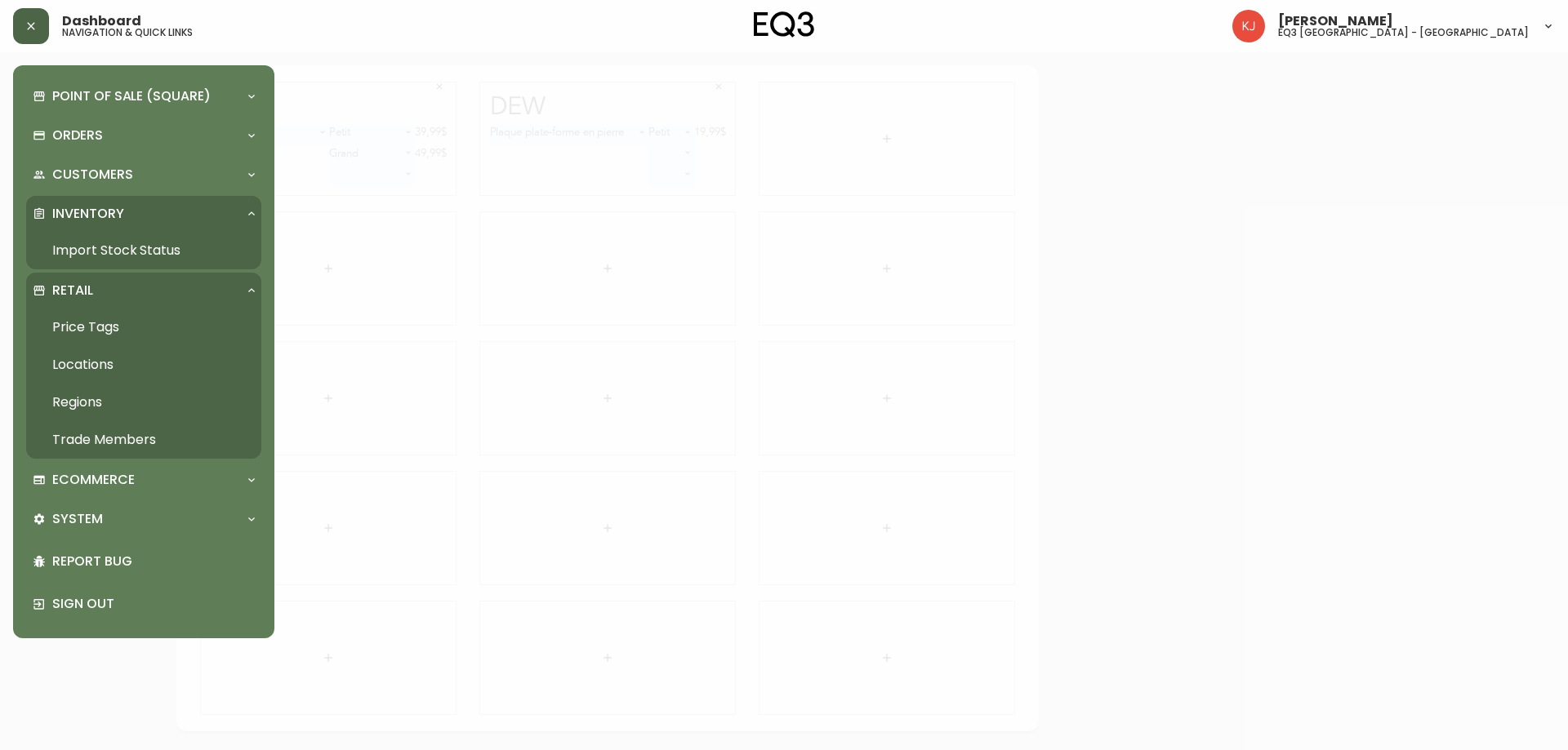
click at [110, 249] on link "Import Stock Status" at bounding box center [144, 251] width 235 height 38
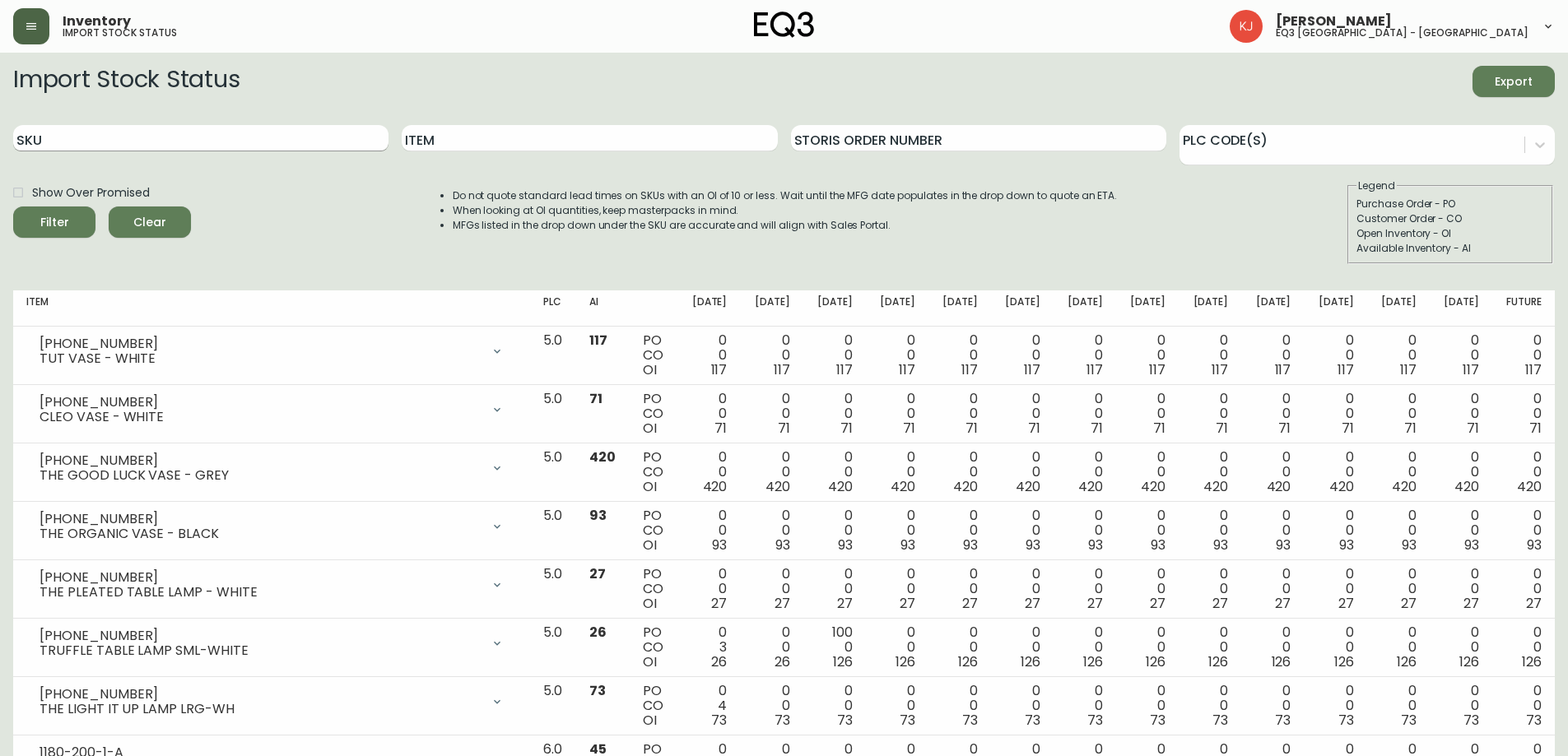
click at [305, 143] on input "SKU" at bounding box center [200, 138] width 376 height 27
paste input "3110-3301-7"
type input "3110-3301-7"
click at [73, 215] on span "Filter" at bounding box center [54, 223] width 56 height 21
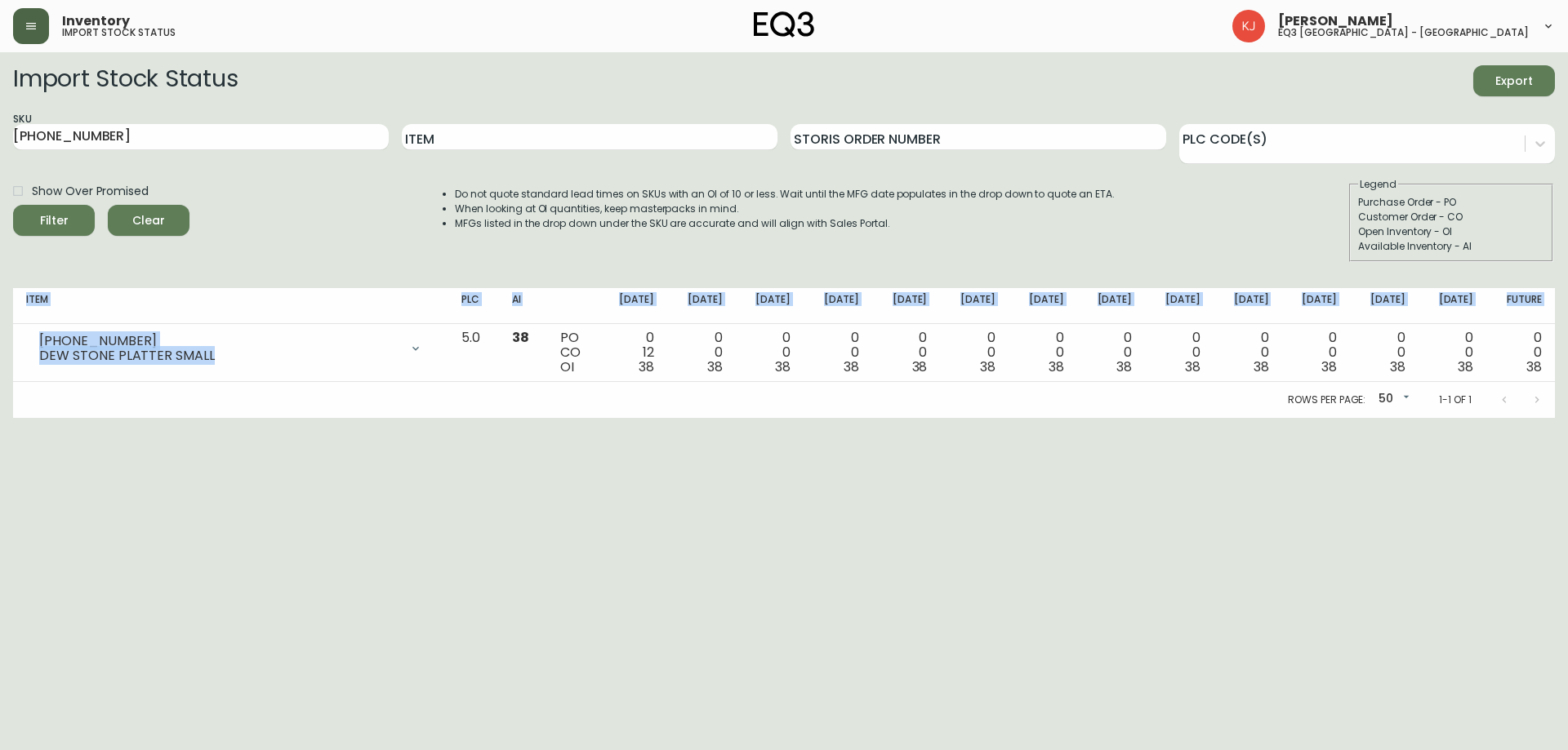
drag, startPoint x: 217, startPoint y: 356, endPoint x: 10, endPoint y: 350, distance: 207.1
click at [10, 350] on main "Import Stock Status Export SKU 3110-3301-7 Item Storis Order Number PLC Code(s)…" at bounding box center [784, 234] width 1568 height 366
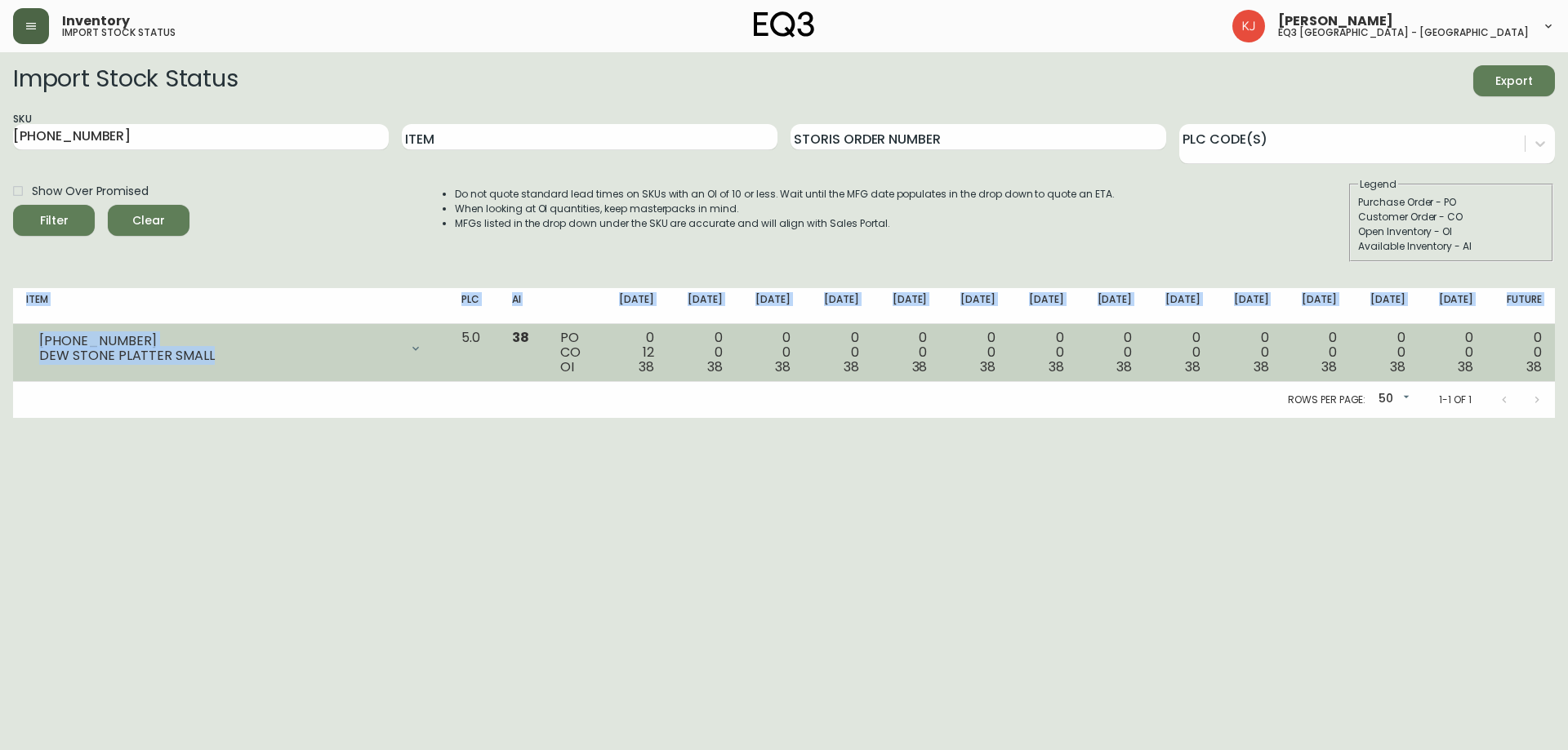
click at [246, 341] on div "3110-3301-7" at bounding box center [219, 341] width 360 height 14
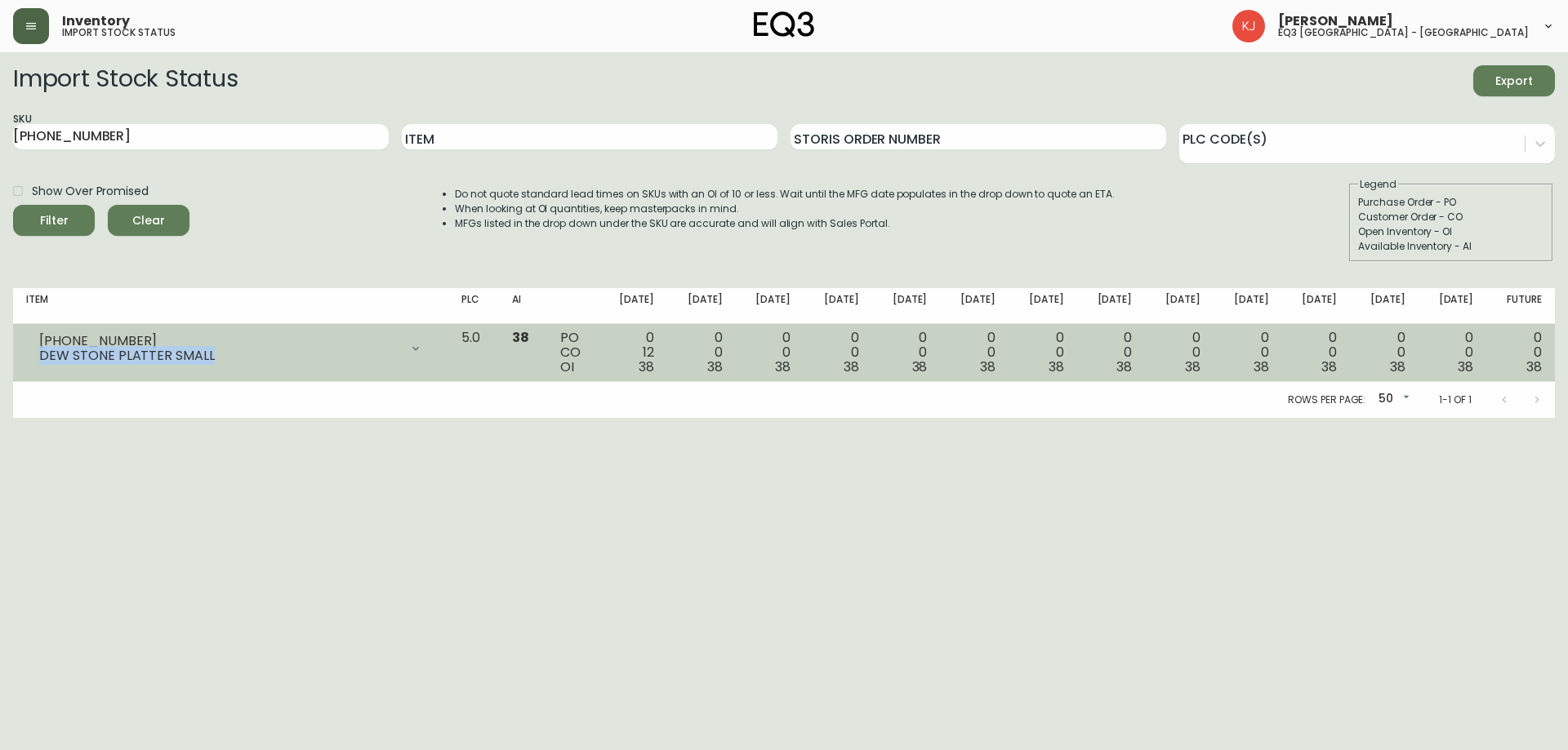
drag, startPoint x: 229, startPoint y: 361, endPoint x: 26, endPoint y: 359, distance: 203.0
click at [26, 359] on td "3110-3301-7 DEW STONE PLATTER SMALL Opening Balance 50 ( Sep 16, 2025 ) Custome…" at bounding box center [230, 353] width 435 height 58
copy div "DEW STONE PLATTER SMALL"
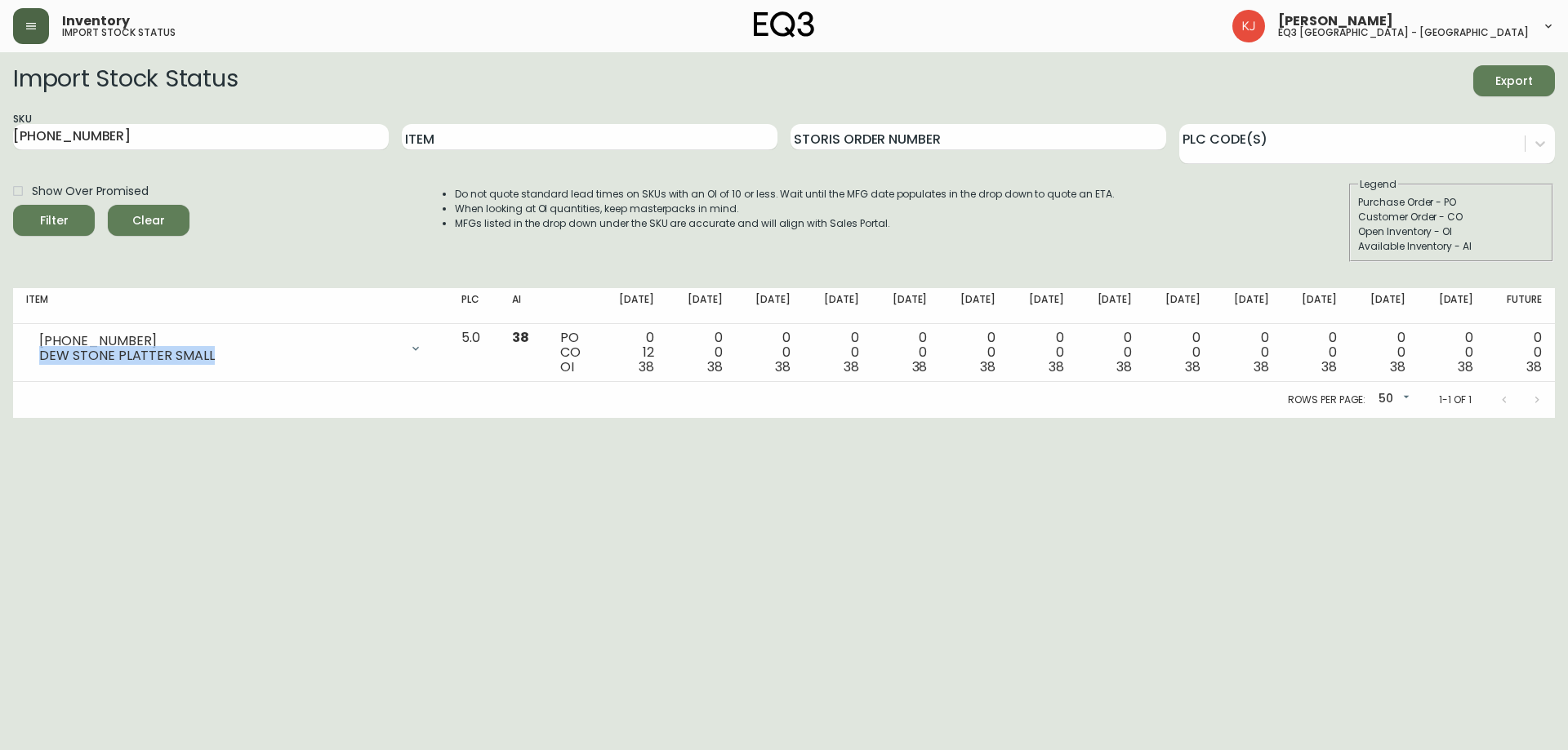
click at [26, 9] on button "button" at bounding box center [31, 26] width 36 height 36
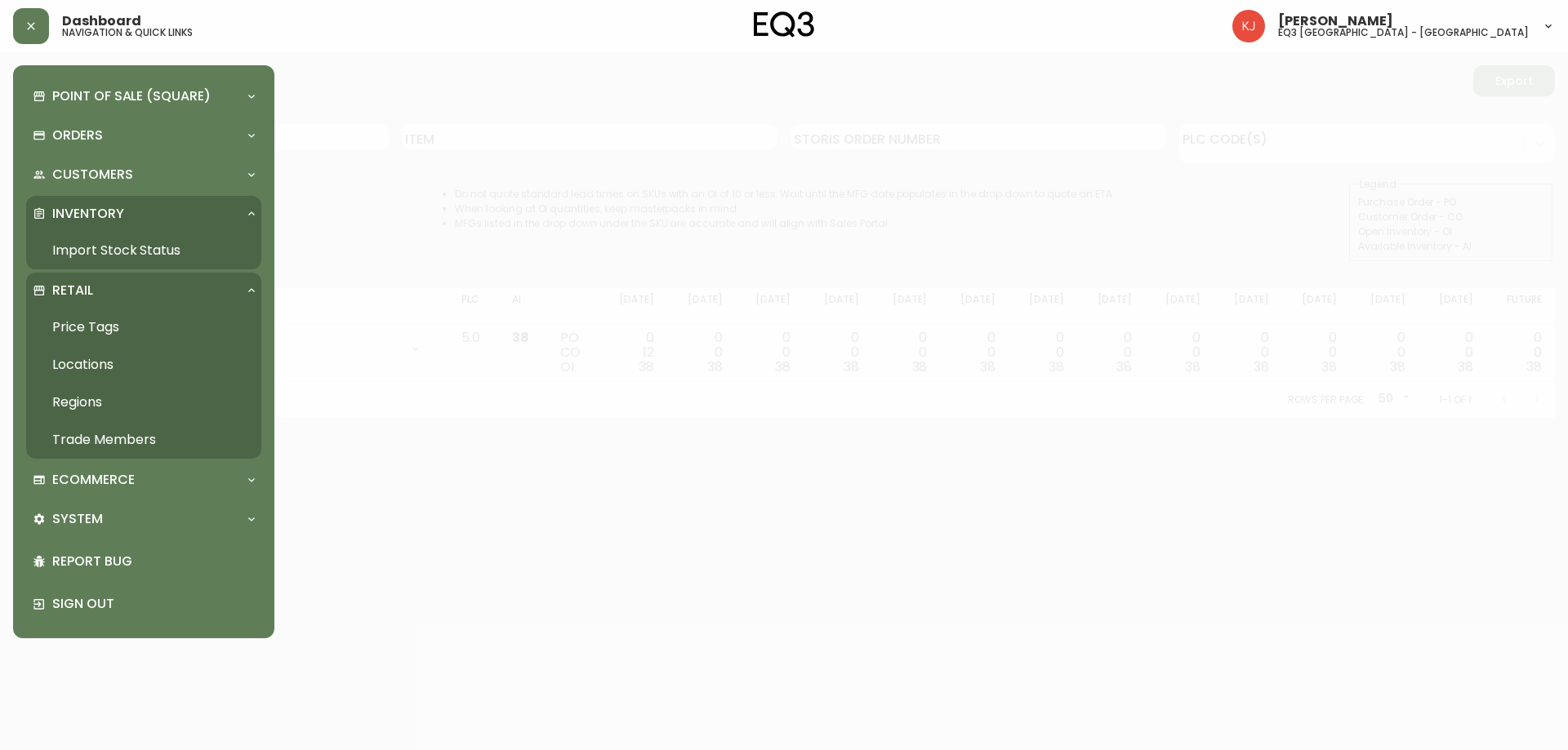
click at [105, 323] on link "Price Tags" at bounding box center [144, 327] width 235 height 38
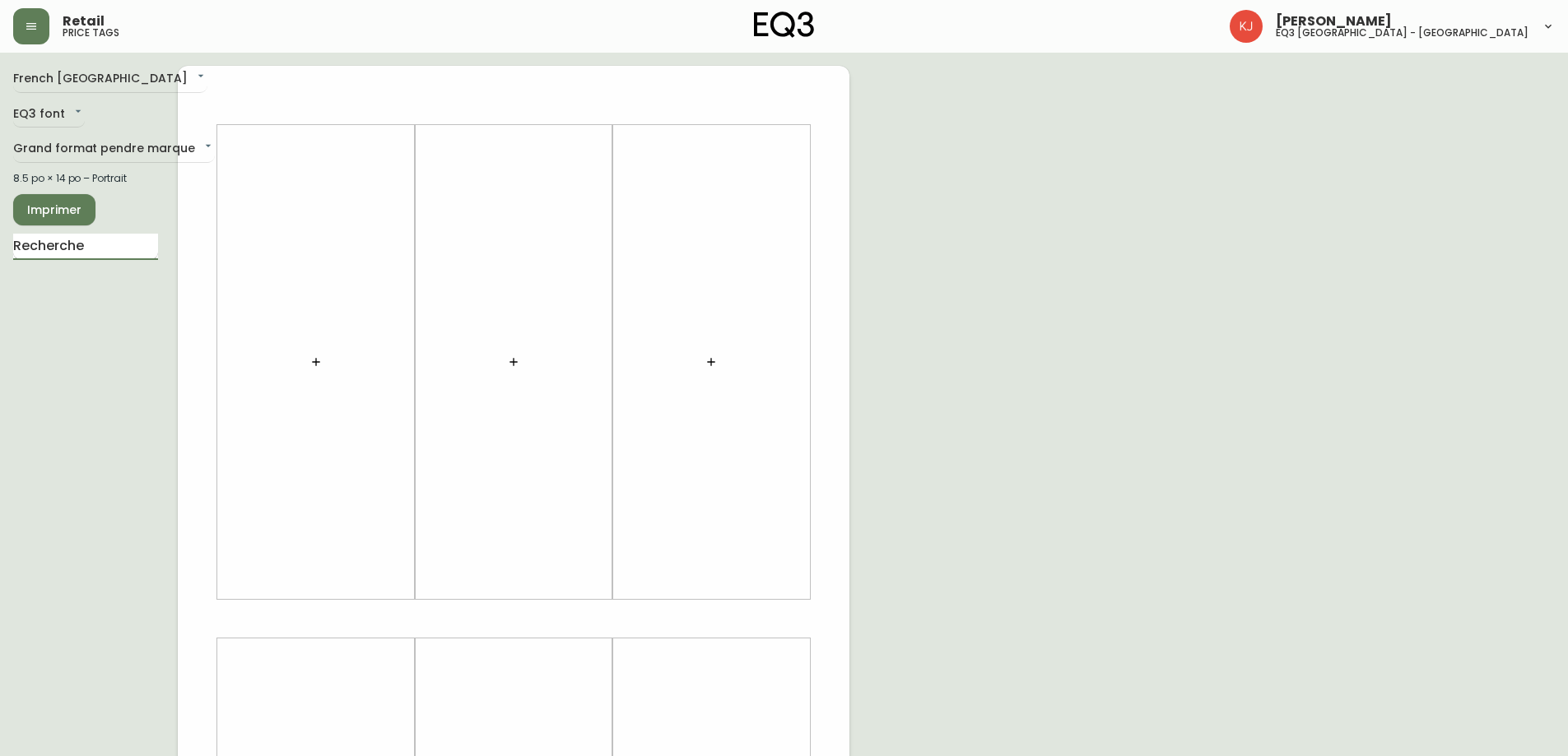
click at [93, 245] on input "text" at bounding box center [85, 247] width 145 height 27
paste input "DEW STONE PLATTER SMALL"
type input "DEW STONE PLATTER SMALL"
drag, startPoint x: 122, startPoint y: 246, endPoint x: 95, endPoint y: 241, distance: 27.5
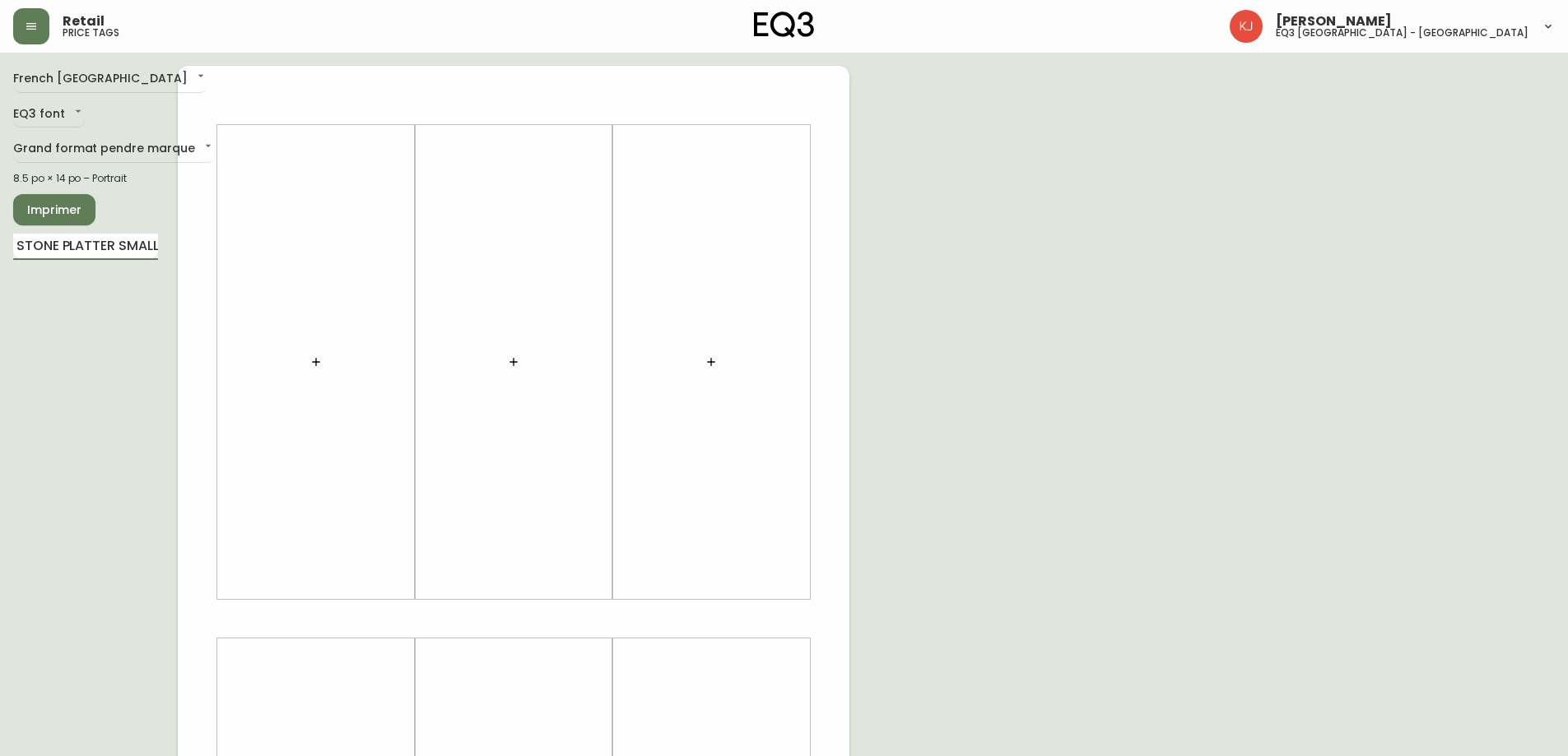
click at [95, 241] on input "DEW STONE PLATTER SMALL" at bounding box center [85, 247] width 145 height 27
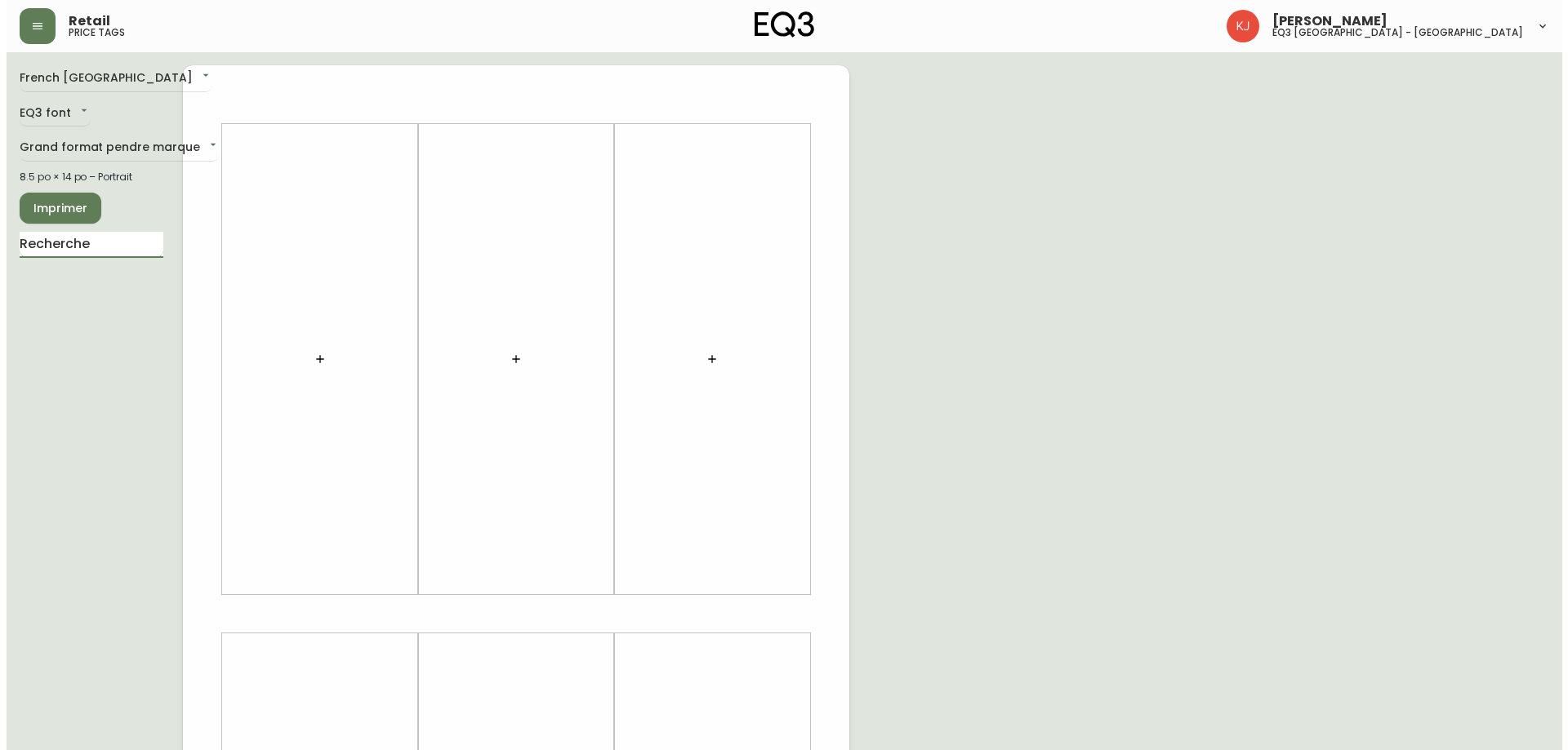
scroll to position [0, 0]
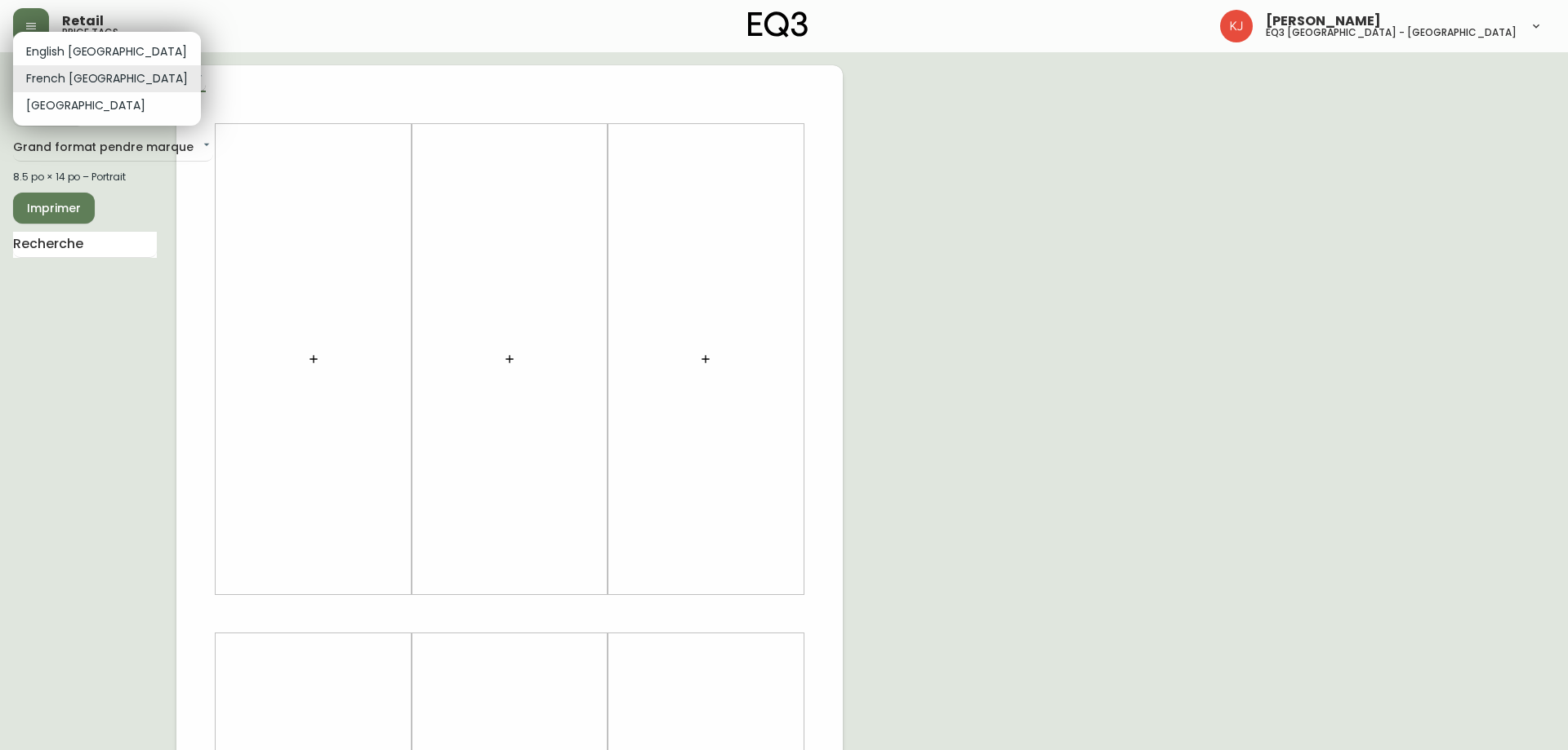
click at [95, 76] on body "Retail price tags Kevin Jobin eq3 montréal - griffintown French Canada fr_CA EQ…" at bounding box center [784, 581] width 1568 height 1162
click at [159, 67] on div at bounding box center [784, 375] width 1568 height 750
click at [113, 80] on body "Retail price tags Kevin Jobin eq3 montréal - griffintown French Canada fr_CA EQ…" at bounding box center [778, 581] width 1555 height 1162
click at [101, 51] on li "English Canada" at bounding box center [107, 52] width 188 height 27
type input "en_CA"
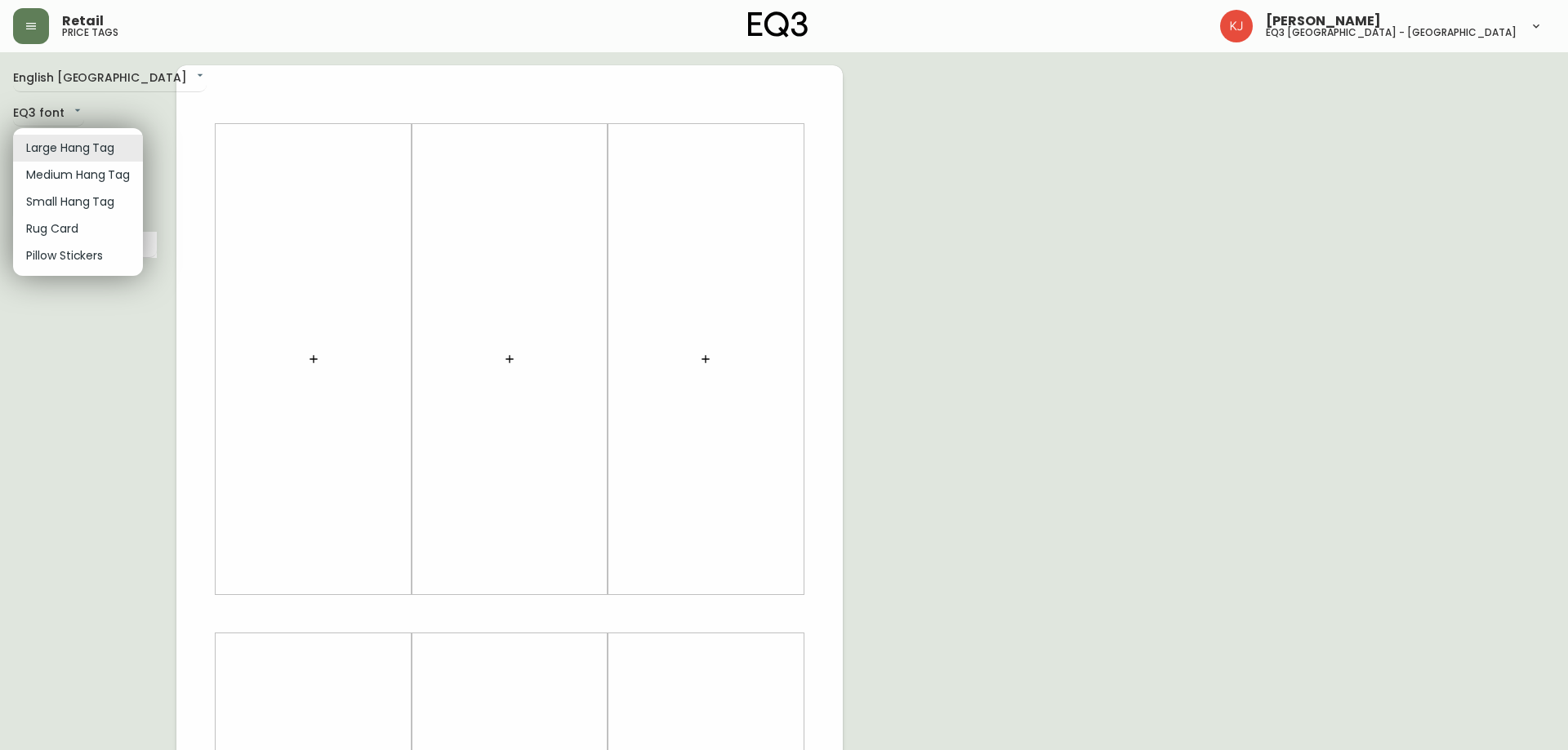
click at [117, 152] on body "Retail price tags Kevin Jobin eq3 montréal - griffintown English Canada en_CA E…" at bounding box center [784, 581] width 1568 height 1162
click at [92, 203] on li "Small Hang Tag" at bounding box center [78, 202] width 130 height 27
type input "small"
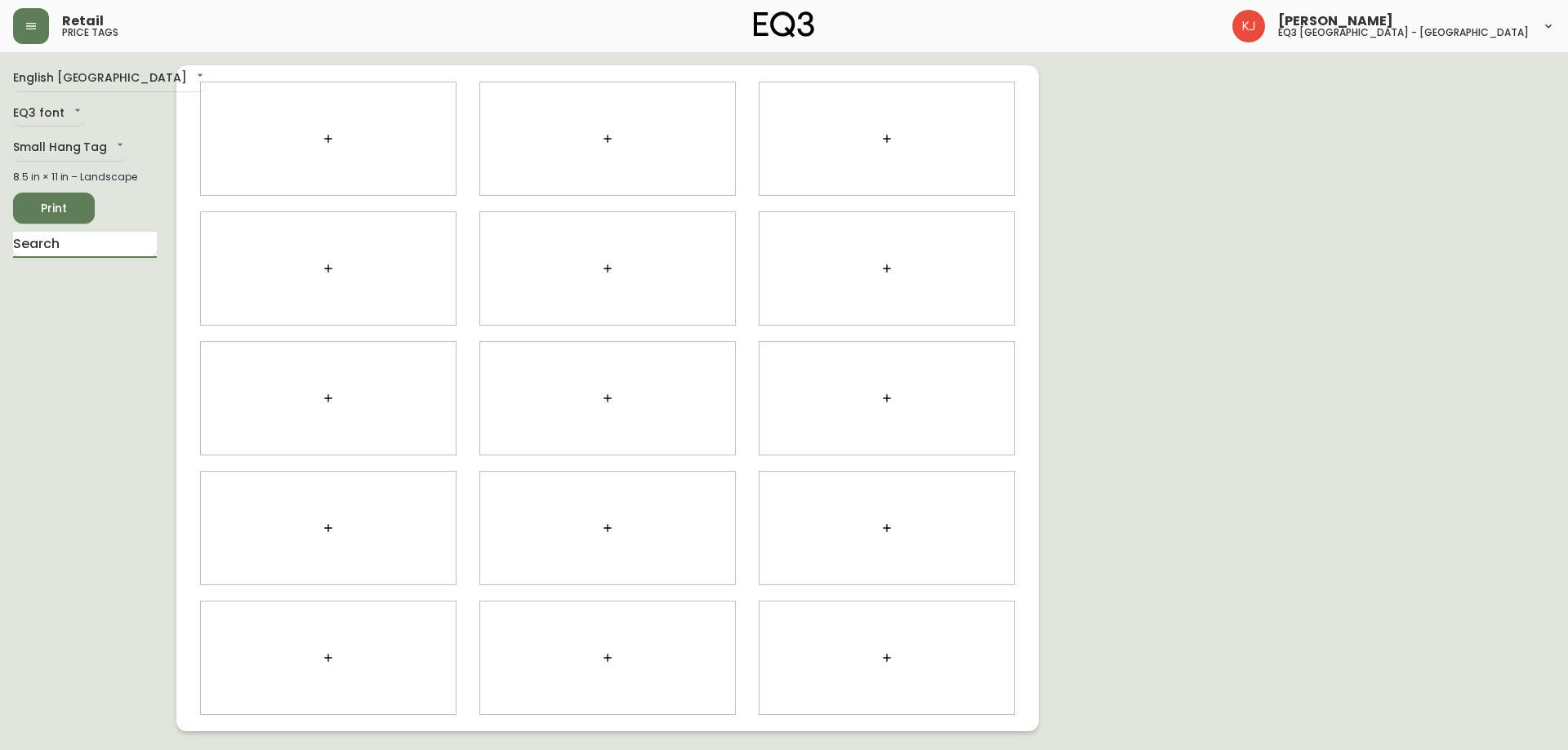
click at [137, 245] on input "text" at bounding box center [84, 245] width 144 height 26
type input "DEW"
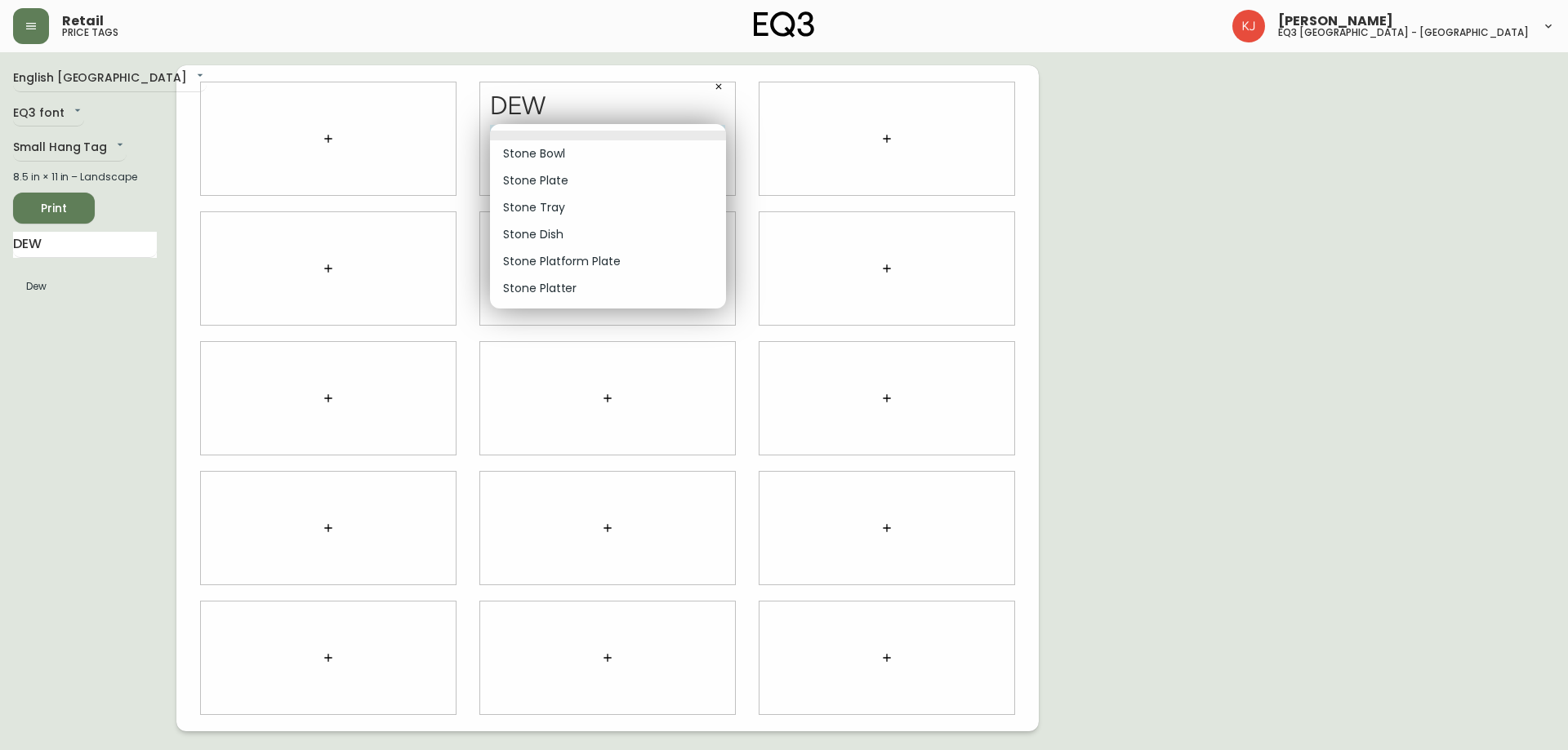
click at [620, 139] on body "Retail price tags Kevin Jobin eq3 montréal - griffintown English Canada en_CA E…" at bounding box center [784, 366] width 1568 height 731
click at [104, 242] on div at bounding box center [784, 375] width 1568 height 750
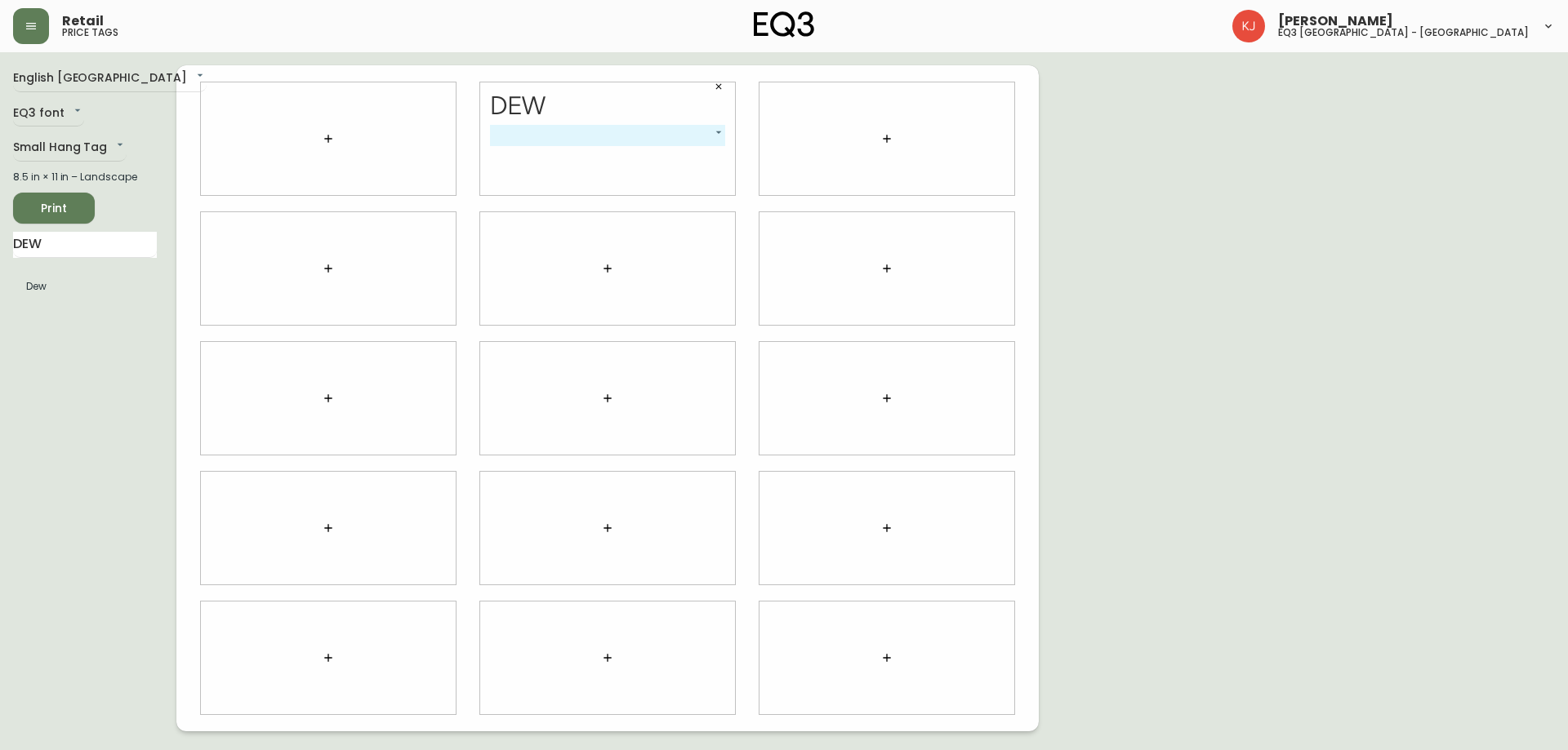
click at [87, 249] on input "DEW" at bounding box center [84, 245] width 144 height 26
paste input "DEW STONE PLATTER SMALL"
drag, startPoint x: 16, startPoint y: 245, endPoint x: 206, endPoint y: 245, distance: 190.0
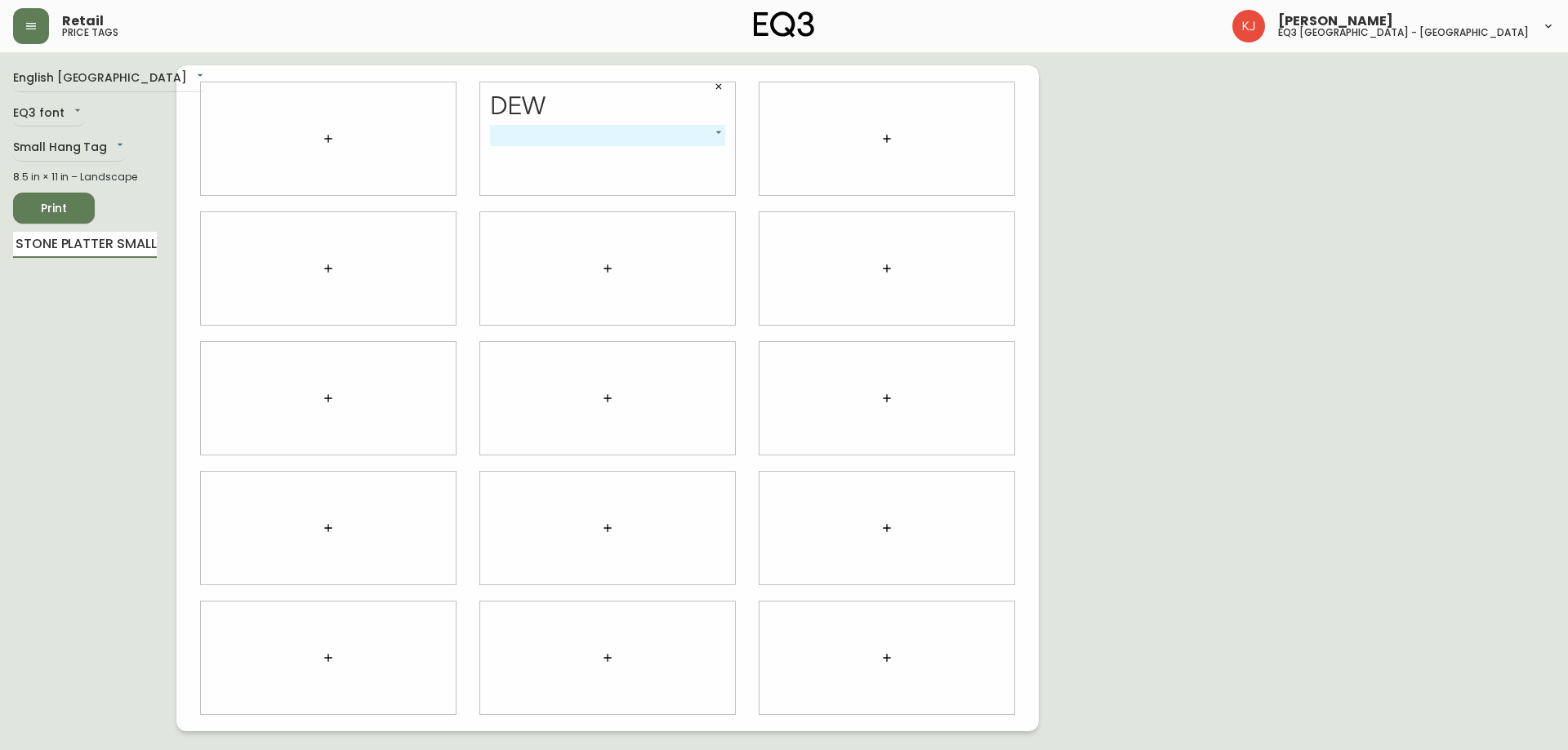
click at [206, 245] on div "English Canada en_CA EQ3 font EQ3 Small Hang Tag small 8.5 in × 11 in – Landsca…" at bounding box center [784, 398] width 1542 height 666
type input "DEW STONE PLATTER SMALL"
click at [610, 124] on div "Dew ​ -1" at bounding box center [607, 139] width 255 height 112
click at [603, 136] on body "Retail price tags Kevin Jobin eq3 montréal - griffintown English Canada en_CA E…" at bounding box center [784, 366] width 1568 height 731
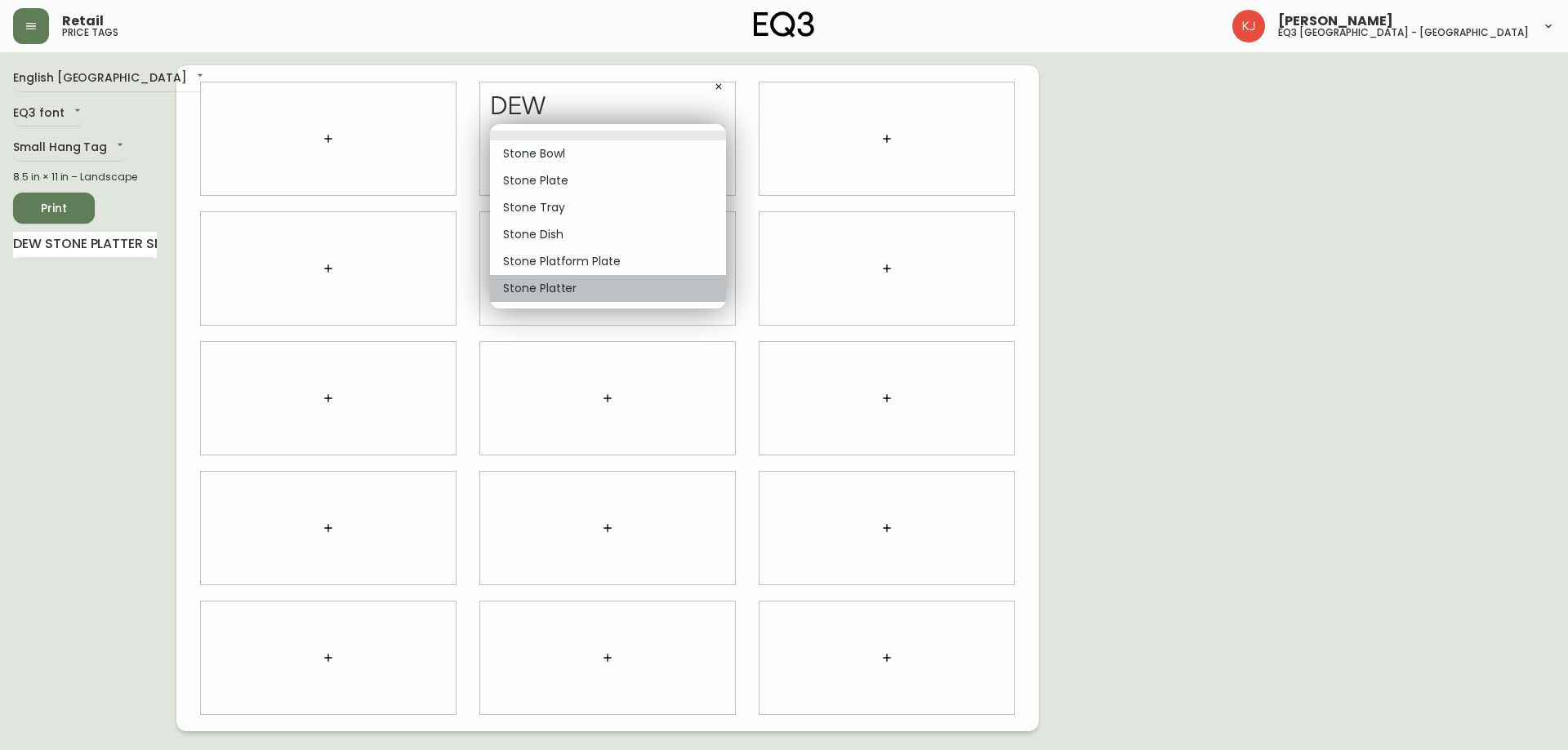
click at [542, 284] on li "Stone Platter" at bounding box center [608, 289] width 236 height 27
type input "5"
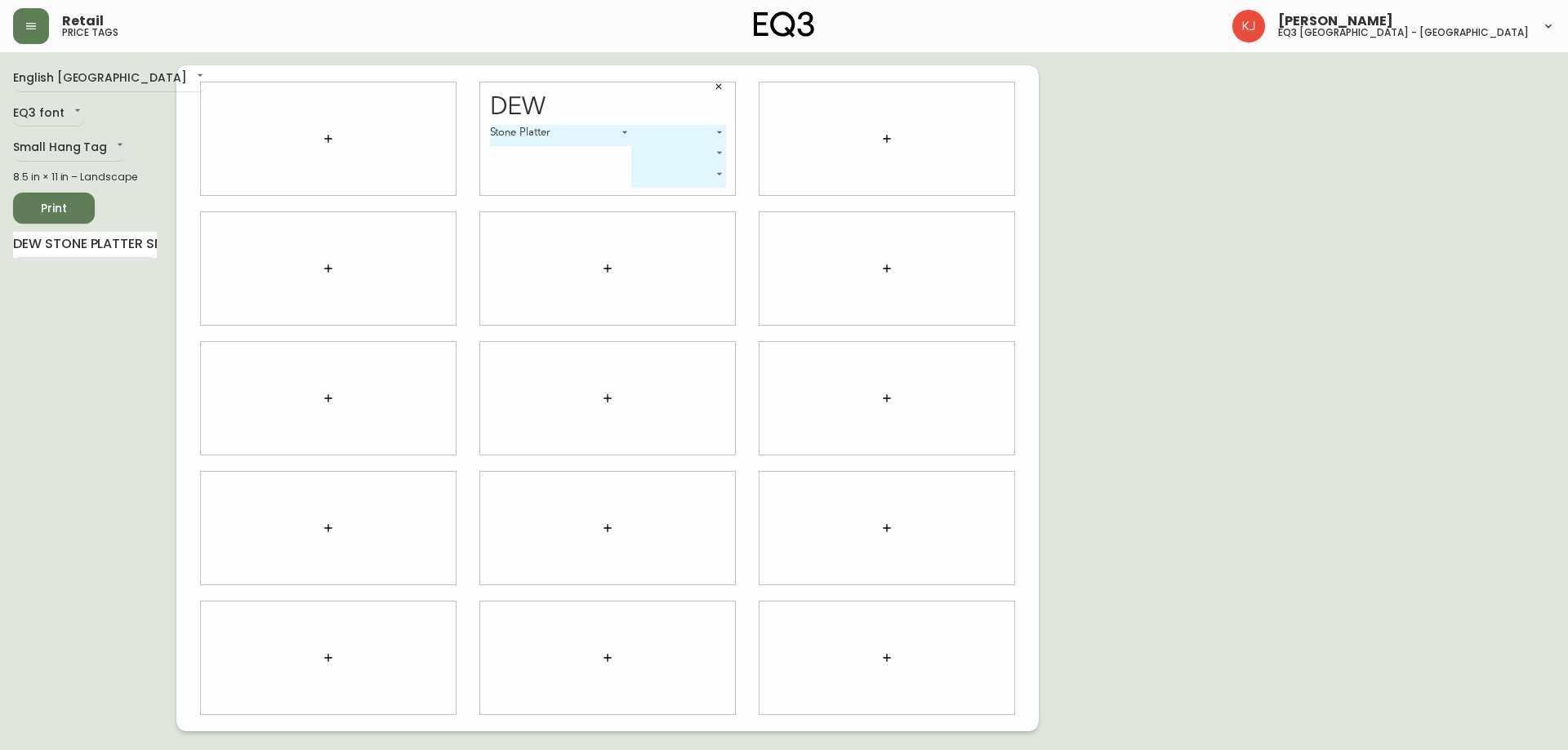
click at [686, 133] on body "Retail price tags Kevin Jobin eq3 montréal - griffintown English Canada en_CA E…" at bounding box center [784, 366] width 1568 height 731
click at [680, 154] on li "Small" at bounding box center [678, 154] width 93 height 27
type input "0"
click at [671, 152] on body "Retail price tags Kevin Jobin eq3 montréal - griffintown English Canada en_CA E…" at bounding box center [784, 366] width 1568 height 731
click at [650, 201] on li "Large" at bounding box center [651, 201] width 84 height 27
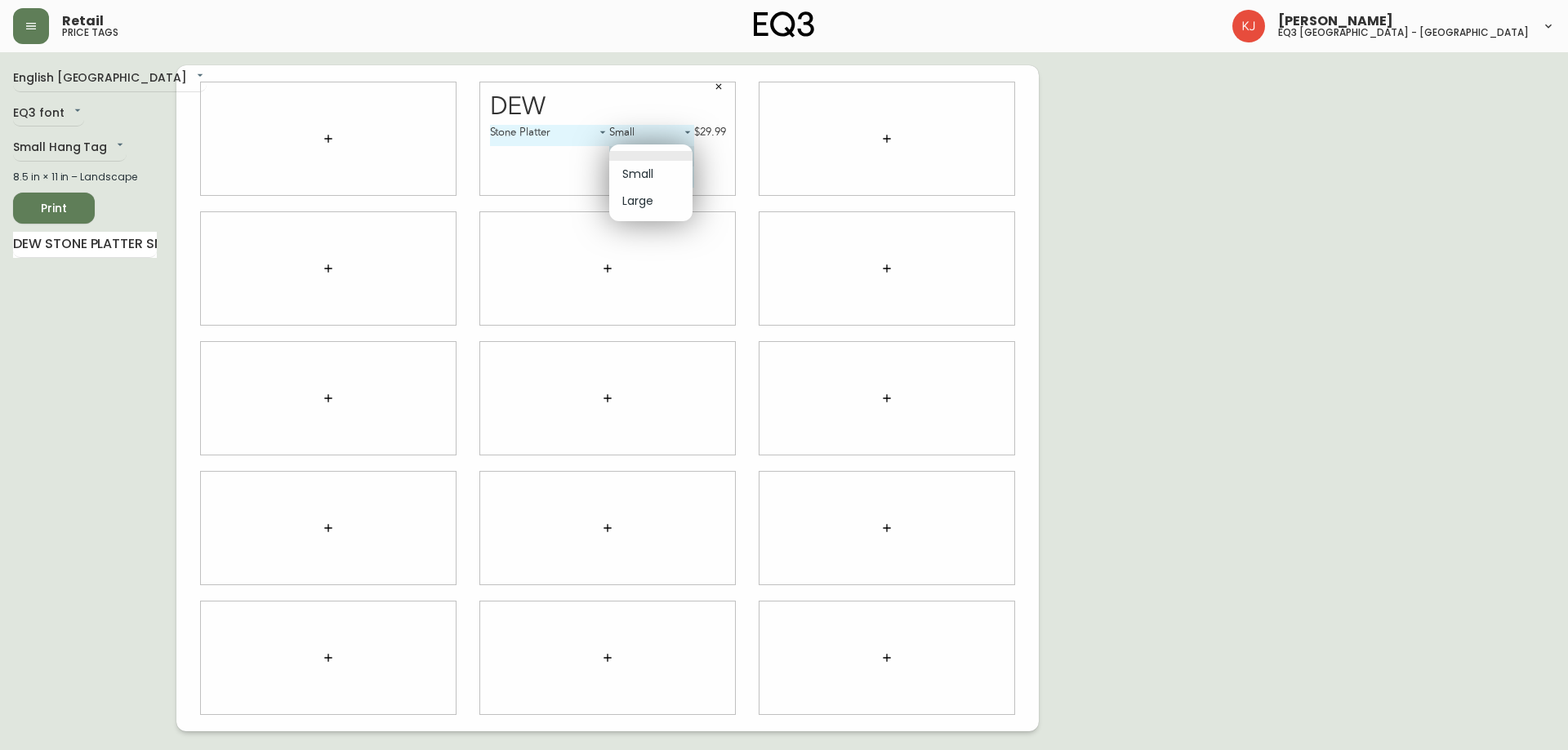
type input "1"
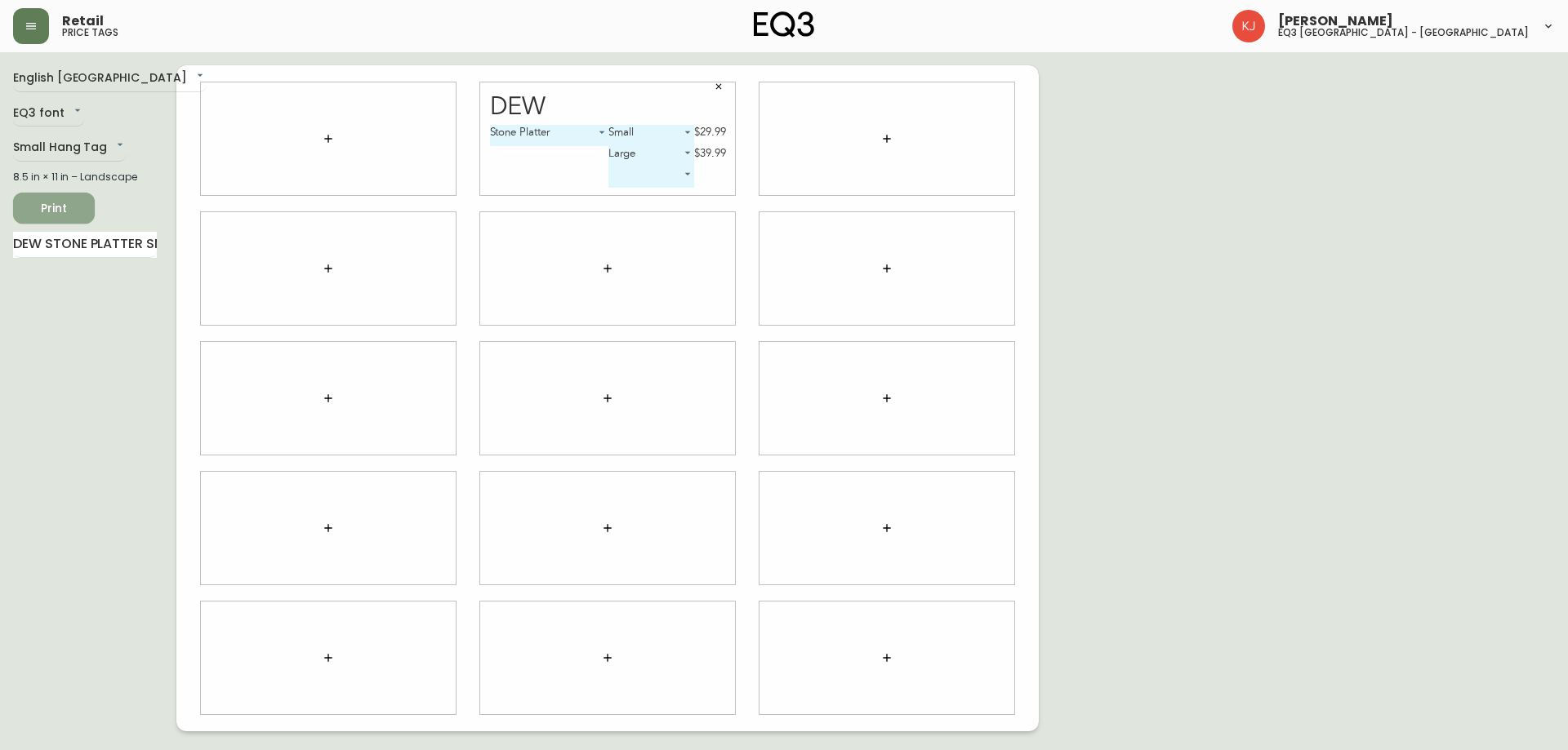
click at [69, 214] on span "Print" at bounding box center [54, 209] width 55 height 20
